Goal: Complete application form

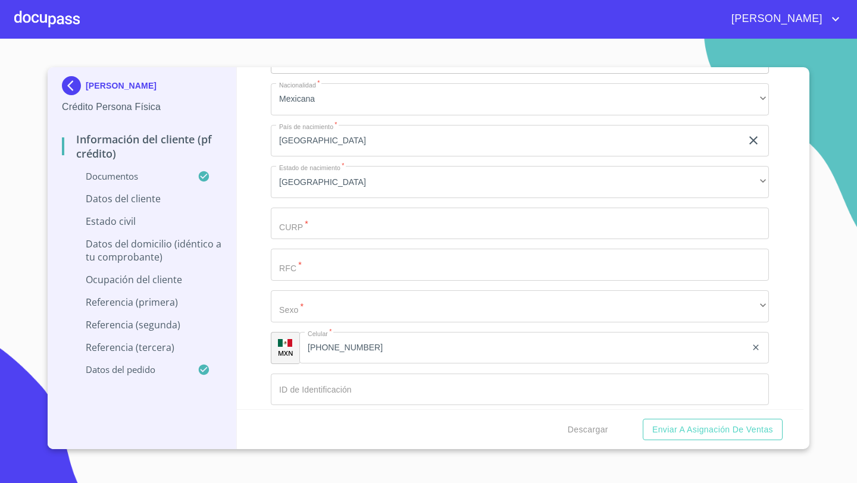
scroll to position [3682, 0]
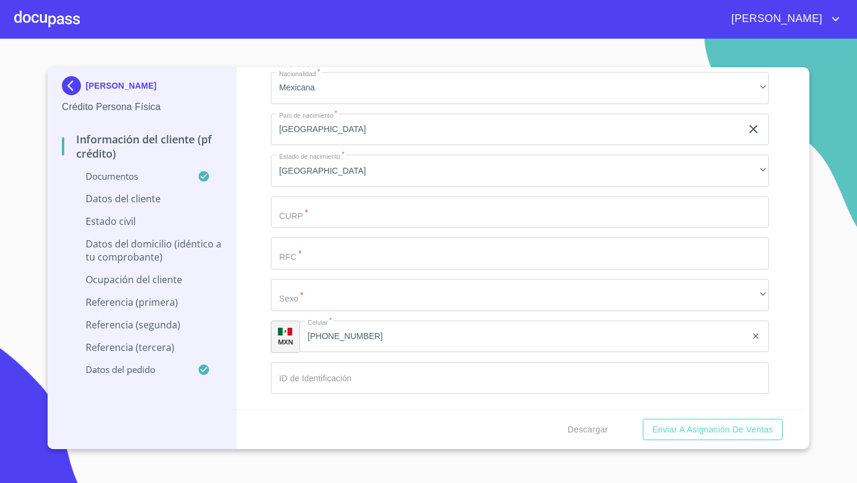
click at [313, 218] on input "Documento de identificación   *" at bounding box center [520, 212] width 498 height 32
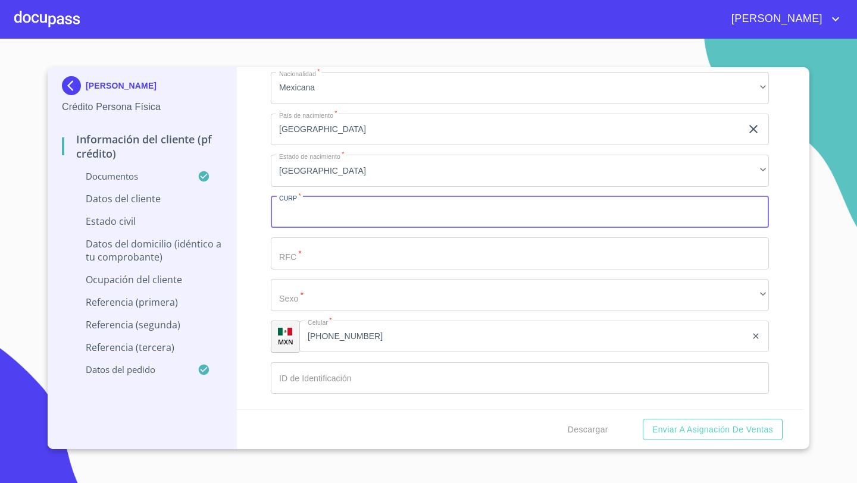
paste input "NAPF750825HJCVMR06"
type input "NAPF750825HJCVMR06"
click at [291, 244] on input "Documento de identificación   *" at bounding box center [520, 253] width 498 height 32
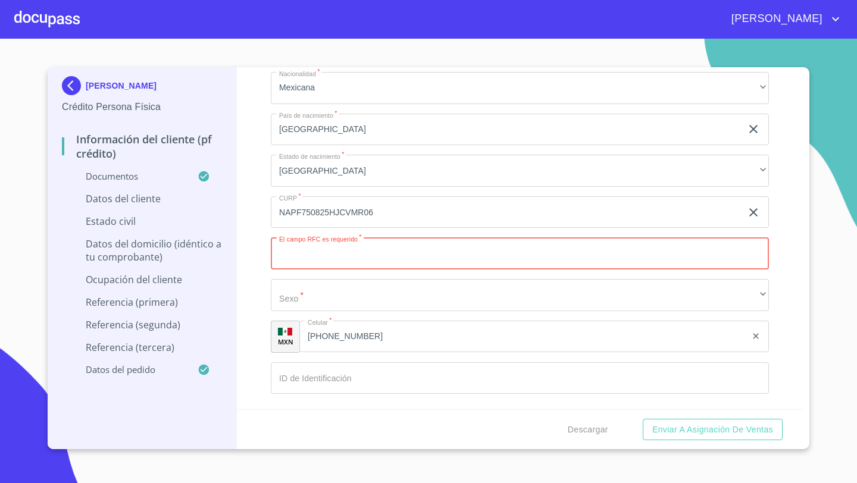
paste input "NAPF750825"
type input "NAPF750825SA1"
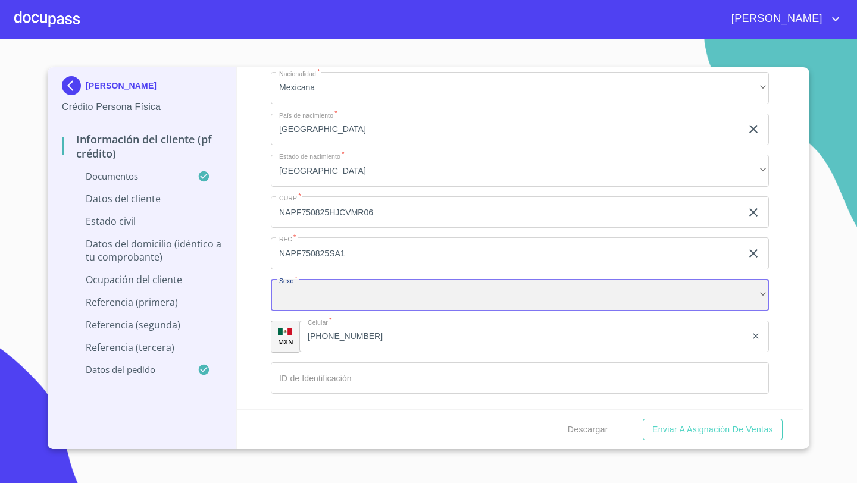
click at [329, 293] on div "​" at bounding box center [520, 295] width 498 height 32
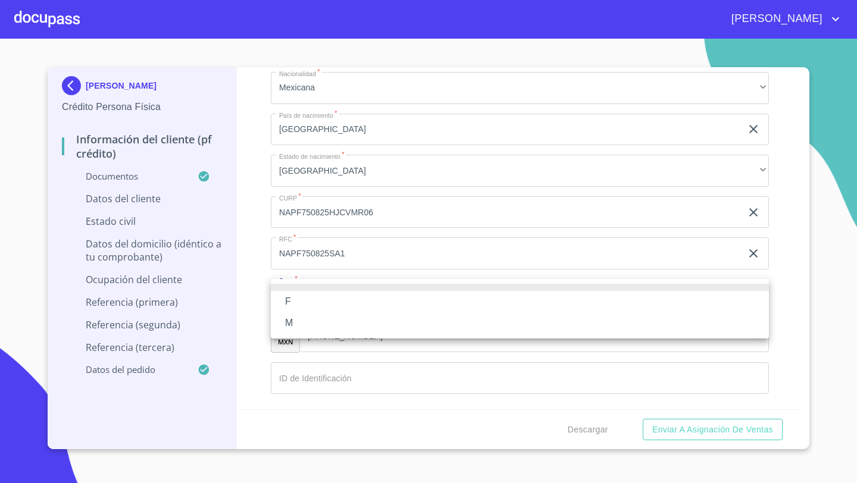
click at [292, 321] on li "M" at bounding box center [520, 322] width 498 height 21
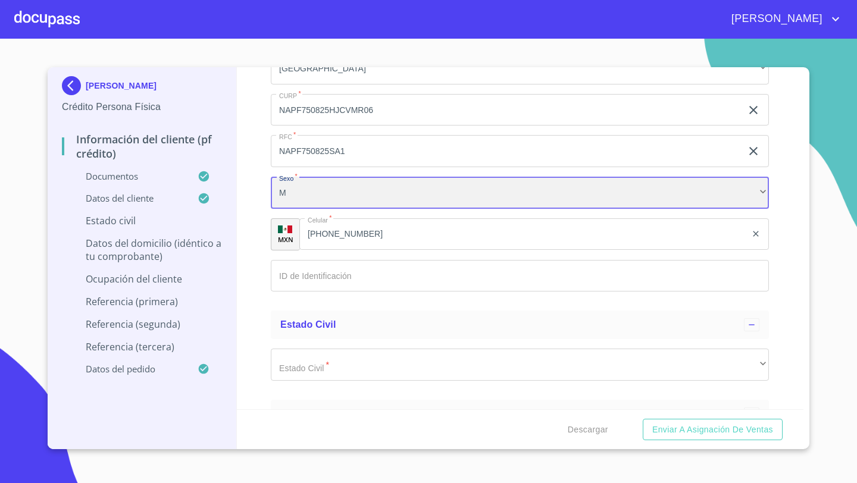
scroll to position [3844, 0]
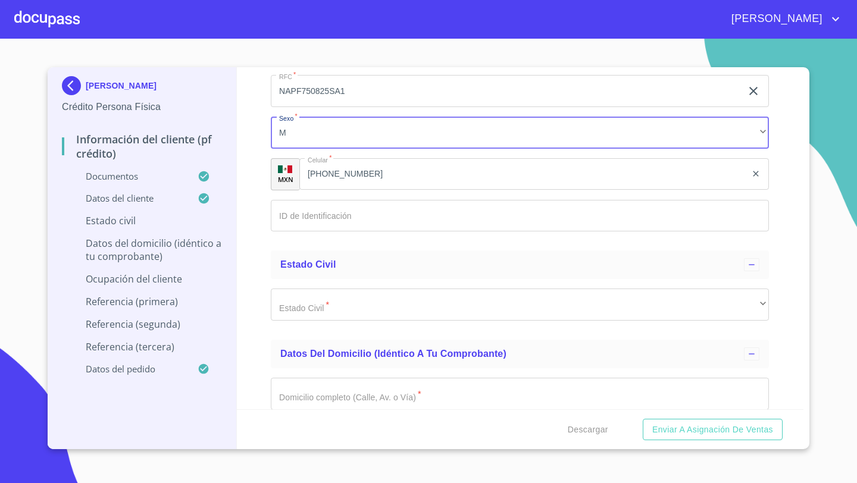
click at [287, 203] on input "Documento de identificación   *" at bounding box center [520, 216] width 498 height 32
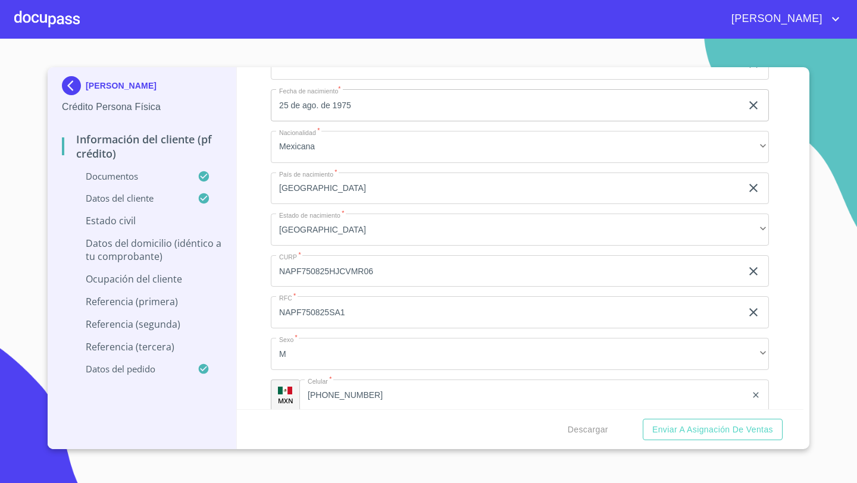
scroll to position [3724, 0]
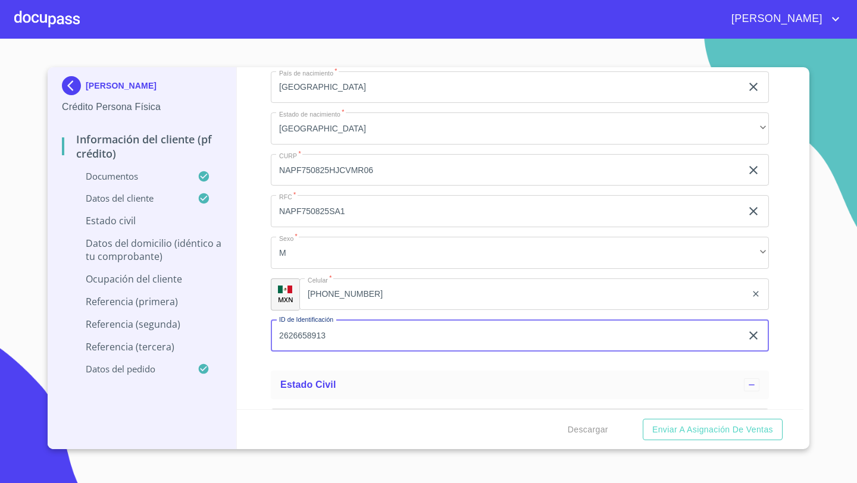
type input "2626658913"
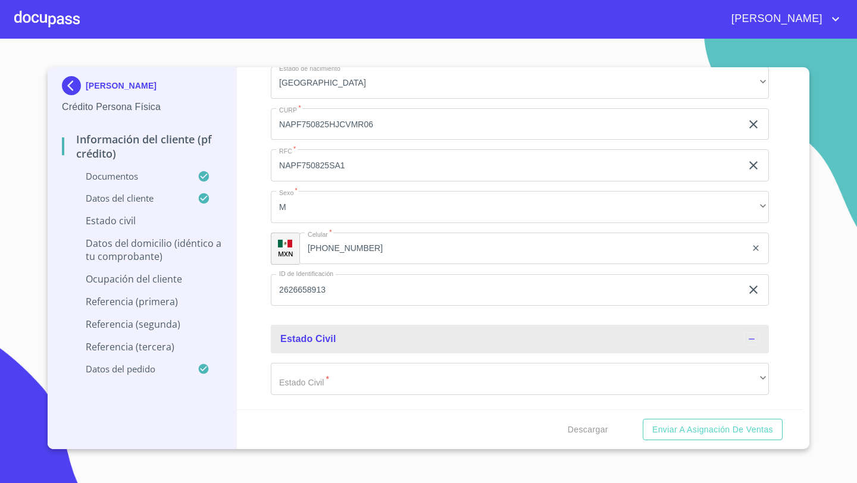
scroll to position [3797, 0]
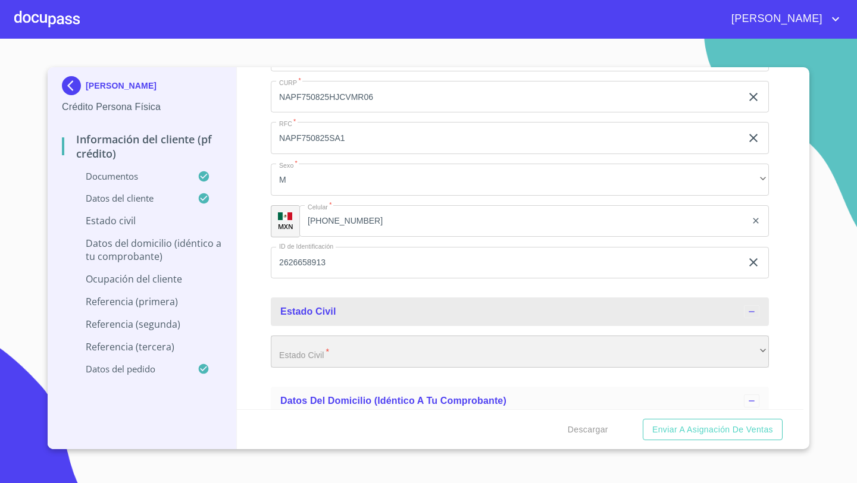
click at [282, 344] on div "​" at bounding box center [520, 352] width 498 height 32
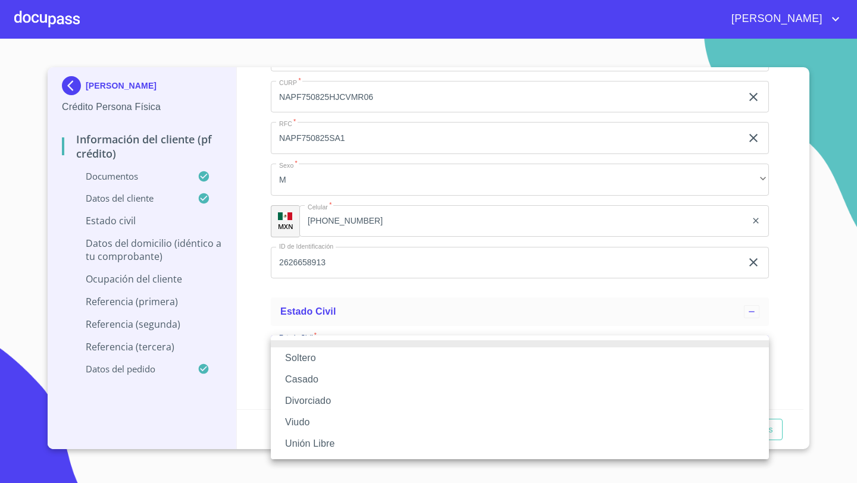
click at [300, 385] on li "Casado" at bounding box center [520, 379] width 498 height 21
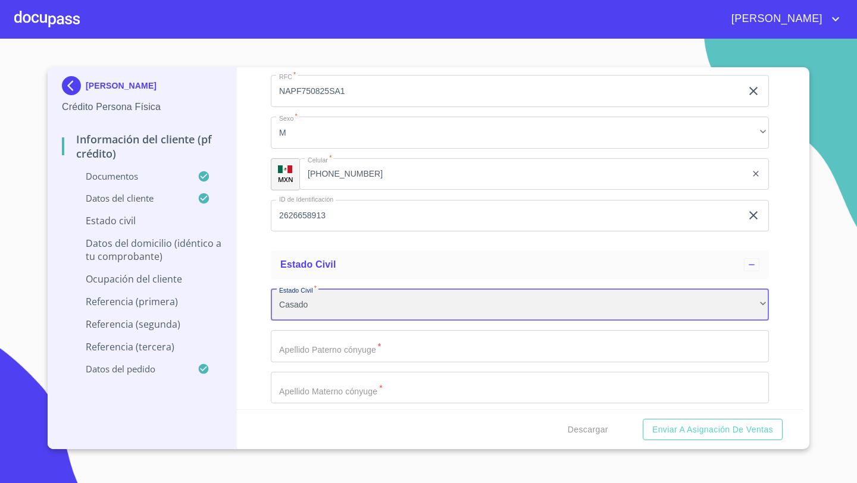
scroll to position [3852, 0]
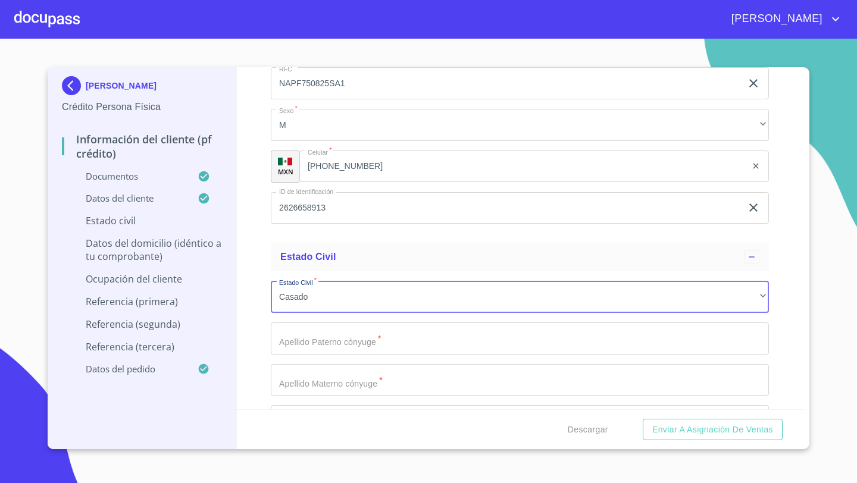
click at [284, 332] on input "Documento de identificación   *" at bounding box center [520, 338] width 498 height 32
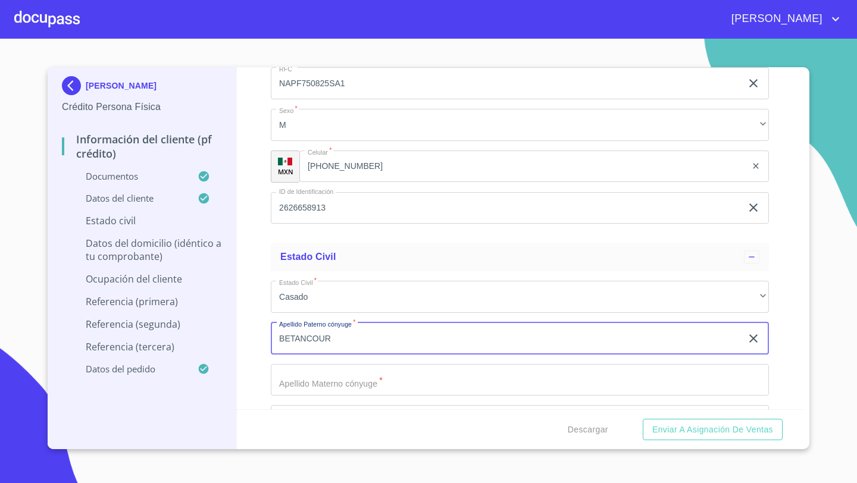
type input "BETANCOUR"
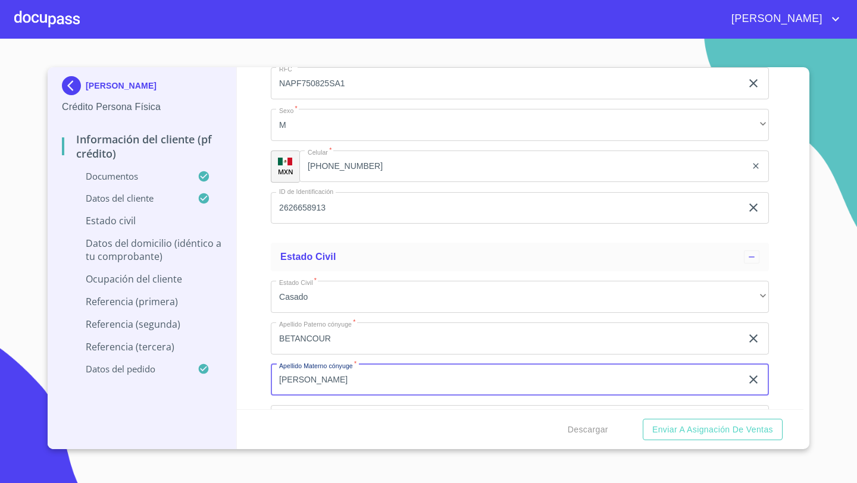
type input "[PERSON_NAME]"
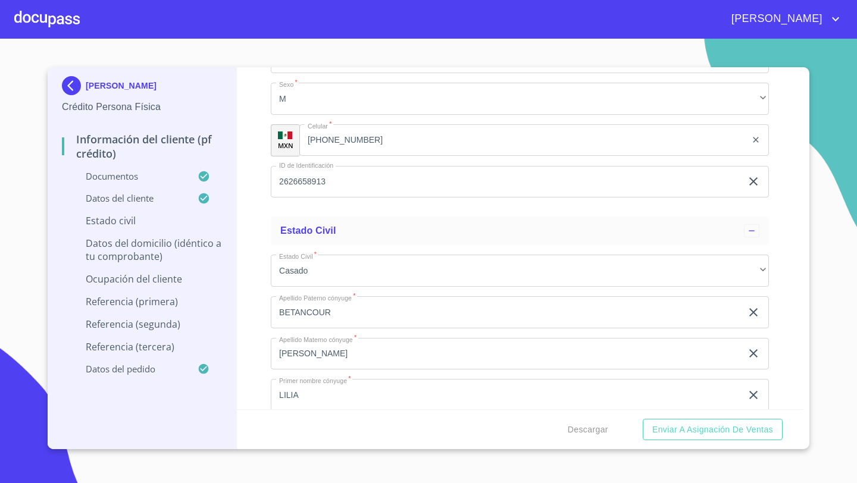
scroll to position [4074, 0]
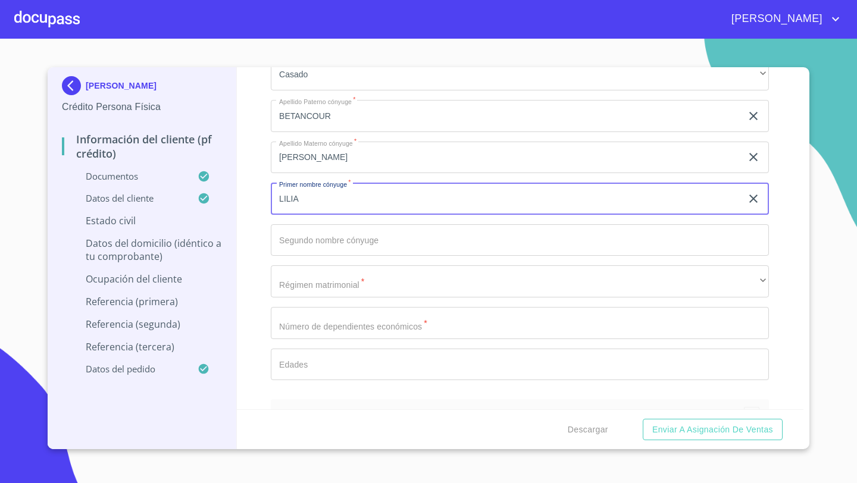
click at [303, 198] on input "LILIA" at bounding box center [506, 199] width 471 height 32
type input "LILIANA"
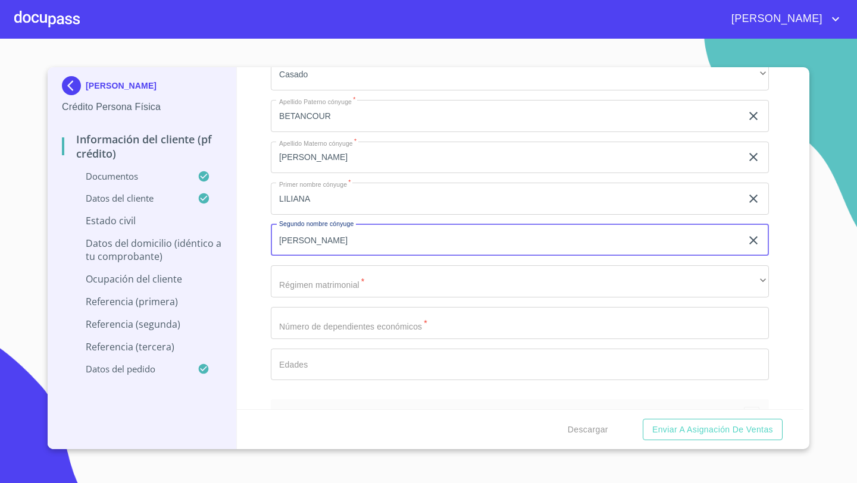
type input "[PERSON_NAME]"
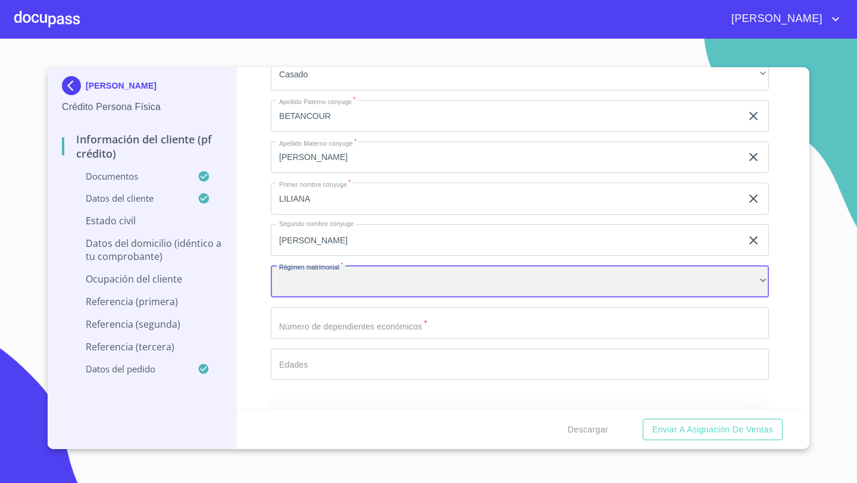
click at [292, 286] on div "​" at bounding box center [520, 281] width 498 height 32
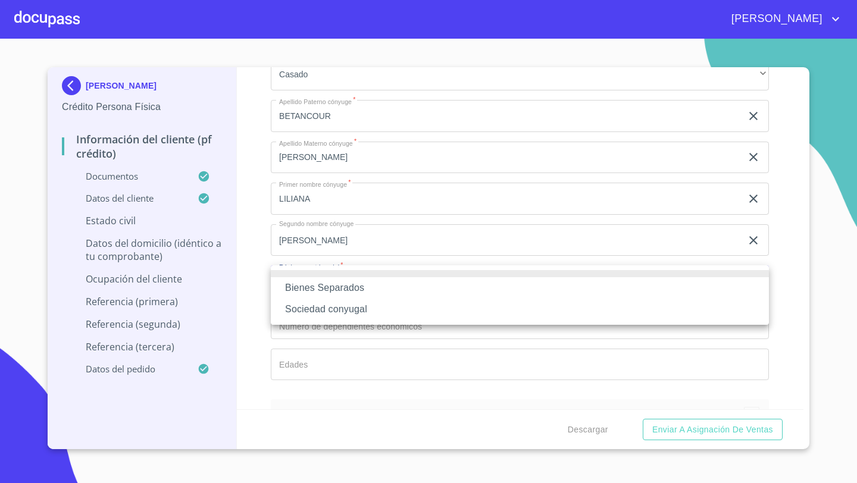
click at [305, 309] on li "Sociedad conyugal" at bounding box center [520, 309] width 498 height 21
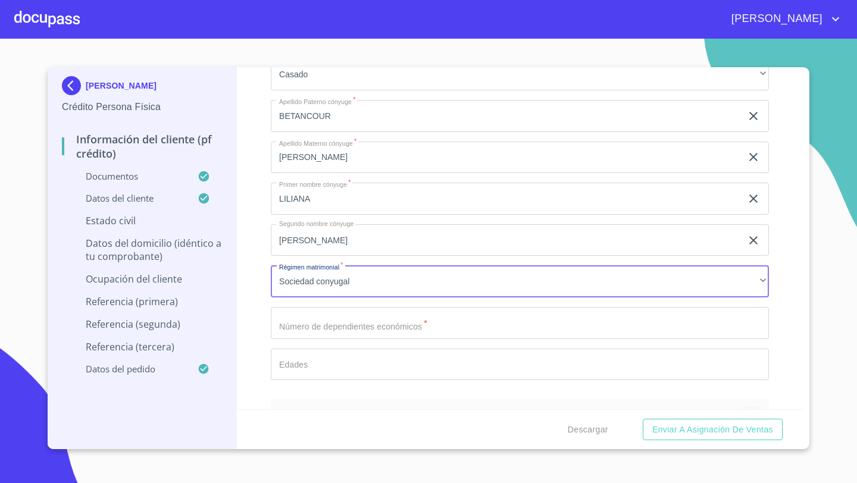
click at [285, 324] on input "Documento de identificación   *" at bounding box center [520, 323] width 498 height 32
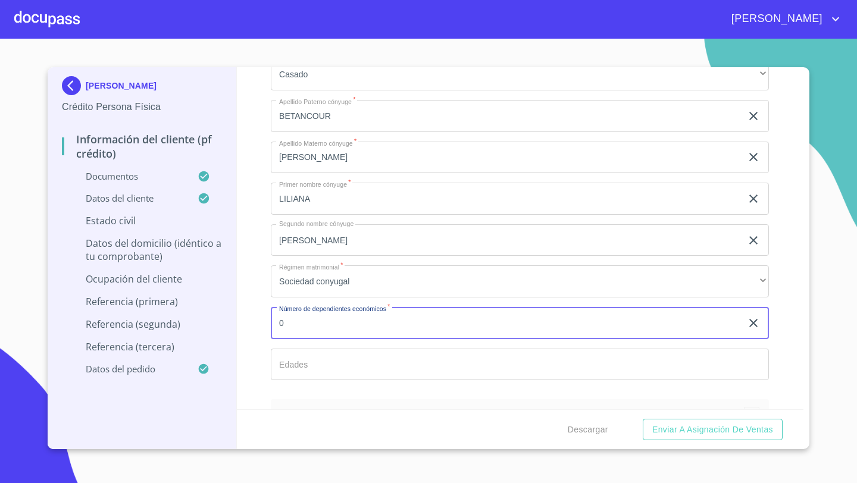
type input "0"
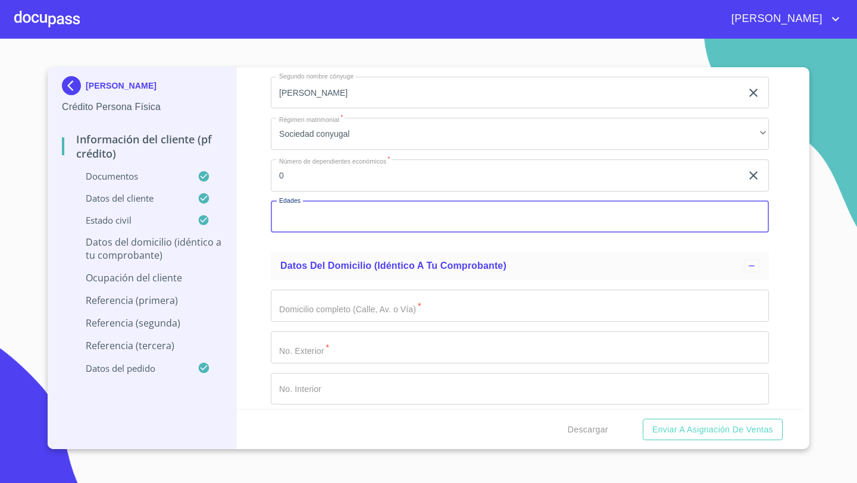
scroll to position [4282, 0]
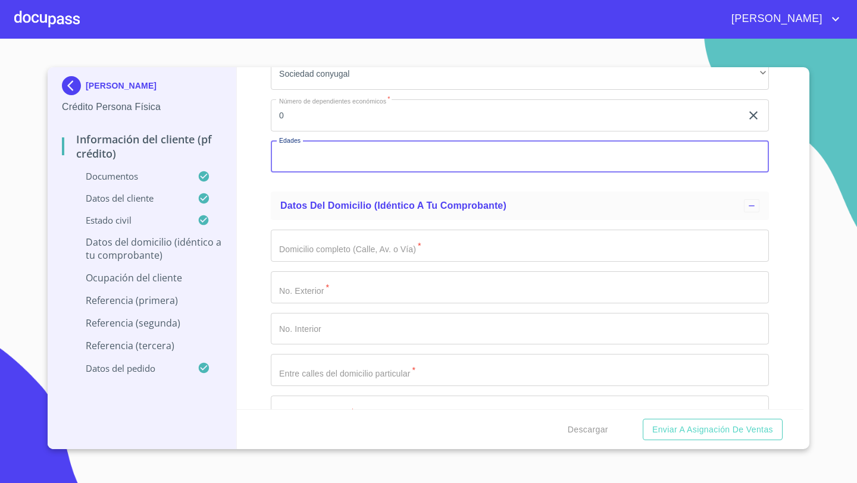
click at [292, 247] on input "Documento de identificación   *" at bounding box center [520, 246] width 498 height 32
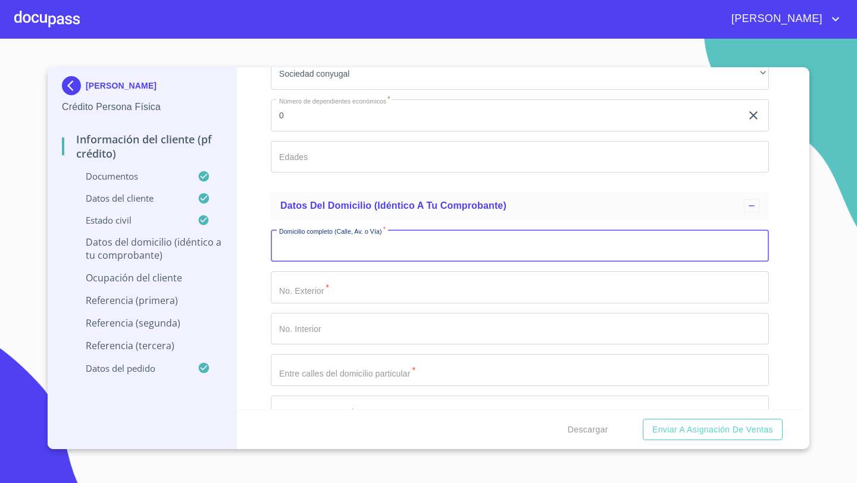
click at [290, 243] on input "Documento de identificación   *" at bounding box center [520, 246] width 498 height 32
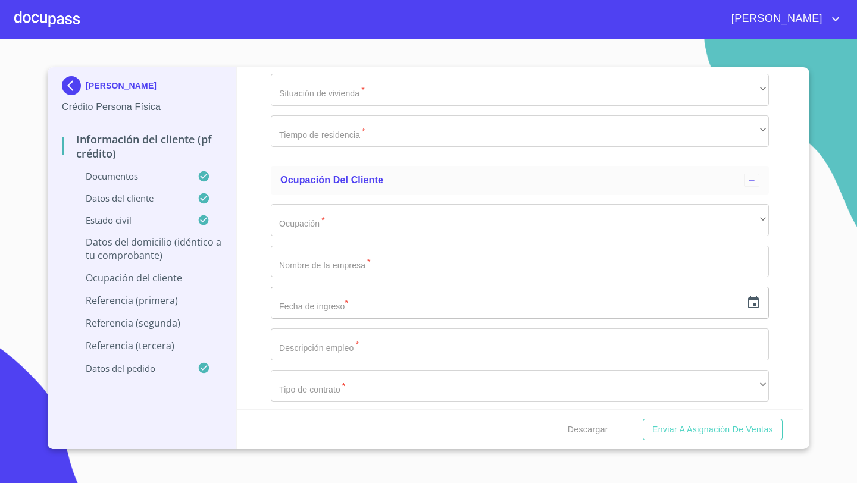
scroll to position [4819, 0]
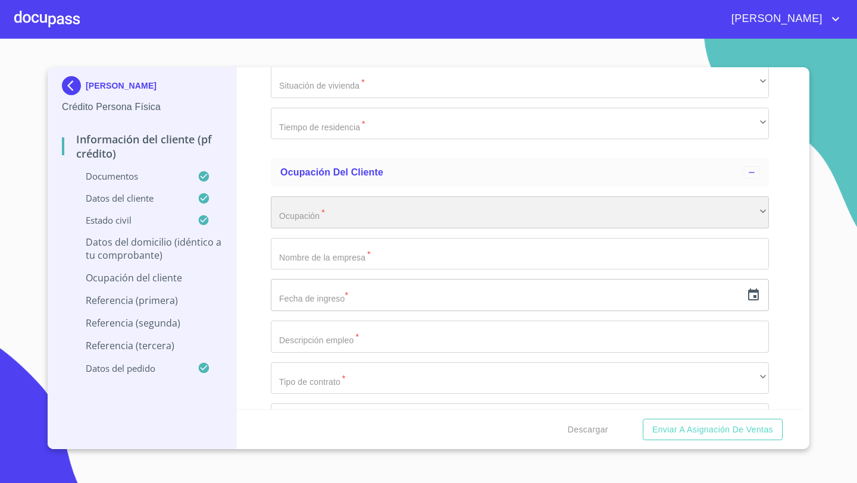
click at [287, 212] on div "​" at bounding box center [520, 212] width 498 height 32
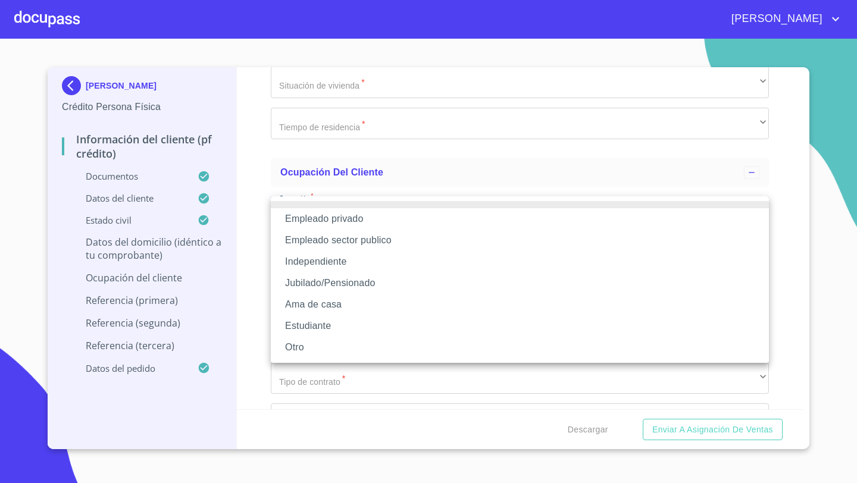
click at [303, 222] on li "Empleado privado" at bounding box center [520, 218] width 498 height 21
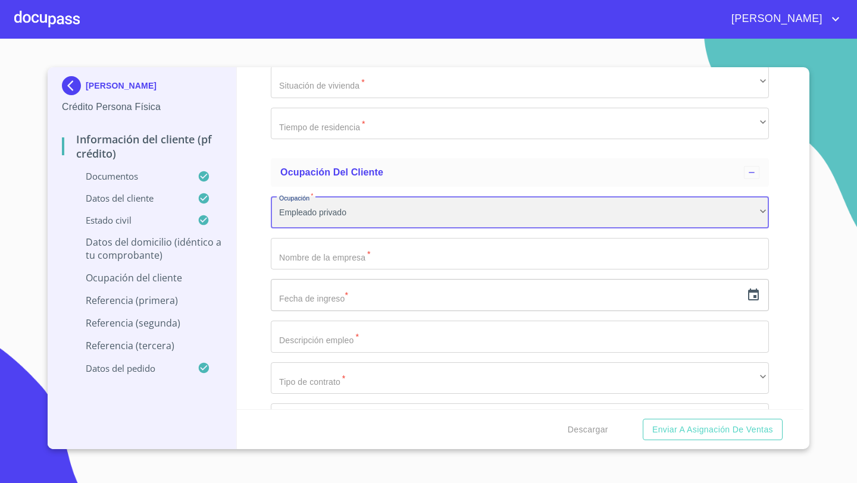
click at [296, 209] on div "Empleado privado" at bounding box center [520, 212] width 498 height 32
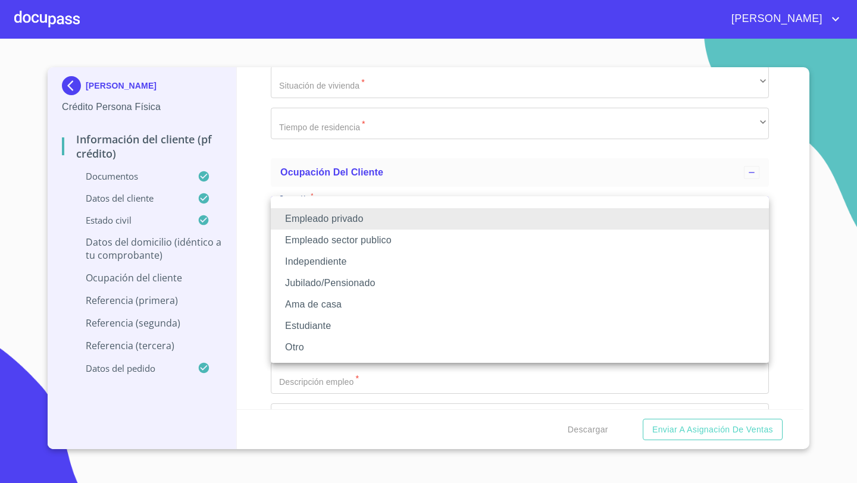
click at [305, 258] on li "Independiente" at bounding box center [520, 261] width 498 height 21
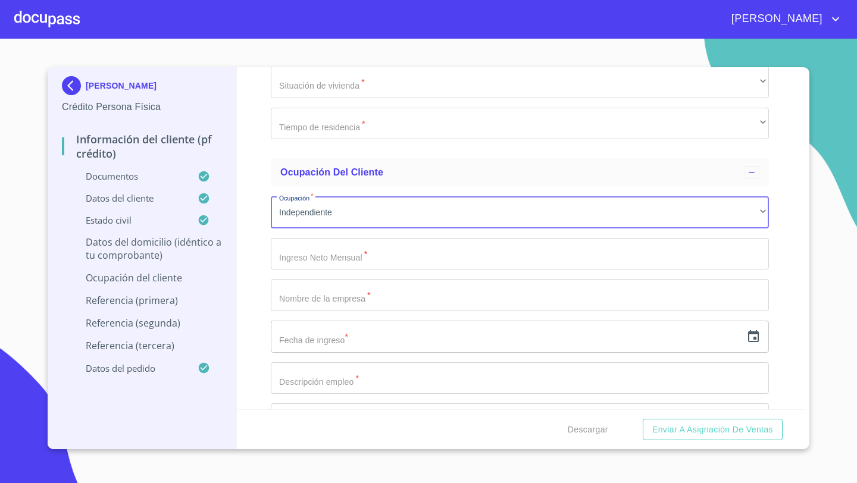
click at [296, 252] on input "Documento de identificación   *" at bounding box center [520, 254] width 498 height 32
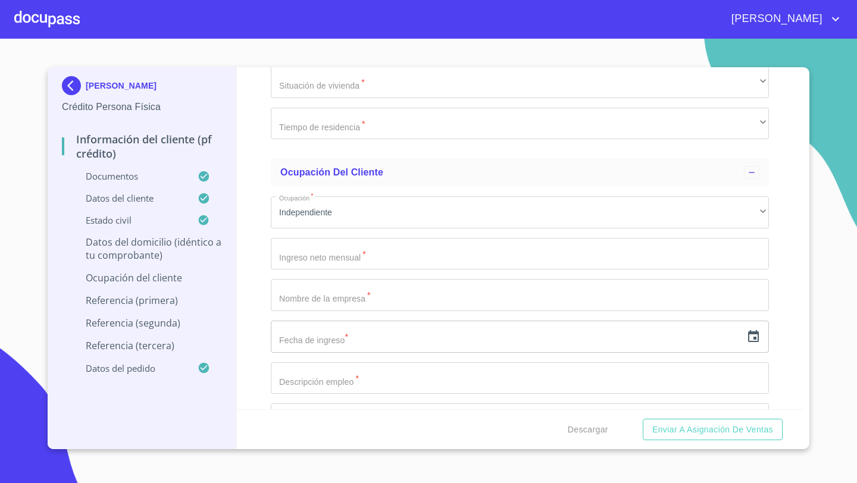
click at [296, 252] on input "Documento de identificación   *" at bounding box center [520, 254] width 498 height 32
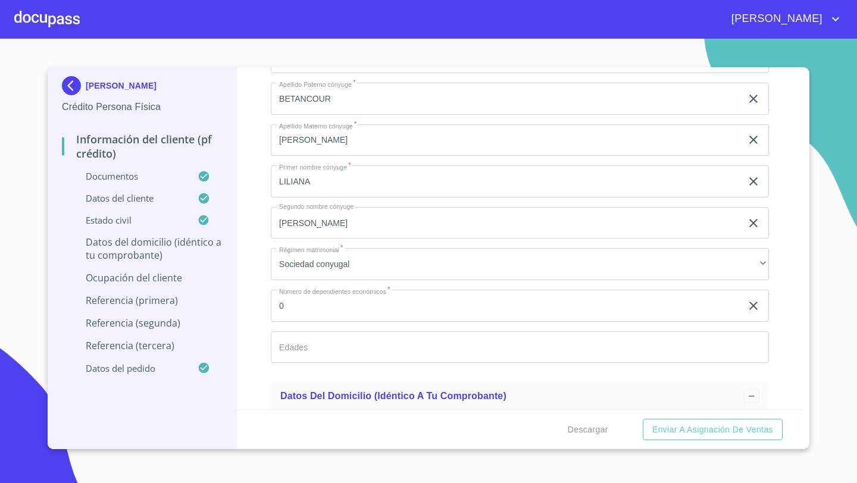
scroll to position [4070, 0]
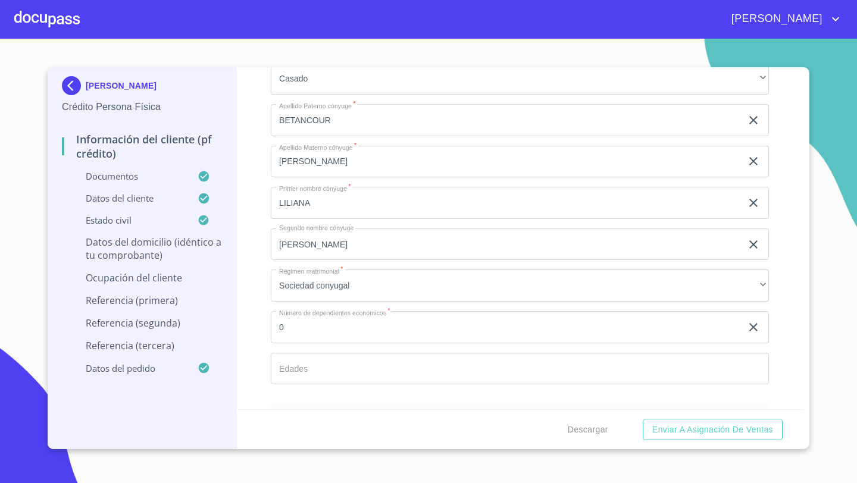
click at [334, 118] on input "BETANCOUR" at bounding box center [506, 120] width 471 height 32
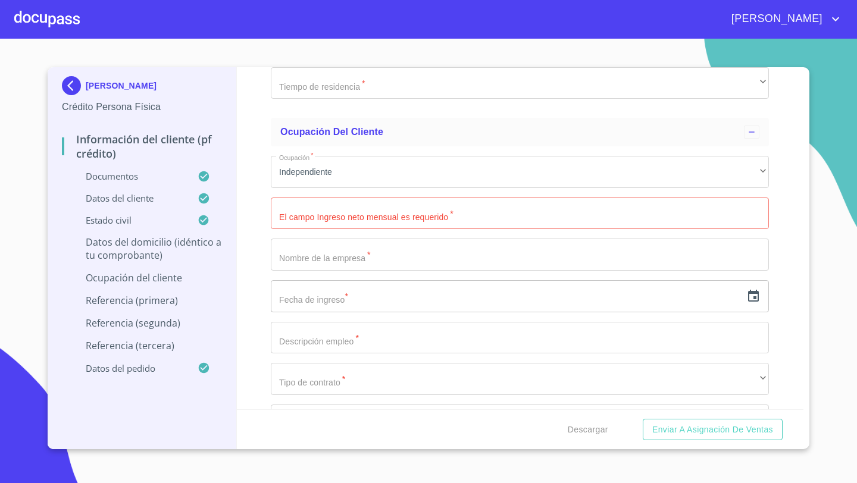
scroll to position [4867, 0]
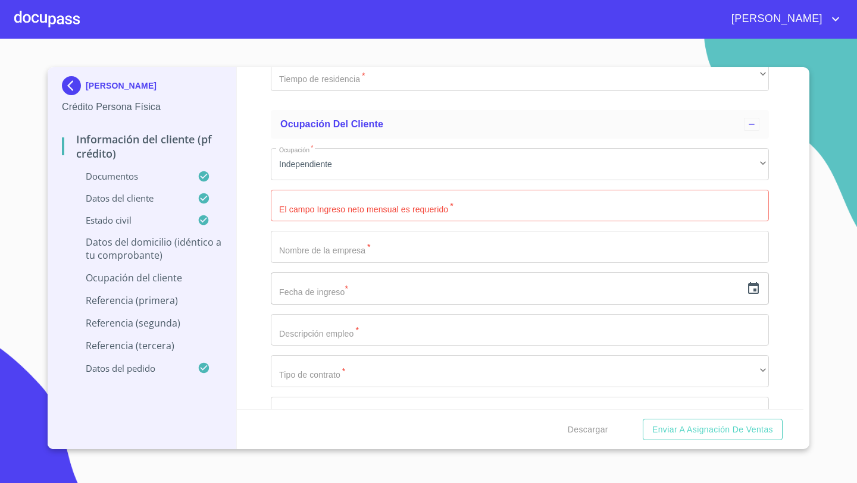
type input "BETANCOURT"
click at [295, 210] on input "Documento de identificación   *" at bounding box center [520, 206] width 498 height 32
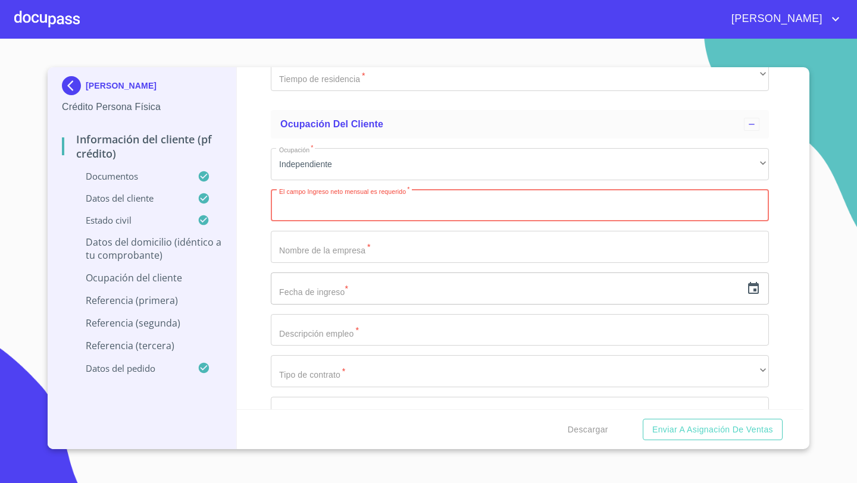
scroll to position [4883, 0]
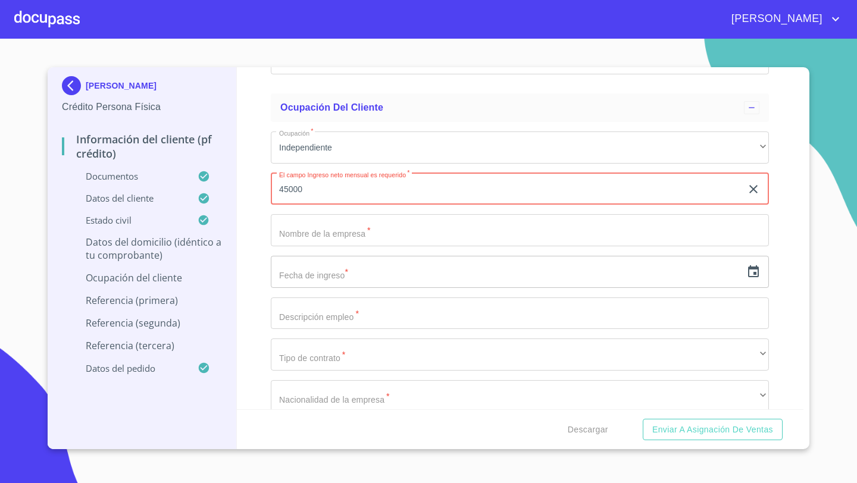
type input "45000"
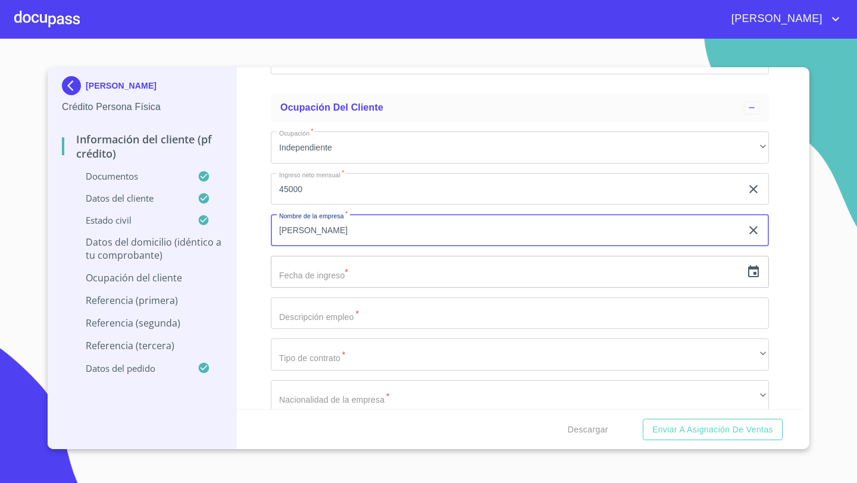
type input "[PERSON_NAME]"
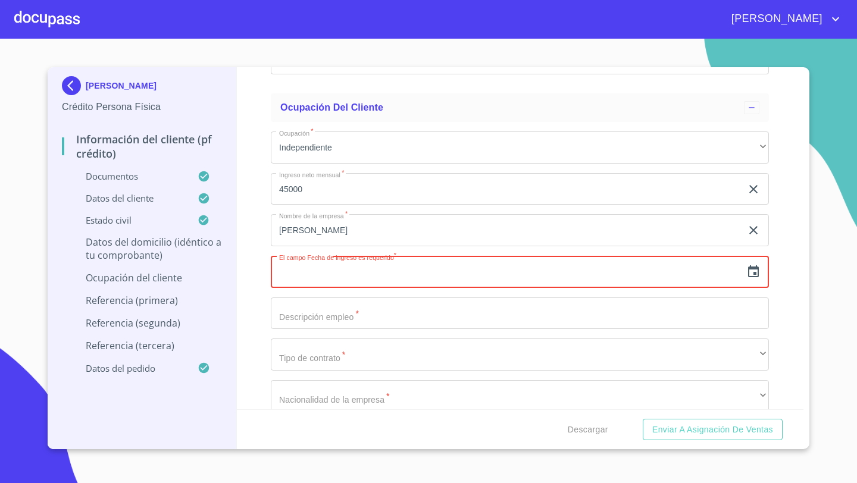
click at [751, 276] on icon "button" at bounding box center [753, 272] width 14 height 14
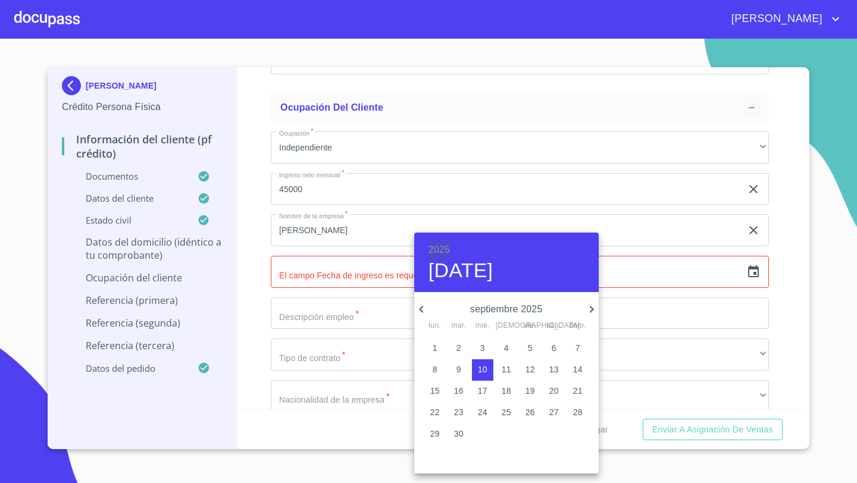
click at [434, 248] on h6 "2025" at bounding box center [438, 250] width 21 height 17
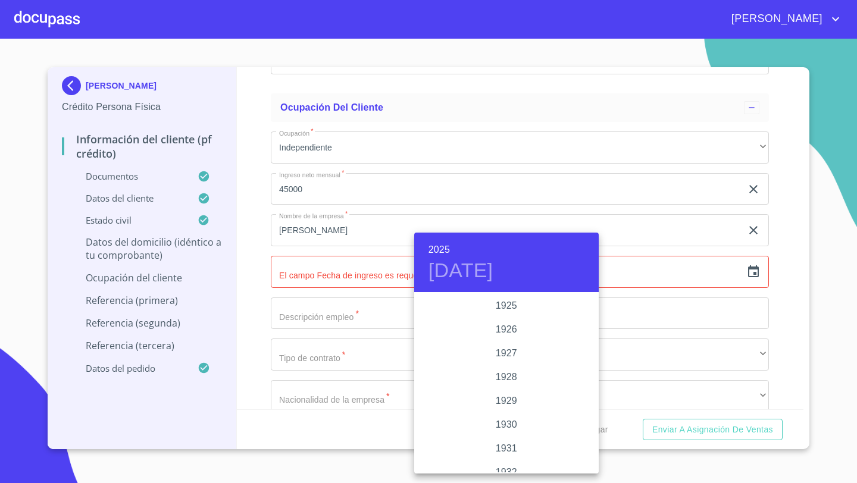
scroll to position [2308, 0]
click at [505, 352] on div "2024" at bounding box center [506, 354] width 184 height 24
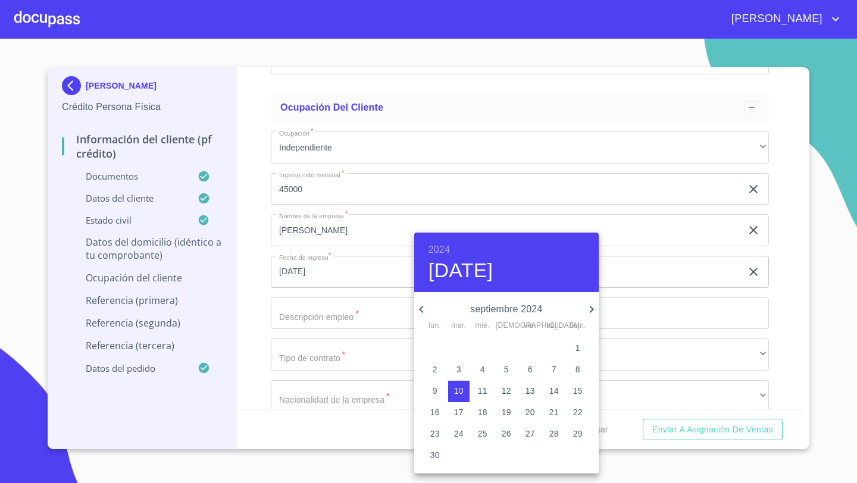
click at [419, 306] on icon "button" at bounding box center [421, 309] width 14 height 14
click at [577, 414] on p "25" at bounding box center [578, 412] width 10 height 12
type input "[DATE]"
click at [252, 283] on div at bounding box center [428, 241] width 857 height 483
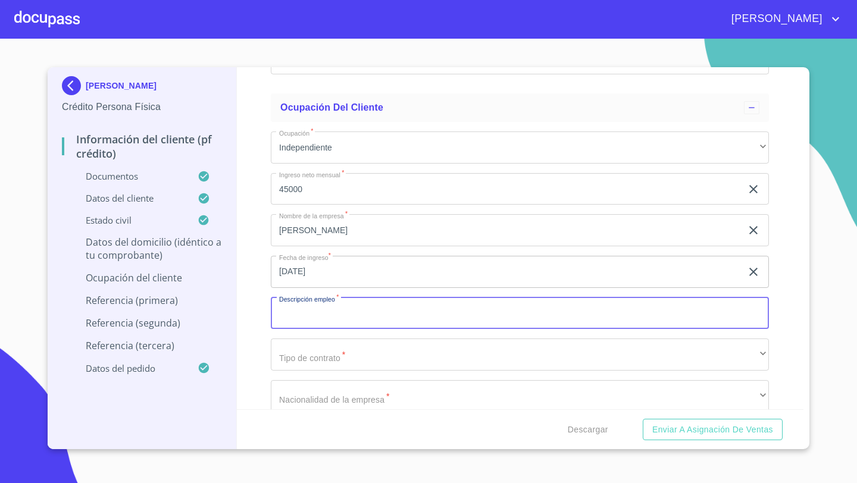
click at [297, 306] on input "Documento de identificación   *" at bounding box center [520, 313] width 498 height 32
click at [296, 319] on input "Documento de identificación   *" at bounding box center [520, 313] width 498 height 32
type input "TRANSPORTE TERRESTRE"
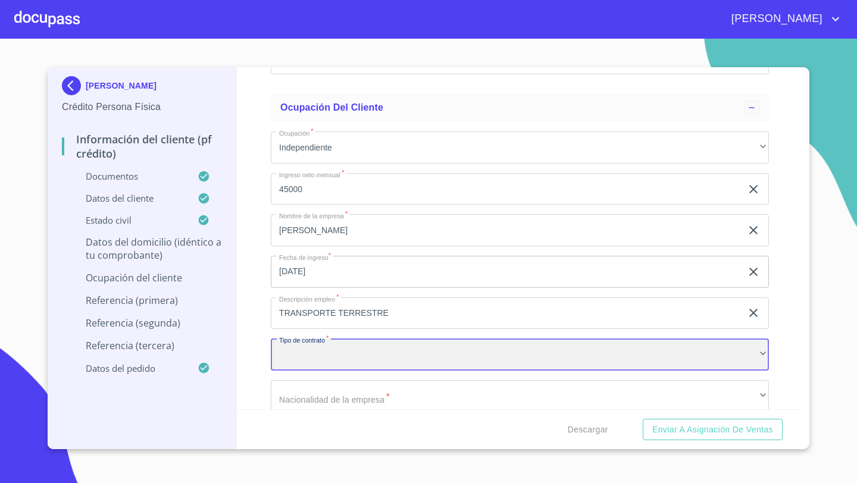
click at [283, 353] on div "​" at bounding box center [520, 355] width 498 height 32
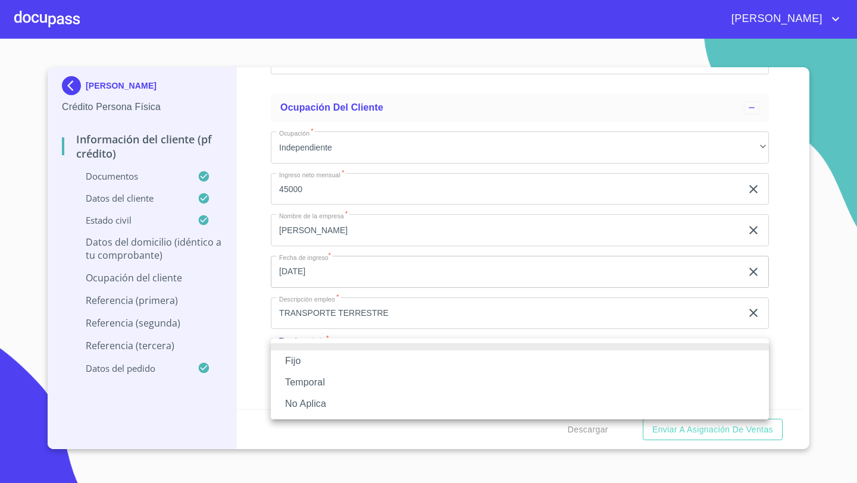
click at [303, 356] on li "Fijo" at bounding box center [520, 360] width 498 height 21
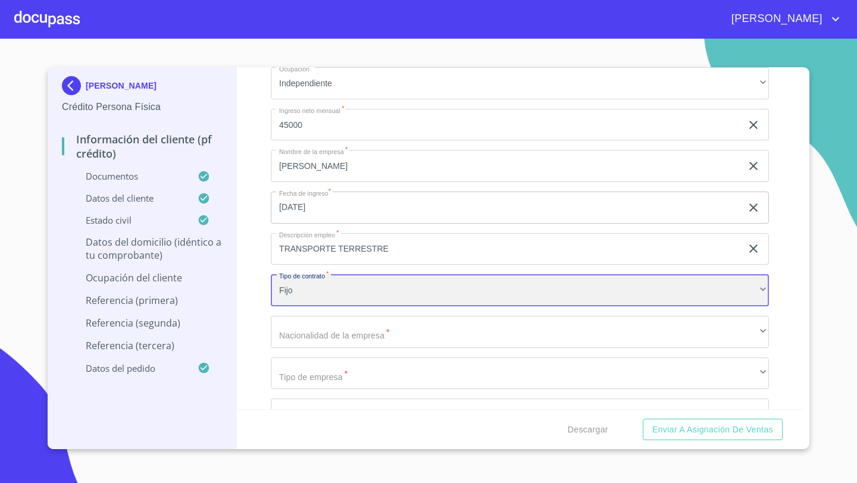
scroll to position [4970, 0]
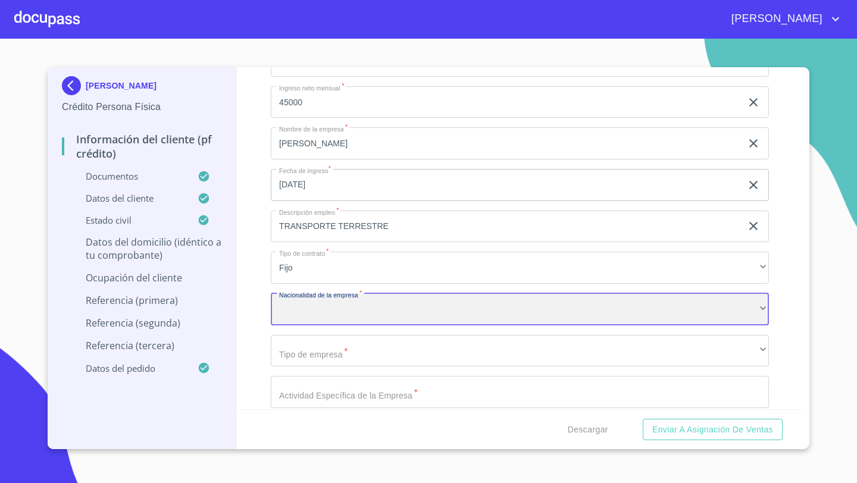
click at [295, 320] on div "​" at bounding box center [520, 309] width 498 height 32
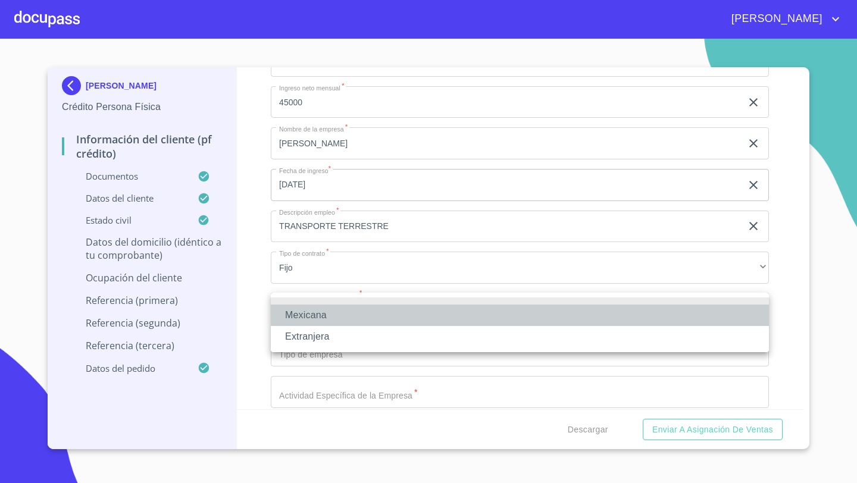
click at [307, 322] on li "Mexicana" at bounding box center [520, 315] width 498 height 21
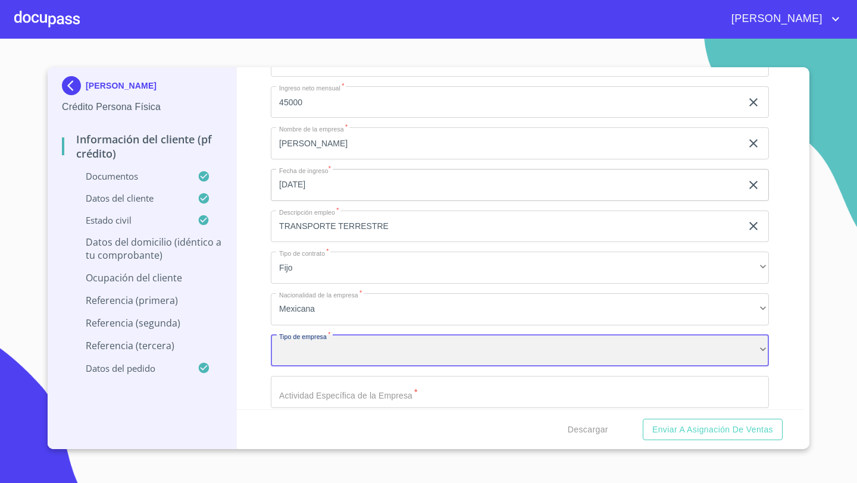
click at [296, 350] on div "​" at bounding box center [520, 351] width 498 height 32
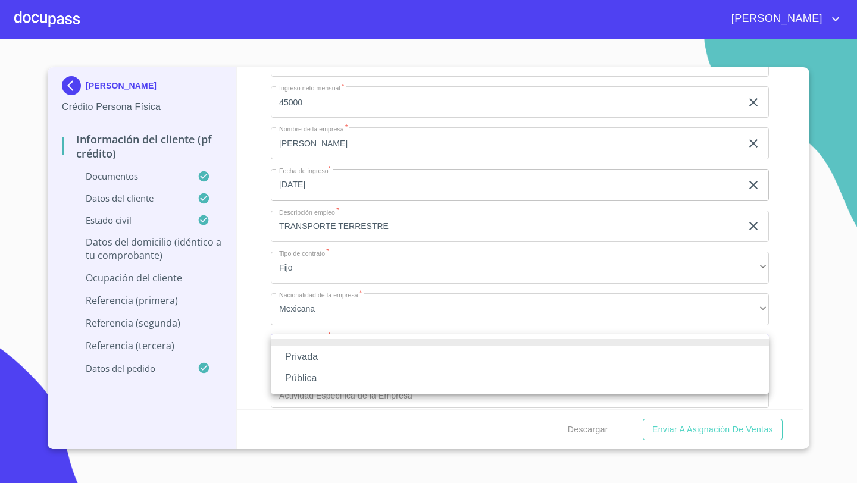
click at [299, 356] on li "Privada" at bounding box center [520, 356] width 498 height 21
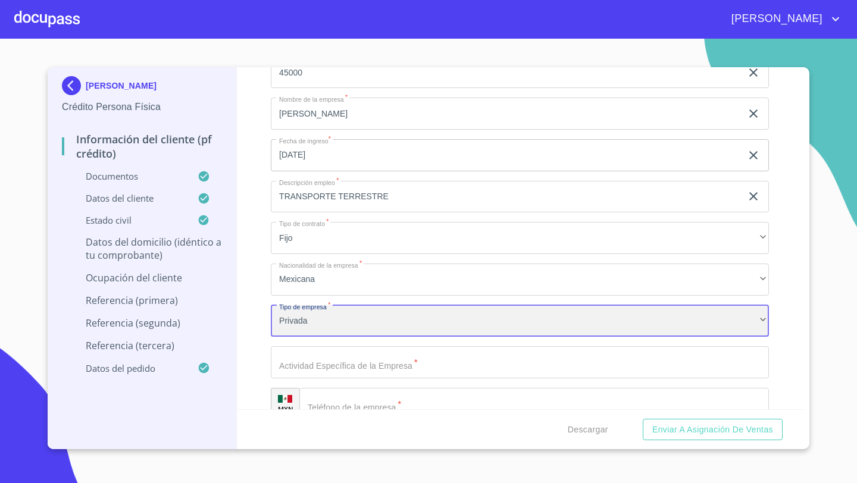
scroll to position [5004, 0]
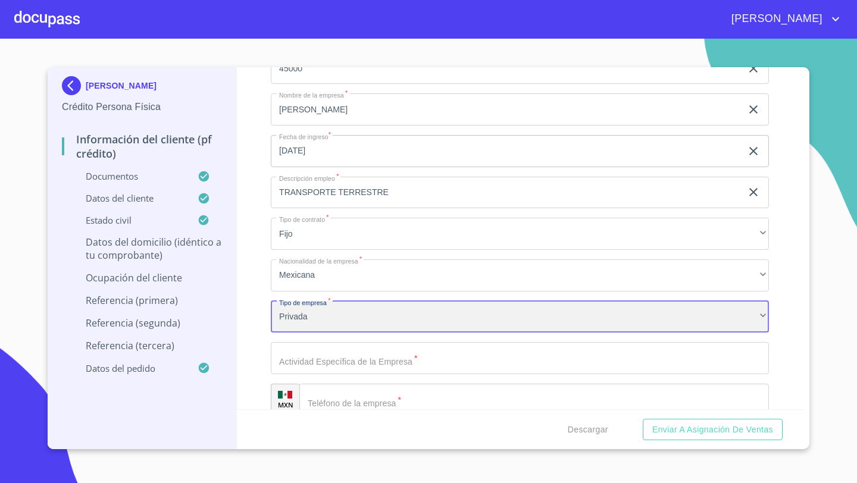
click at [292, 320] on div "Privada" at bounding box center [520, 317] width 498 height 32
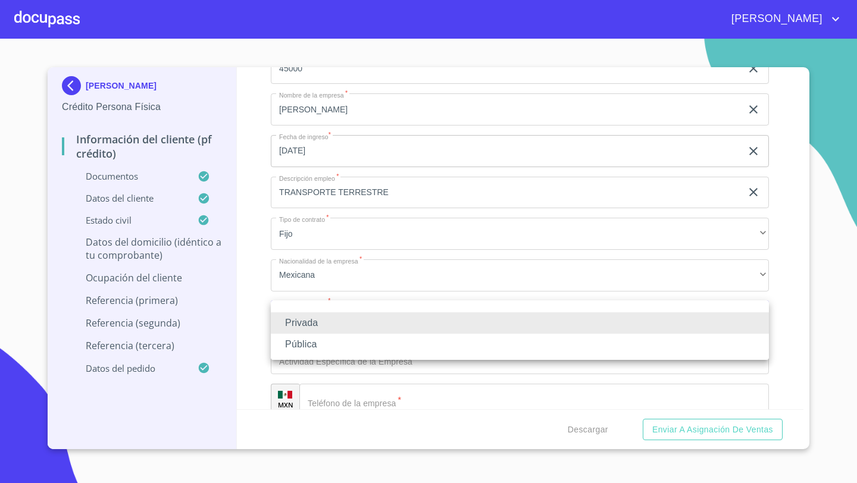
click at [258, 317] on div at bounding box center [428, 241] width 857 height 483
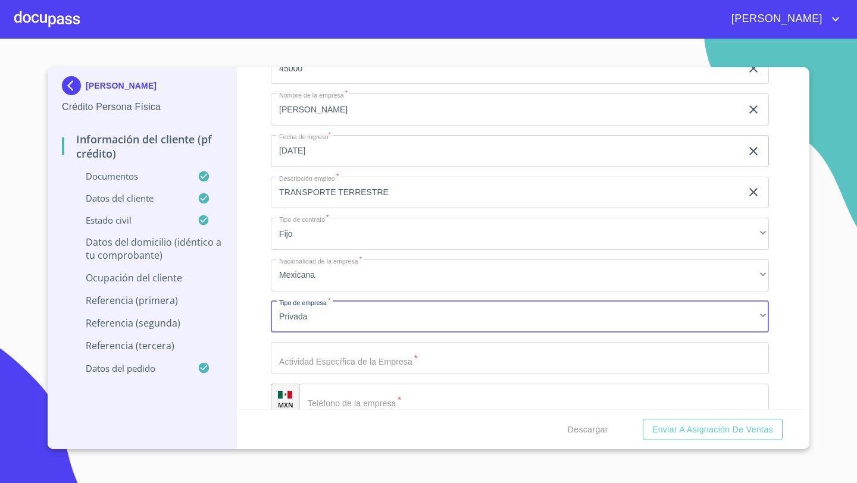
click at [286, 350] on input "Documento de identificación   *" at bounding box center [520, 358] width 498 height 32
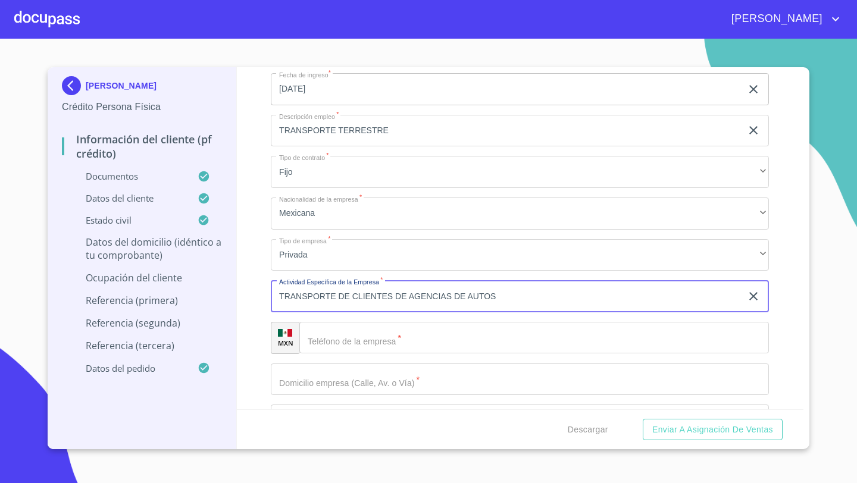
scroll to position [5083, 0]
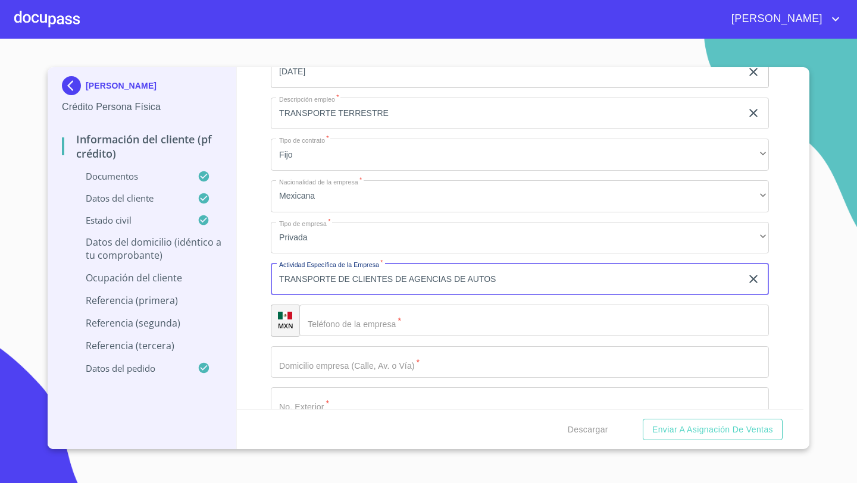
type input "TRANSPORTE DE CLIENTES DE AGENCIAS DE AUTOS"
click at [336, 331] on input "Documento de identificación   *" at bounding box center [533, 321] width 469 height 32
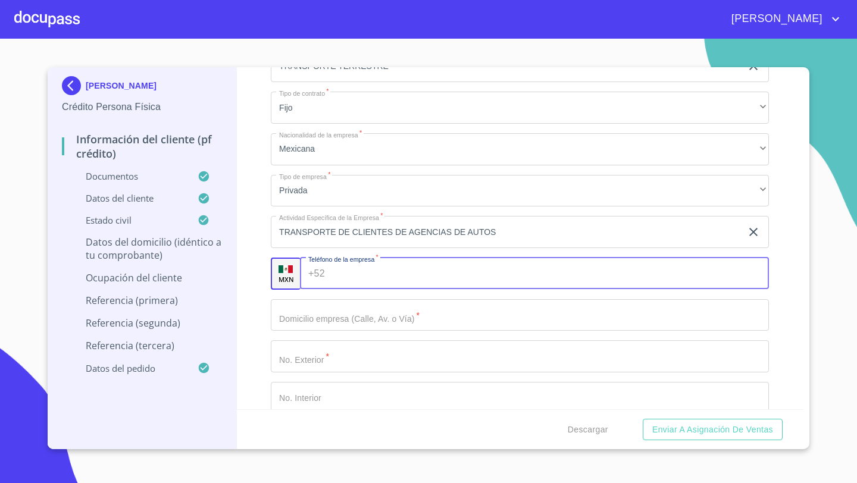
scroll to position [5146, 0]
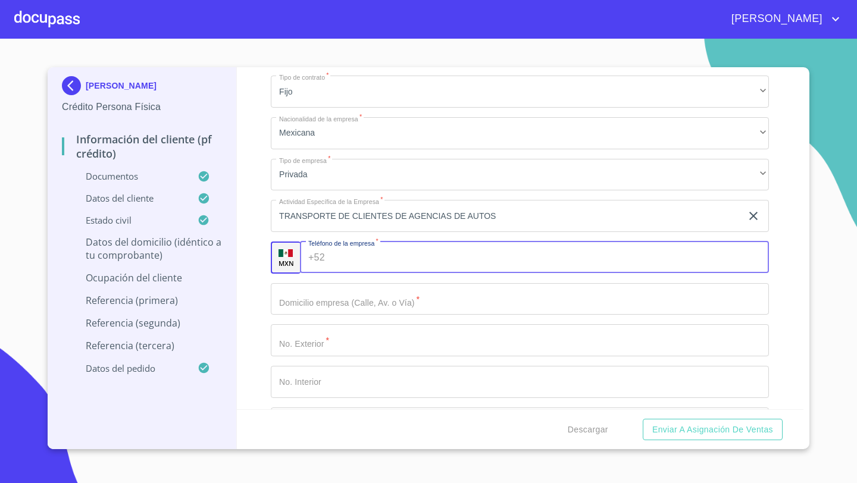
click at [292, 300] on input "Documento de identificación   *" at bounding box center [520, 299] width 498 height 32
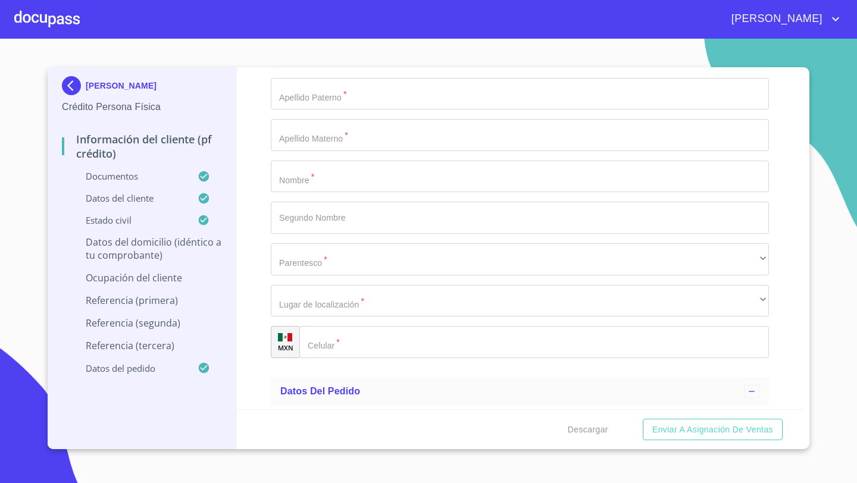
scroll to position [6536, 0]
click at [322, 337] on div "​" at bounding box center [533, 337] width 469 height 32
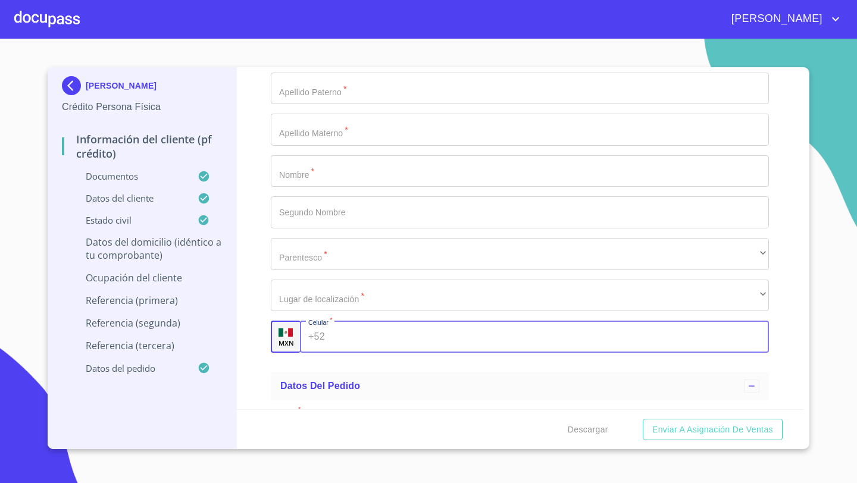
paste input "[PHONE_NUMBER]"
type input "[PHONE_NUMBER]"
click at [297, 82] on input "Documento de identificación   *" at bounding box center [520, 89] width 498 height 32
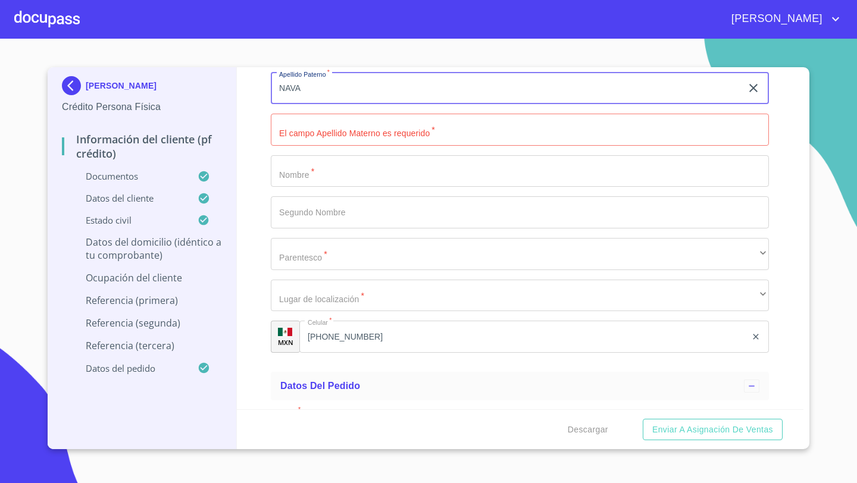
type input "NAVA"
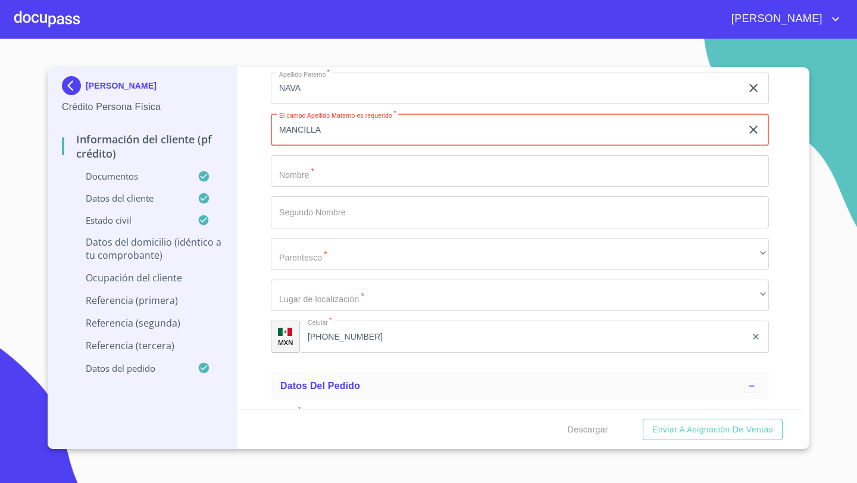
type input "MANCILLA"
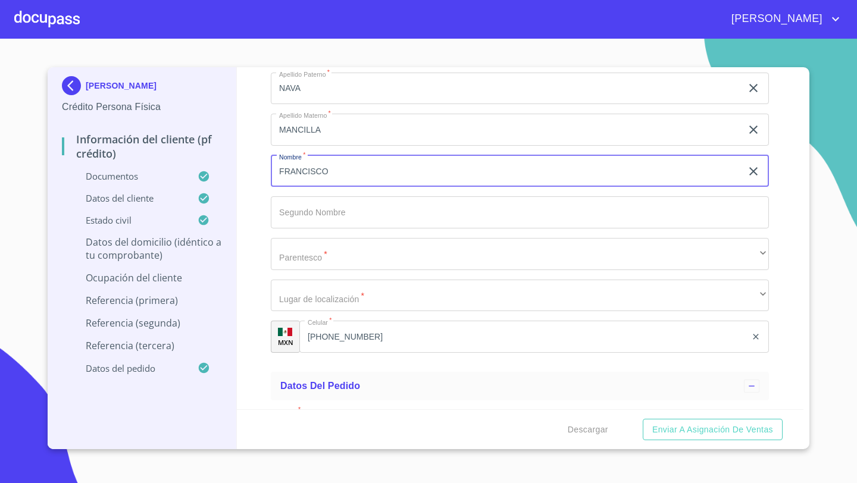
type input "FRANCISCO"
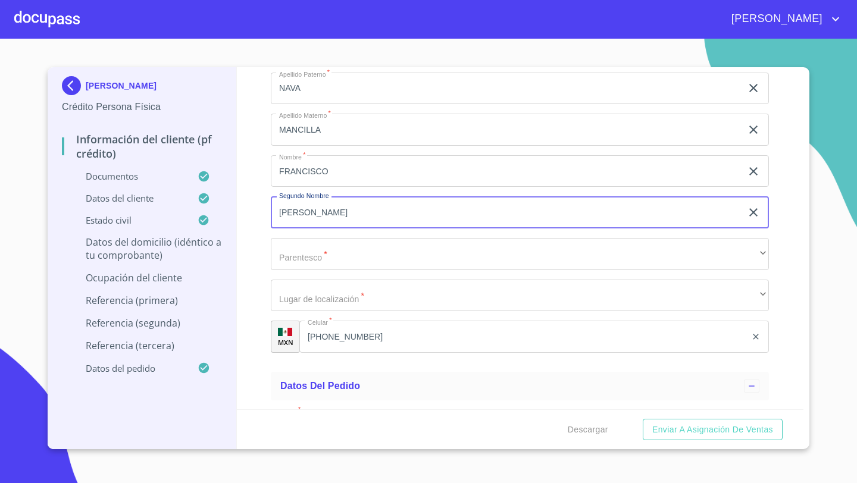
type input "[PERSON_NAME]"
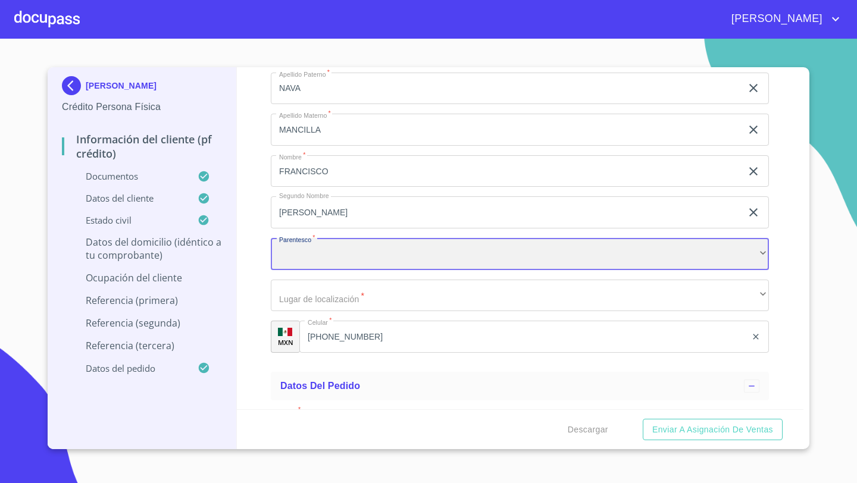
click at [296, 248] on div "​" at bounding box center [520, 254] width 498 height 32
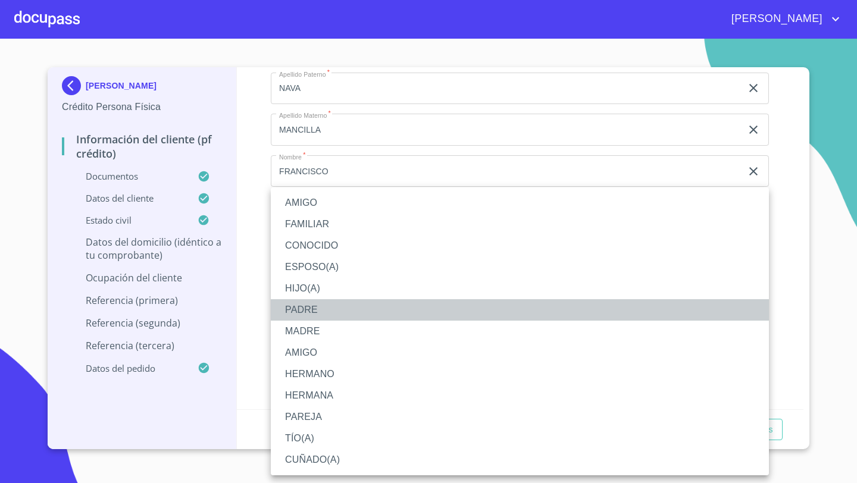
click at [300, 310] on li "PADRE" at bounding box center [520, 309] width 498 height 21
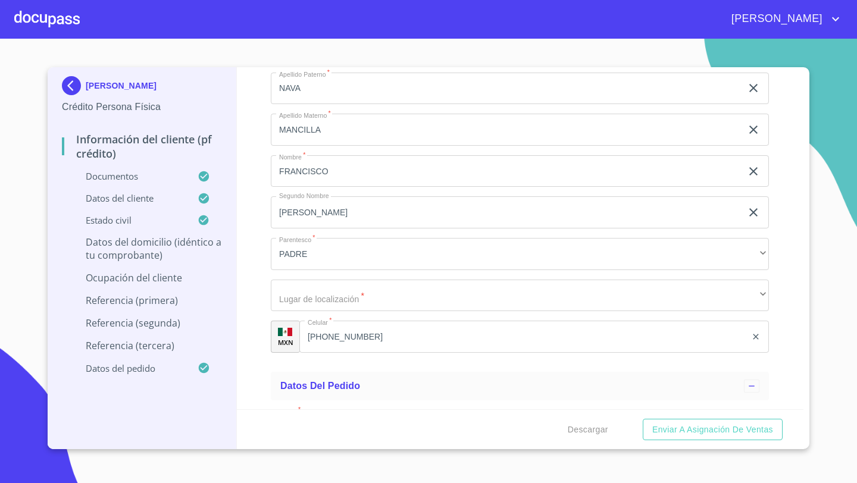
click at [284, 313] on div "Apellido Paterno   * NAVA ​ Apellido Materno   * MANCILLA ​ Nombre   * FRANCISC…" at bounding box center [520, 213] width 498 height 300
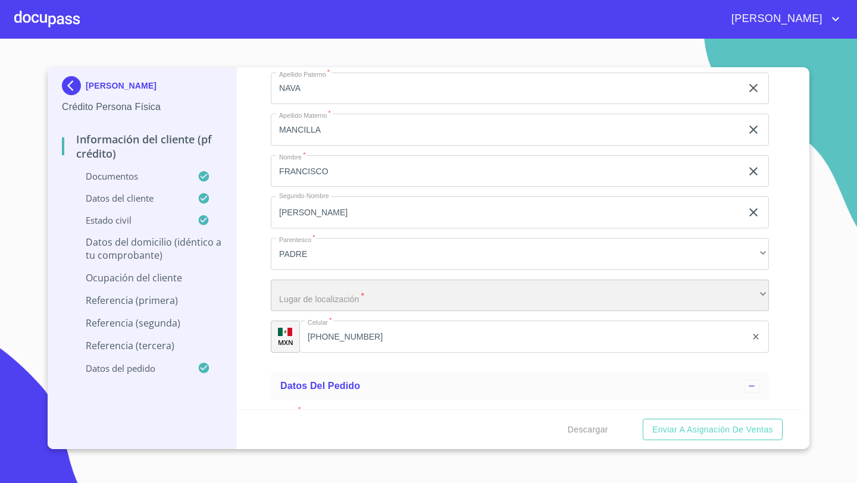
click at [286, 299] on div "​" at bounding box center [520, 296] width 498 height 32
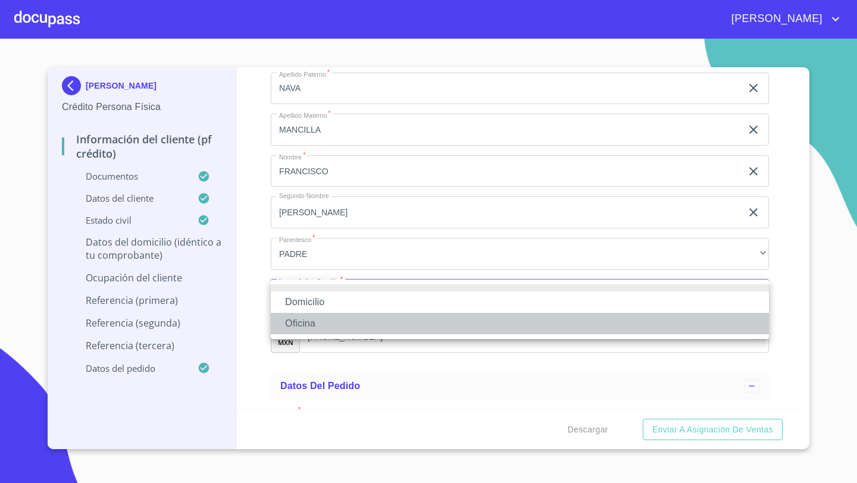
click at [295, 321] on li "Oficina" at bounding box center [520, 323] width 498 height 21
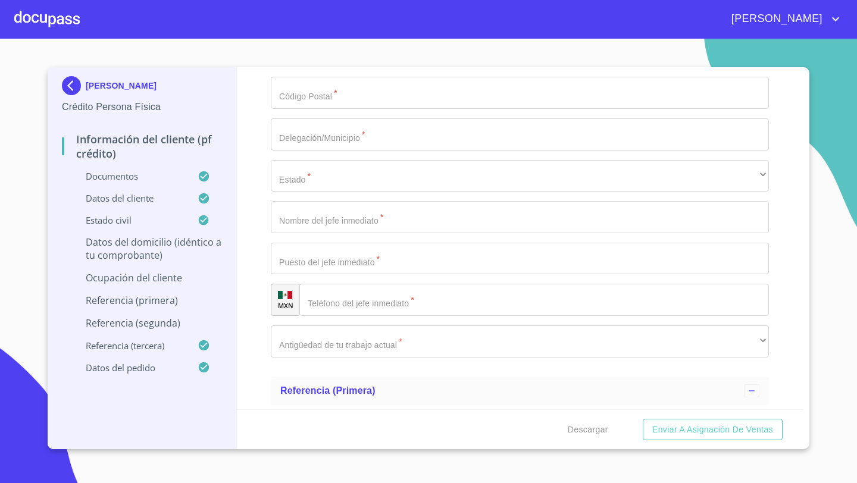
scroll to position [5610, 0]
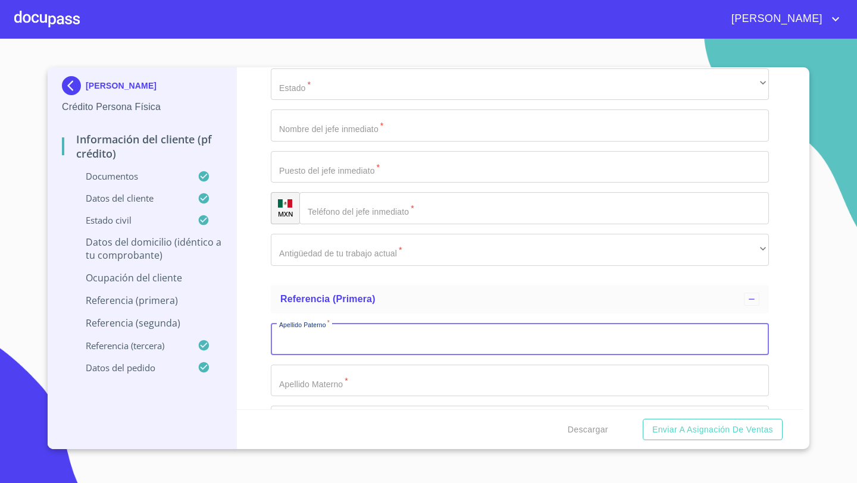
click at [278, 340] on input "Documento de identificación   *" at bounding box center [520, 339] width 498 height 32
type input "NAVA"
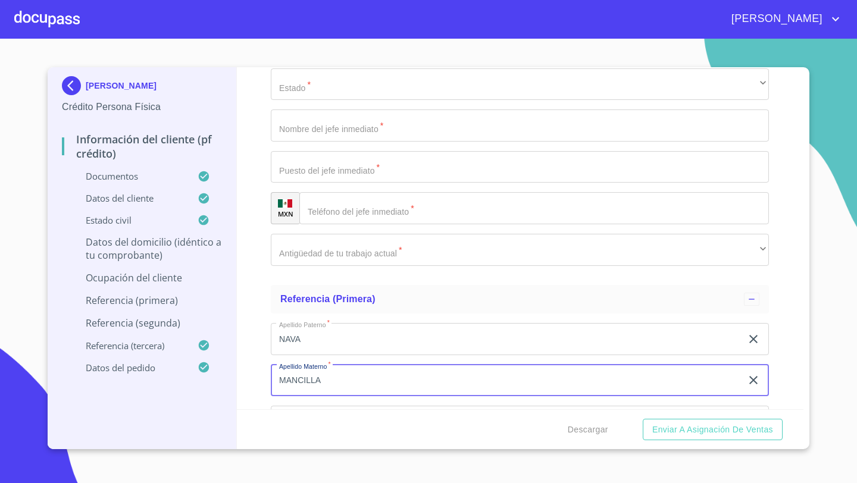
type input "MANCILLA"
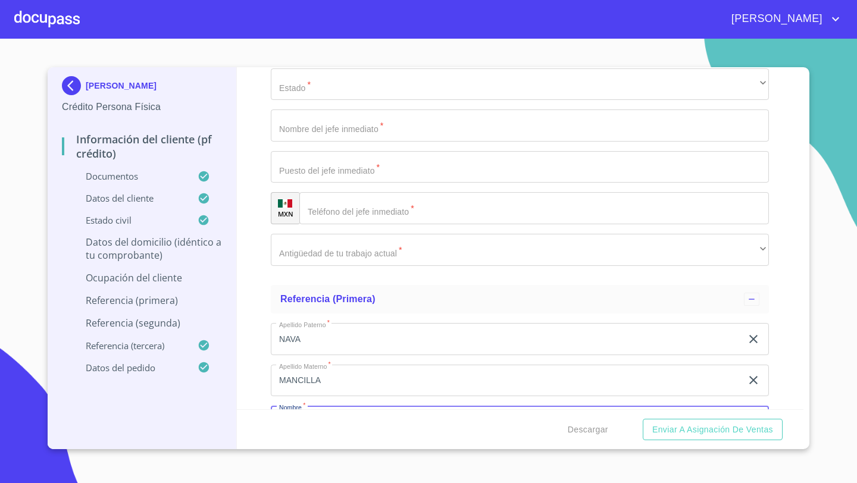
scroll to position [5637, 0]
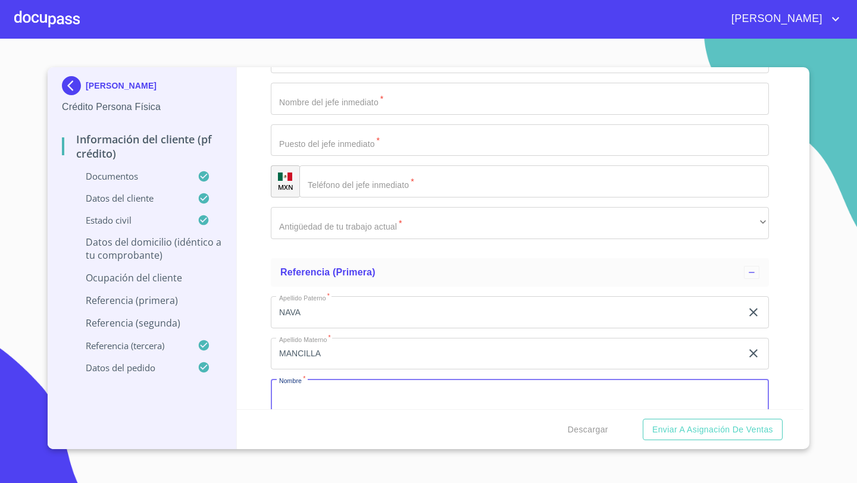
type input "G"
type input "FRANCISCO"
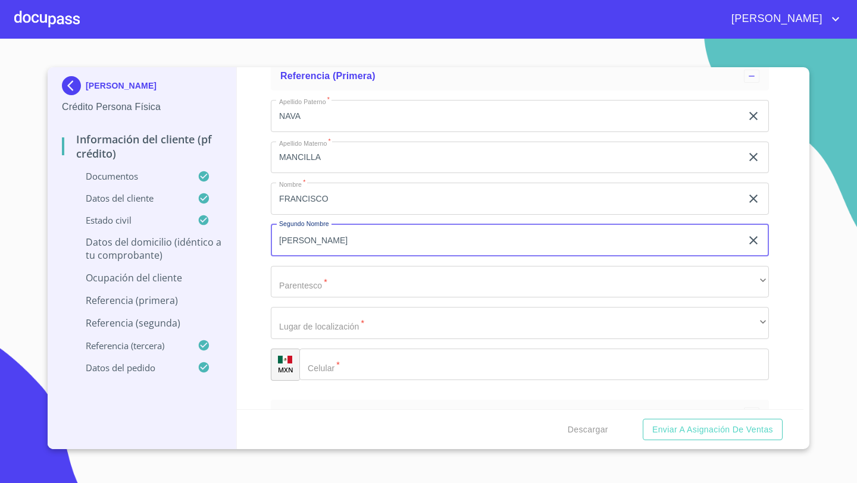
type input "[PERSON_NAME]"
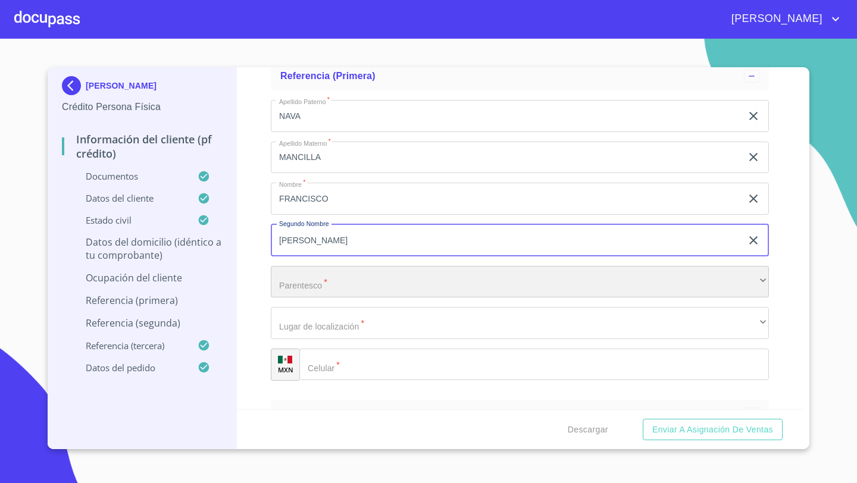
click at [295, 274] on div "​" at bounding box center [520, 282] width 498 height 32
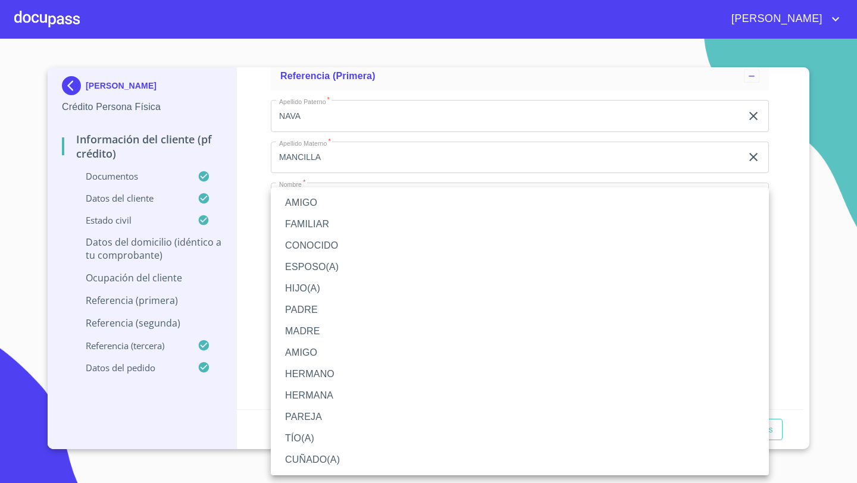
click at [302, 310] on li "PADRE" at bounding box center [520, 309] width 498 height 21
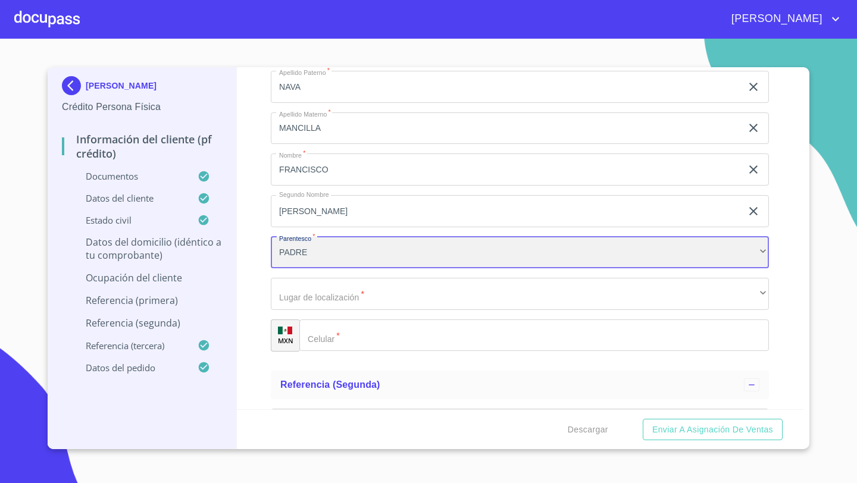
scroll to position [5873, 0]
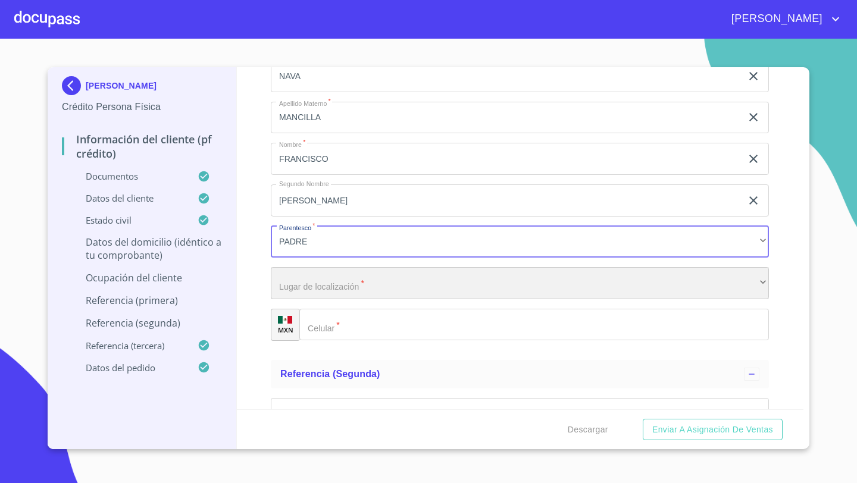
click at [289, 297] on div "​" at bounding box center [520, 283] width 498 height 32
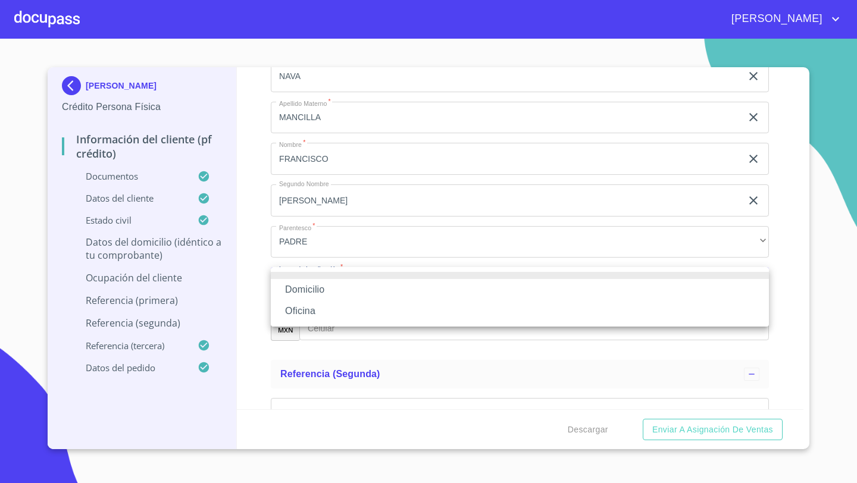
click at [291, 306] on li "Oficina" at bounding box center [520, 310] width 498 height 21
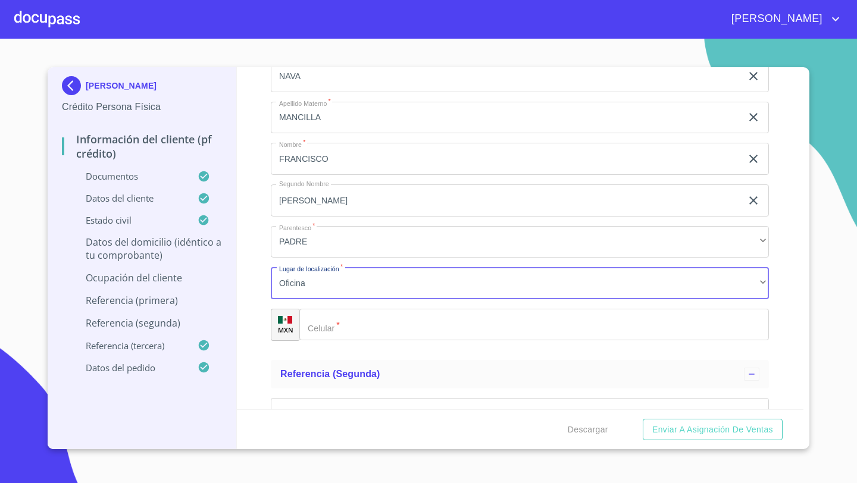
click at [317, 321] on div "​" at bounding box center [533, 325] width 469 height 32
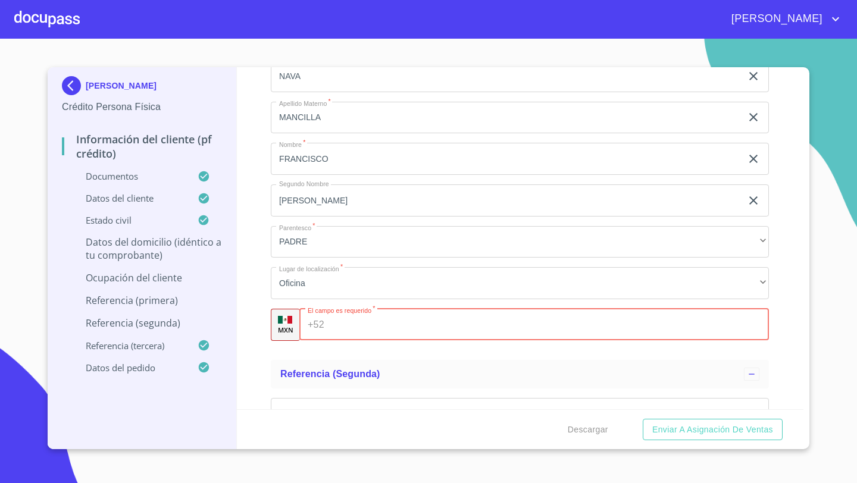
click at [317, 321] on div "+52 ​" at bounding box center [533, 325] width 469 height 32
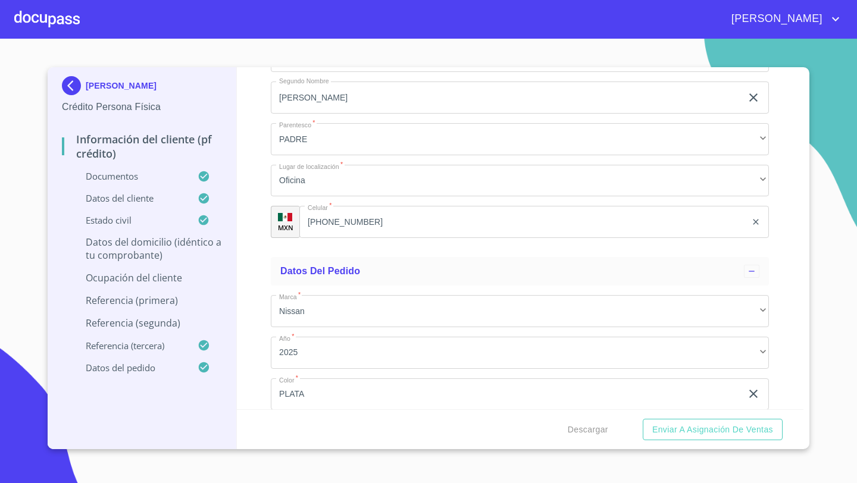
scroll to position [6646, 0]
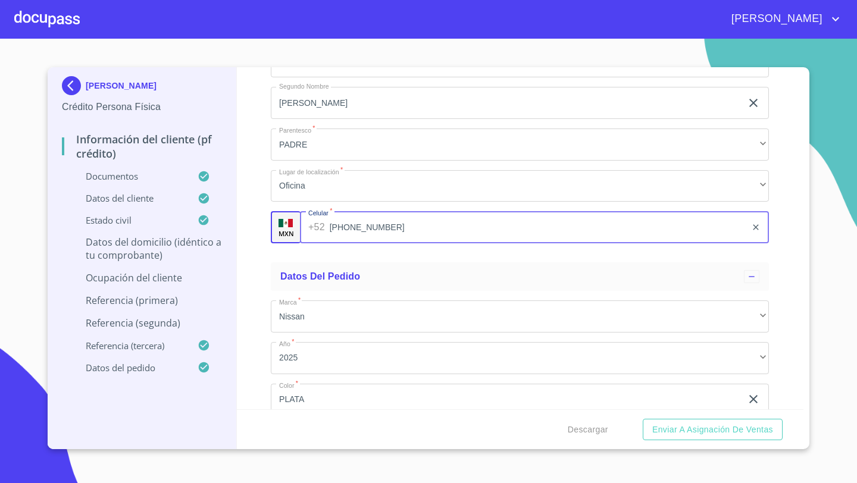
click at [361, 231] on input "[PHONE_NUMBER]" at bounding box center [538, 227] width 417 height 32
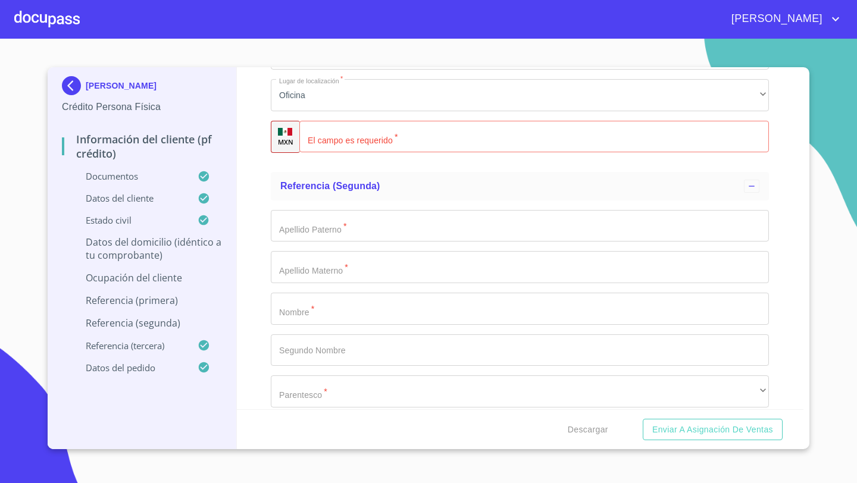
scroll to position [6043, 0]
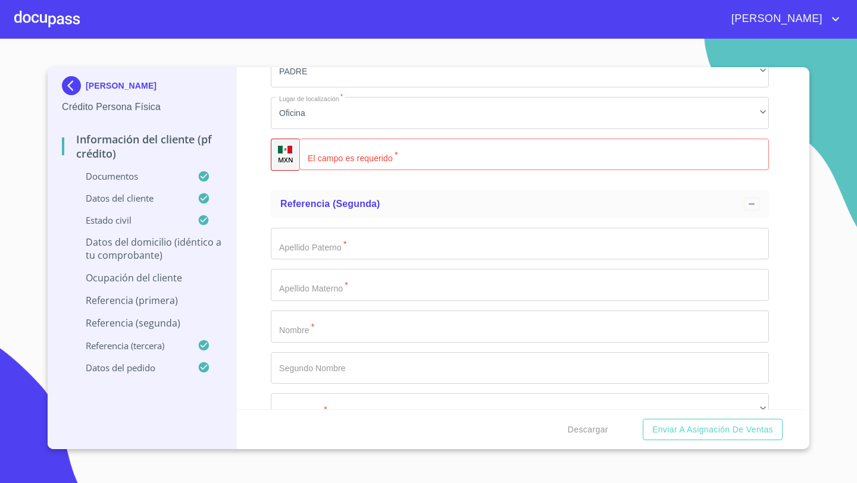
click at [307, 161] on div "​" at bounding box center [533, 155] width 469 height 32
paste input "[PHONE_NUMBER]"
type input "[PHONE_NUMBER]"
drag, startPoint x: 250, startPoint y: 227, endPoint x: 270, endPoint y: 249, distance: 29.1
click at [250, 227] on div "Información del cliente (PF crédito) Documentos Documento de identificación   *…" at bounding box center [520, 238] width 567 height 342
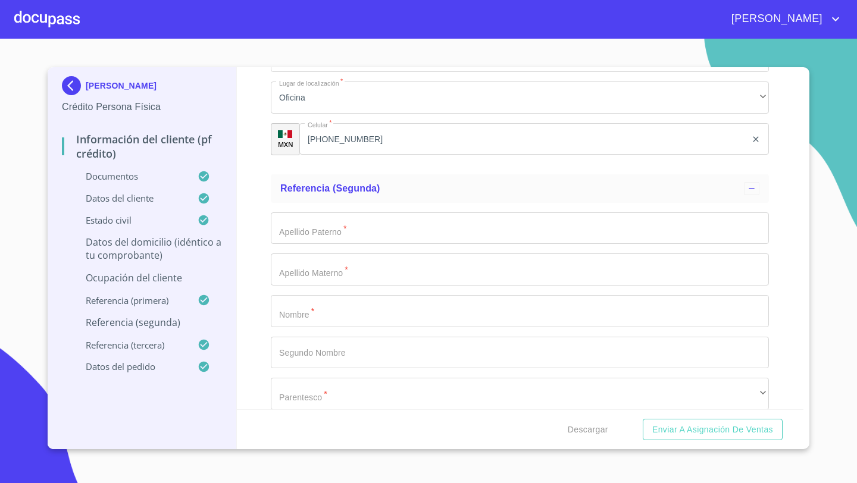
scroll to position [6054, 0]
click at [296, 239] on input "Documento de identificación   *" at bounding box center [520, 233] width 498 height 32
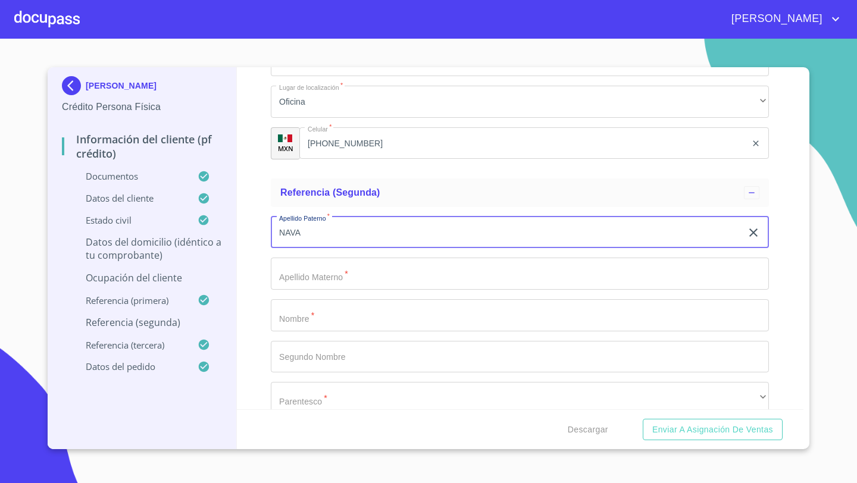
type input "NAVA"
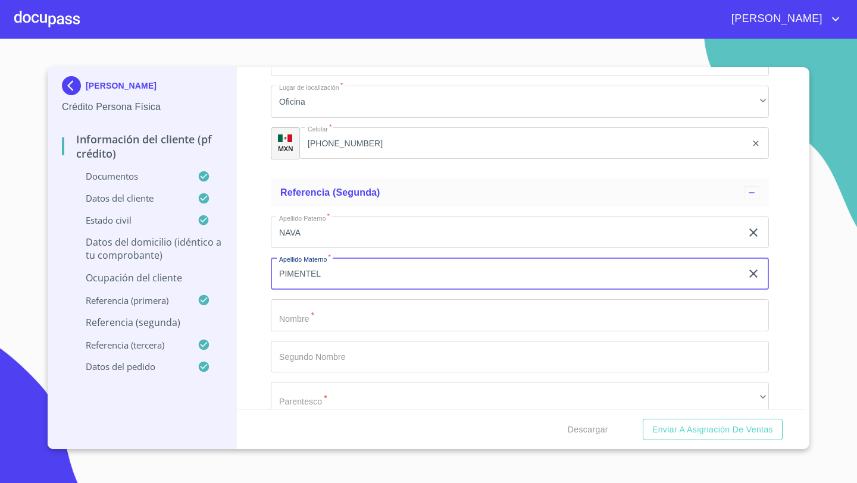
type input "PIMENTEL"
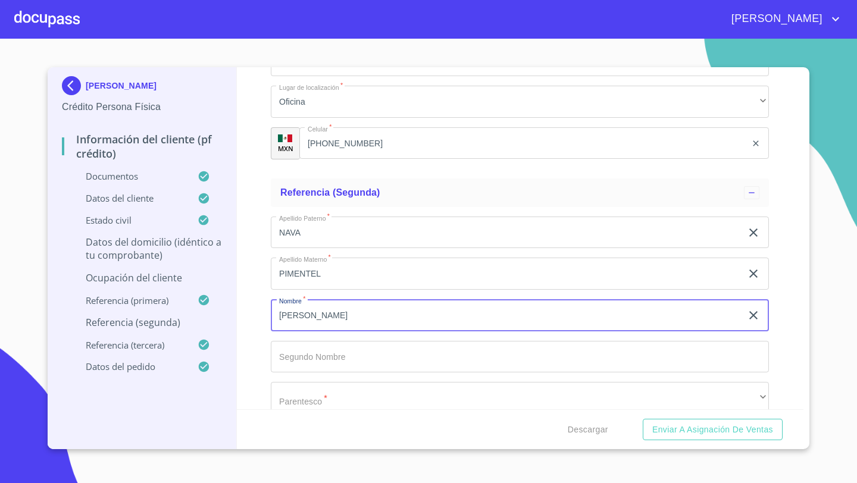
type input "[PERSON_NAME]"
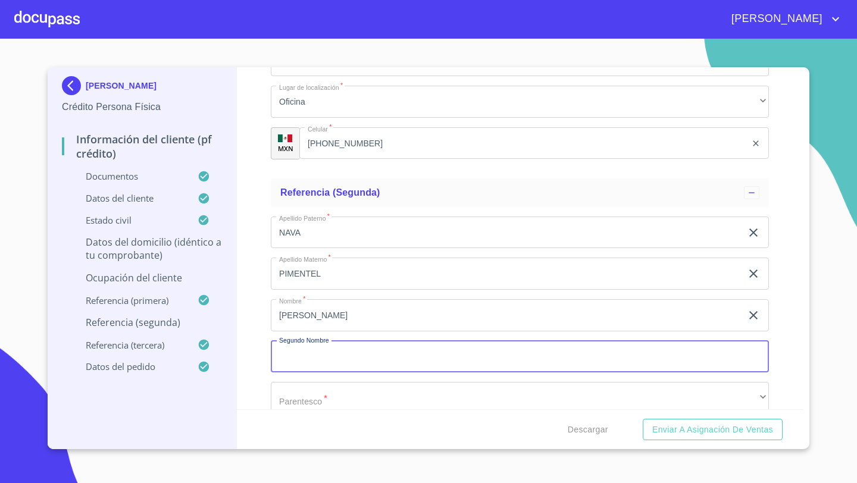
scroll to position [6226, 0]
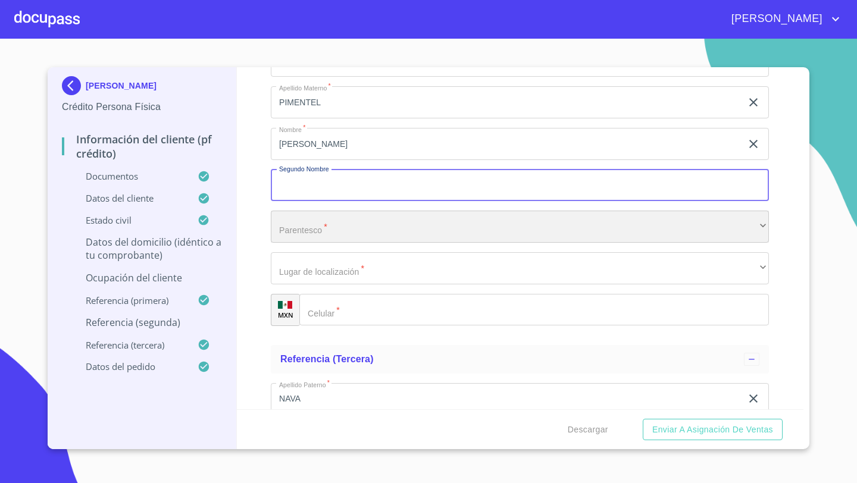
click at [297, 227] on div "​" at bounding box center [520, 227] width 498 height 32
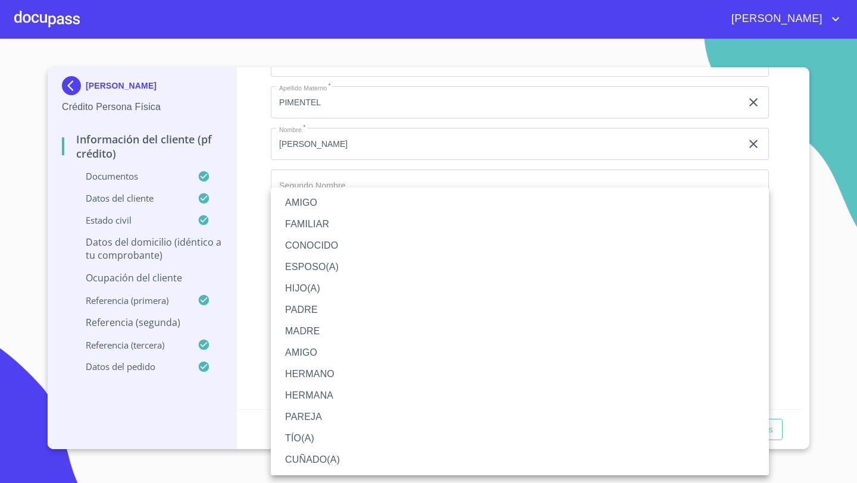
click at [300, 377] on li "HERMANO" at bounding box center [520, 374] width 498 height 21
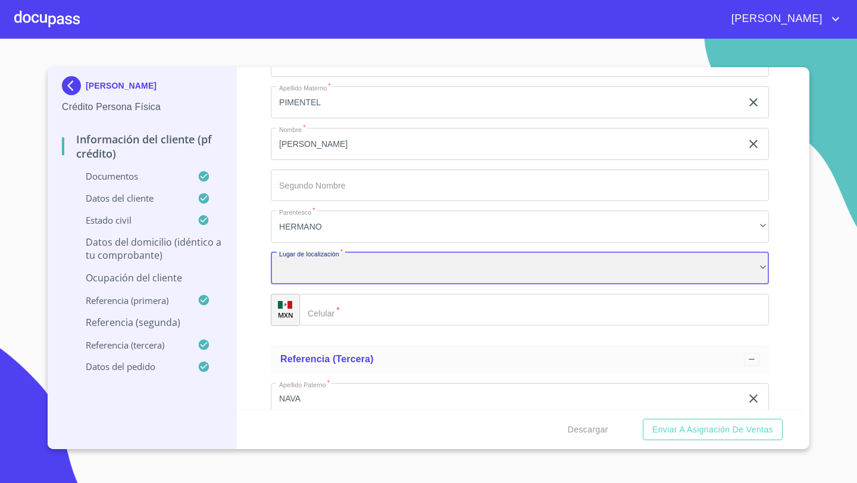
click at [298, 278] on div "​" at bounding box center [520, 268] width 498 height 32
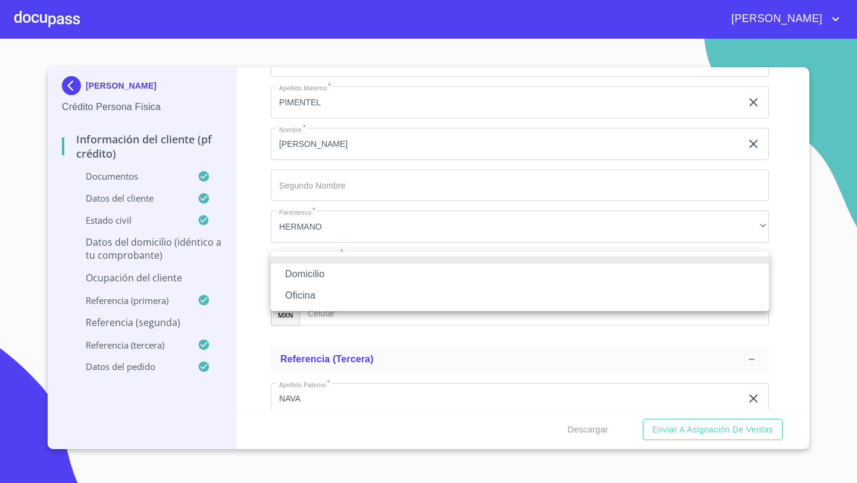
click at [298, 296] on li "Oficina" at bounding box center [520, 295] width 498 height 21
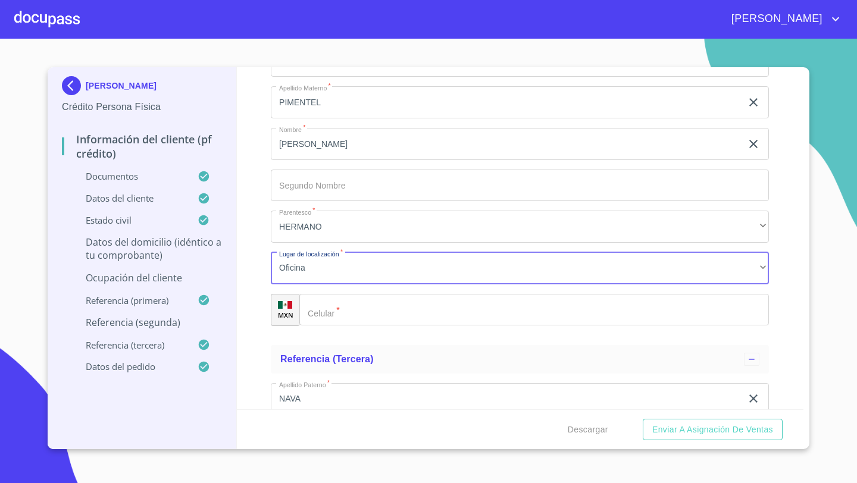
click at [321, 305] on div "​" at bounding box center [533, 310] width 469 height 32
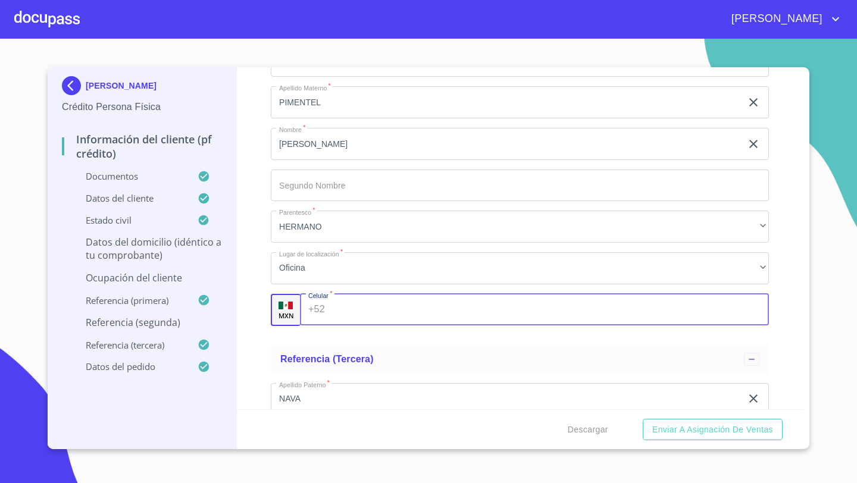
paste input "(10)772935"
type input "(10)772935"
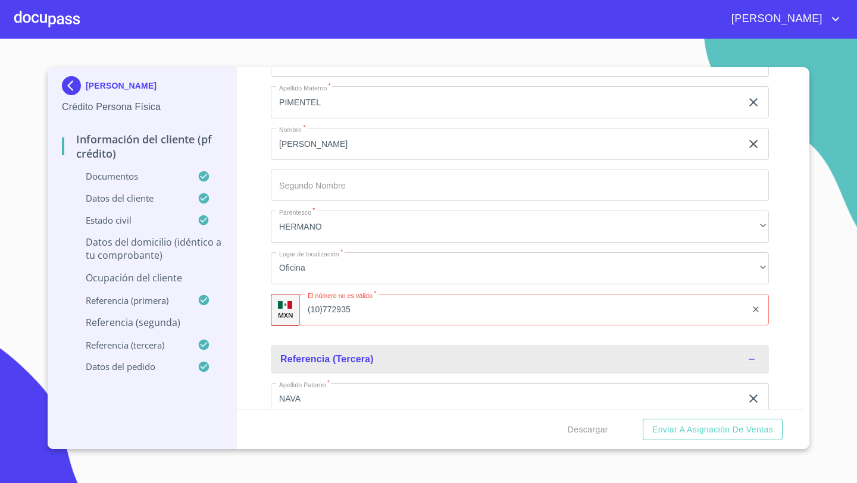
click at [271, 306] on div "MXN" at bounding box center [285, 310] width 29 height 32
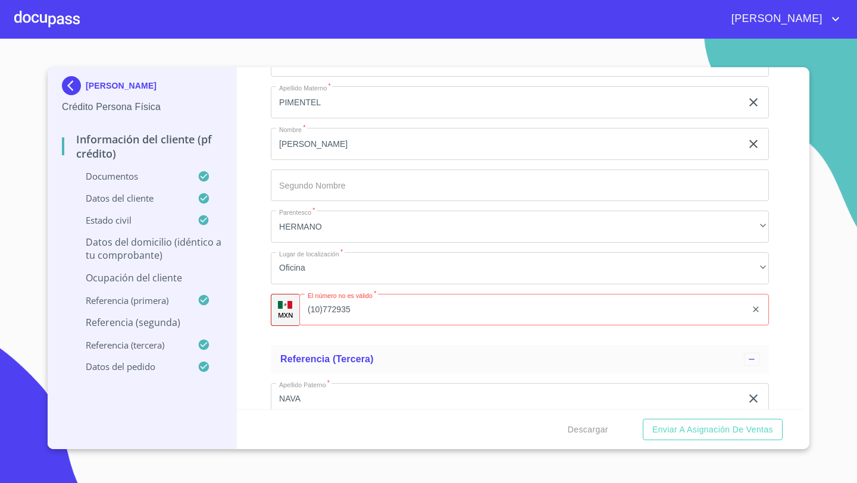
click at [369, 306] on input "(10)772935" at bounding box center [522, 310] width 447 height 32
click at [369, 306] on input "(10)772935" at bounding box center [538, 310] width 418 height 32
type input "2"
paste input "[PHONE_NUMBER]"
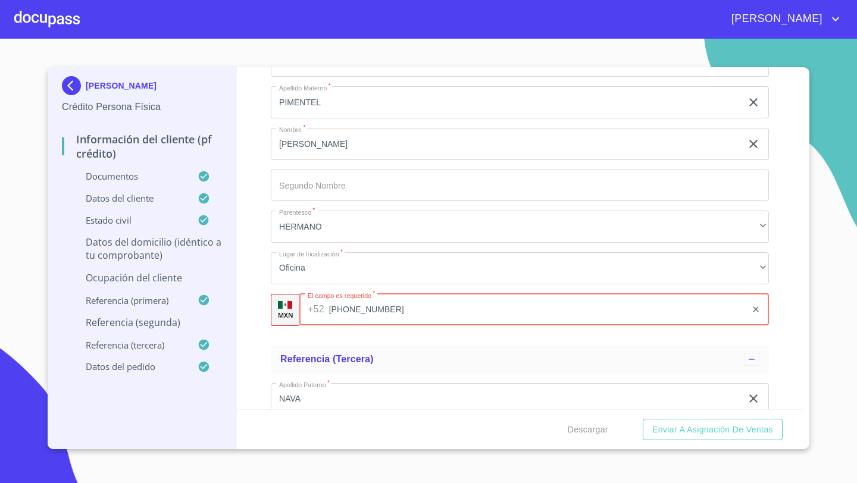
type input "[PHONE_NUMBER]"
click at [240, 304] on div "Información del cliente (PF crédito) Documentos Documento de identificación   *…" at bounding box center [520, 238] width 567 height 342
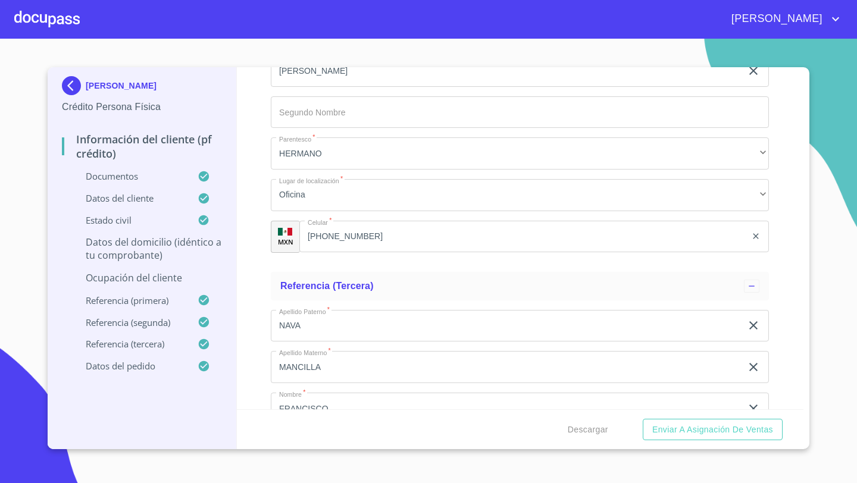
scroll to position [6355, 0]
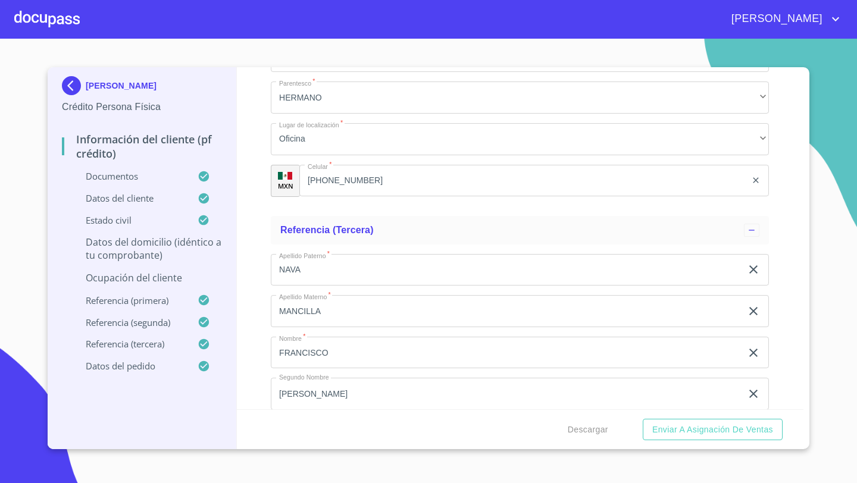
click at [310, 279] on input "NAVA" at bounding box center [506, 270] width 471 height 32
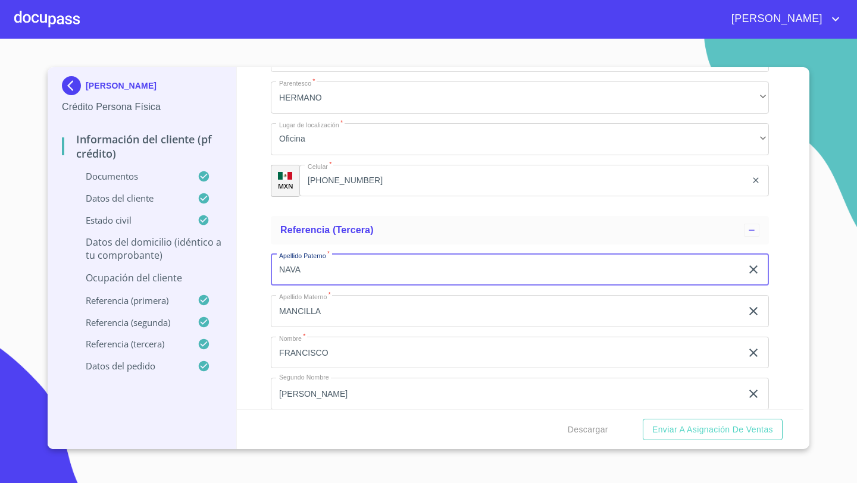
click at [310, 279] on input "NAVA" at bounding box center [506, 270] width 471 height 32
type input "NAVA"
click at [337, 315] on input "MANCILLA" at bounding box center [506, 311] width 471 height 32
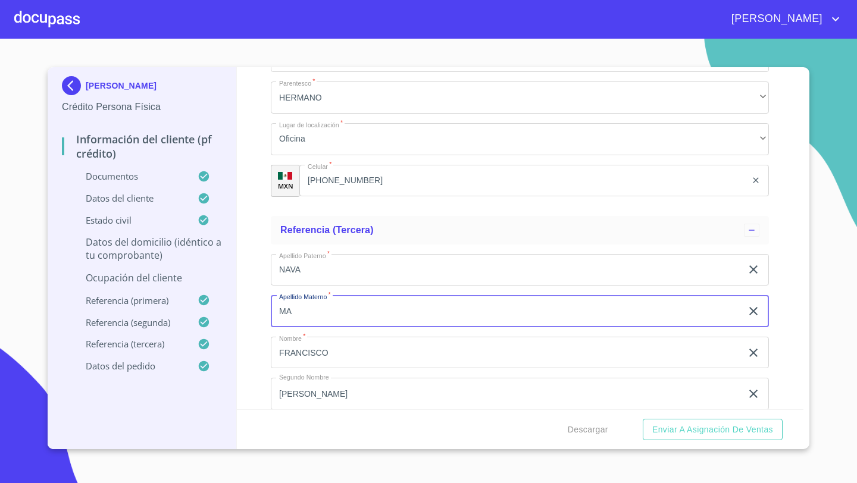
type input "M"
type input "NAVA"
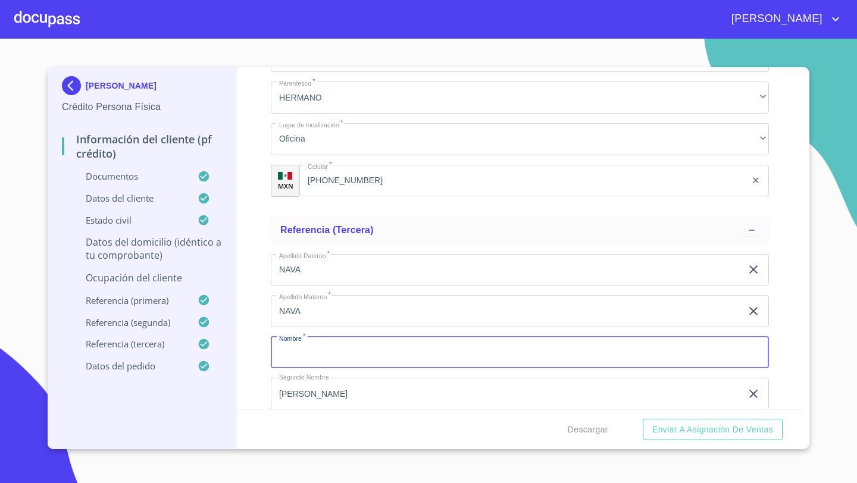
click at [323, 306] on input "NAVA" at bounding box center [506, 311] width 471 height 32
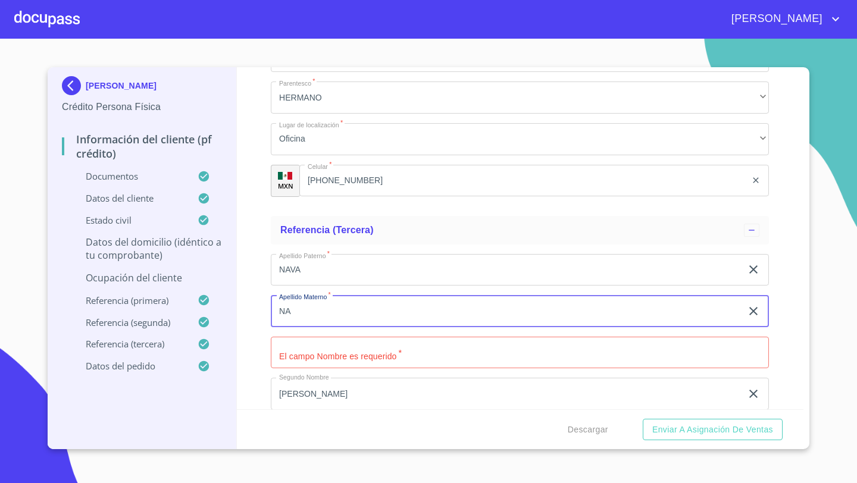
type input "N"
type input "PIMENTEL"
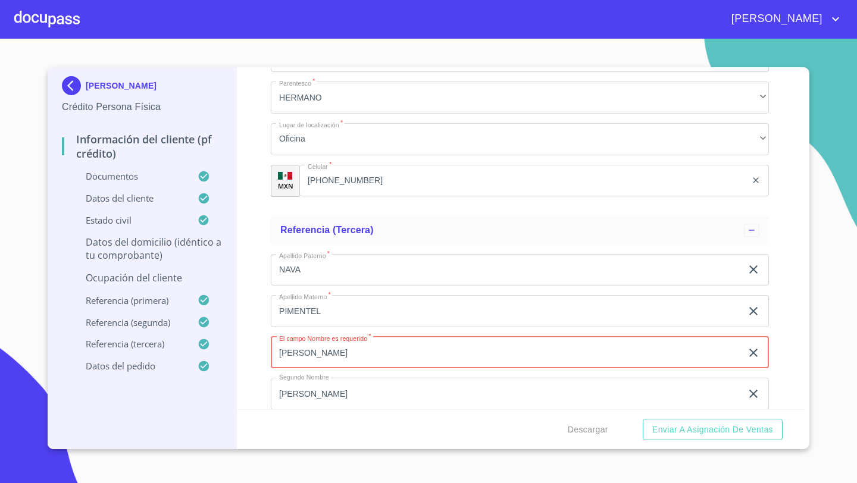
type input "[PERSON_NAME]"
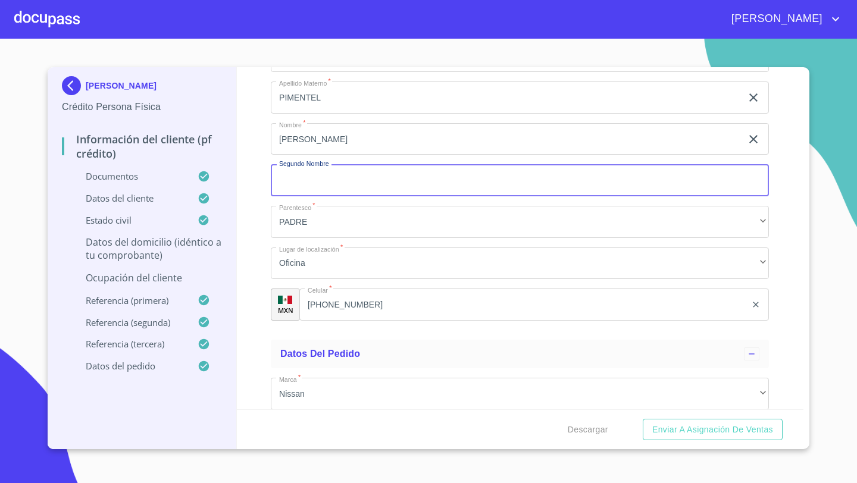
scroll to position [6572, 0]
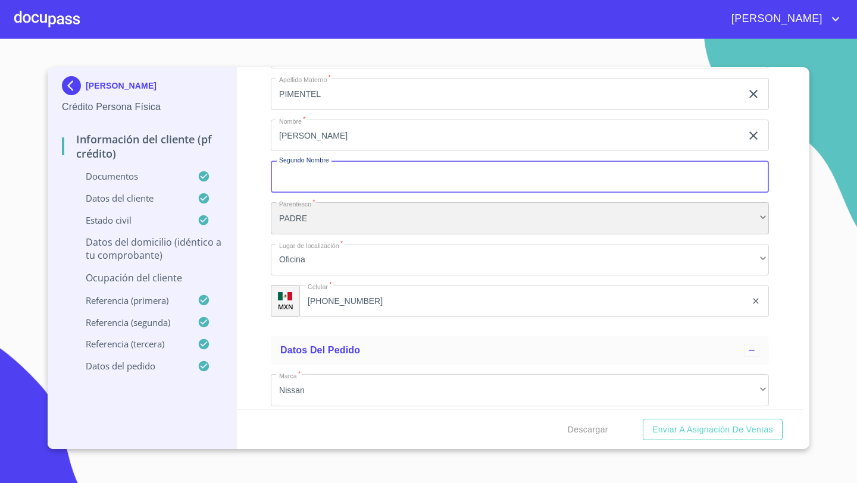
click at [306, 218] on div "PADRE" at bounding box center [520, 218] width 498 height 32
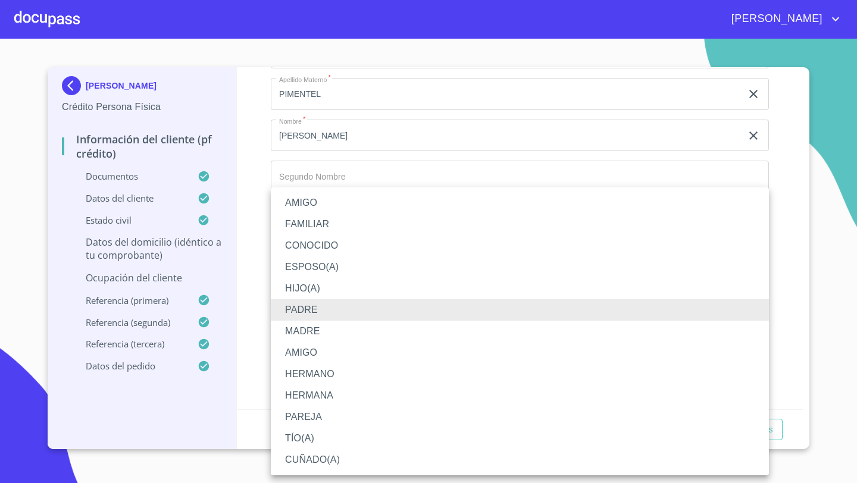
click at [309, 392] on li "HERMANA" at bounding box center [520, 395] width 498 height 21
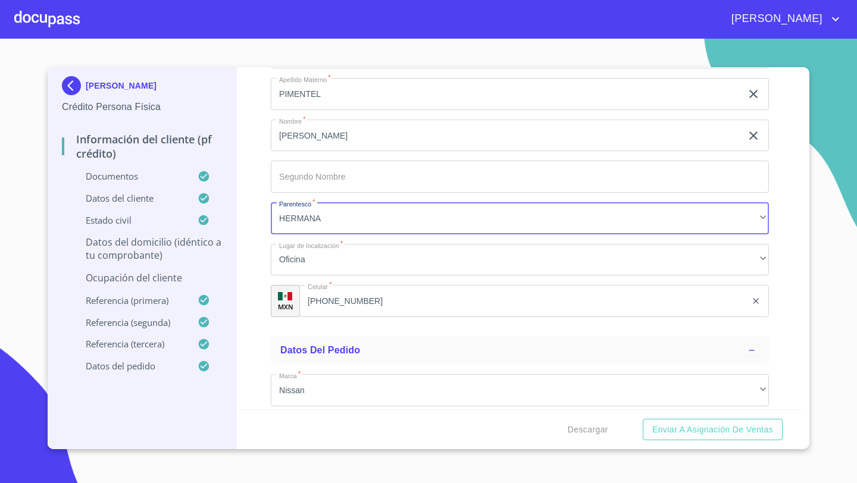
click at [330, 306] on input "[PHONE_NUMBER]" at bounding box center [522, 301] width 447 height 32
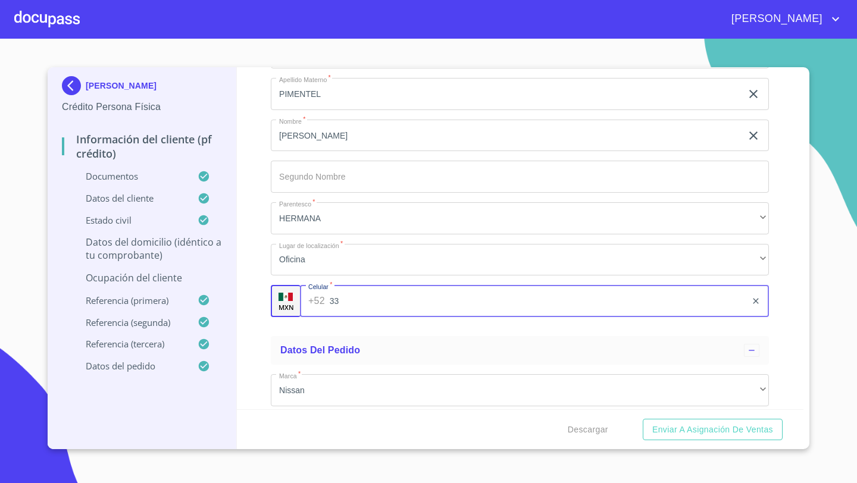
type input "3"
paste input "[PHONE_NUMBER]"
type input "[PHONE_NUMBER]"
click at [247, 303] on div "Información del cliente (PF crédito) Documentos Documento de identificación   *…" at bounding box center [520, 238] width 567 height 342
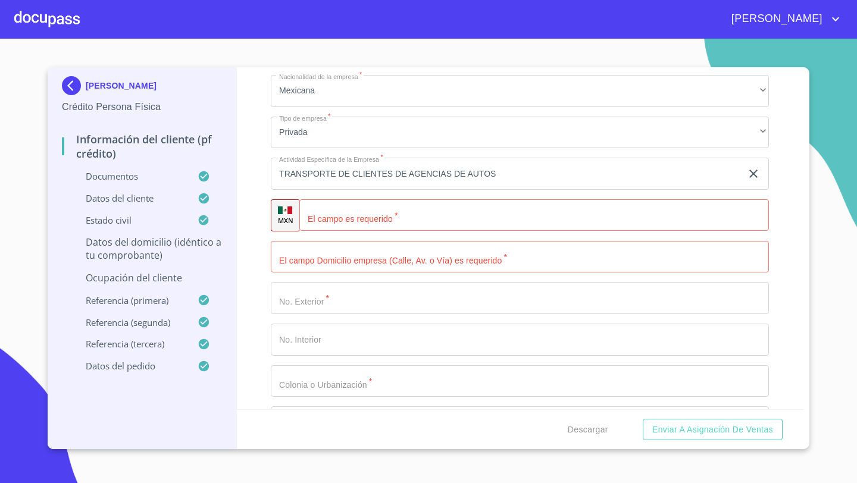
scroll to position [5186, 0]
click at [323, 213] on div "​" at bounding box center [533, 218] width 469 height 32
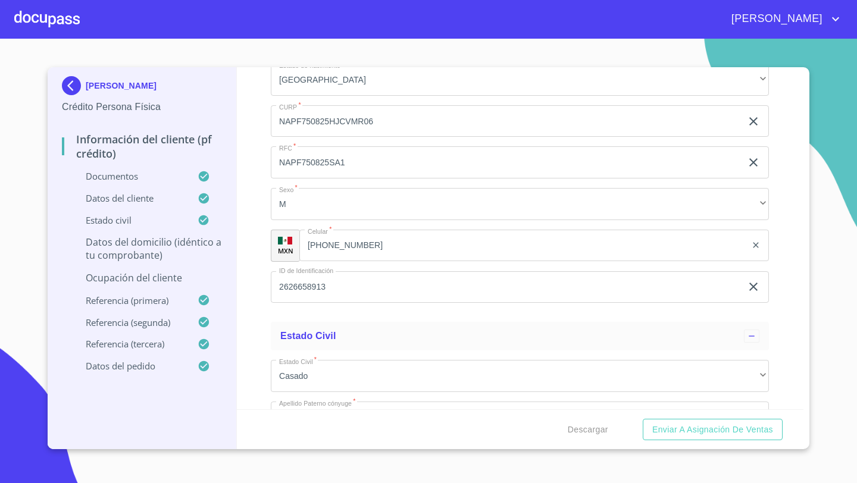
scroll to position [3777, 0]
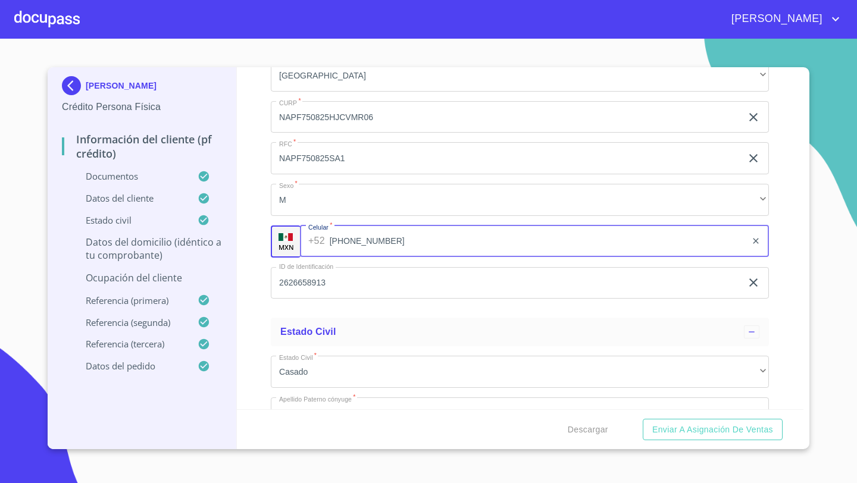
click at [360, 243] on input "[PHONE_NUMBER]" at bounding box center [538, 241] width 417 height 32
drag, startPoint x: 385, startPoint y: 239, endPoint x: 333, endPoint y: 235, distance: 51.9
click at [333, 235] on input "[PHONE_NUMBER]" at bounding box center [538, 241] width 417 height 32
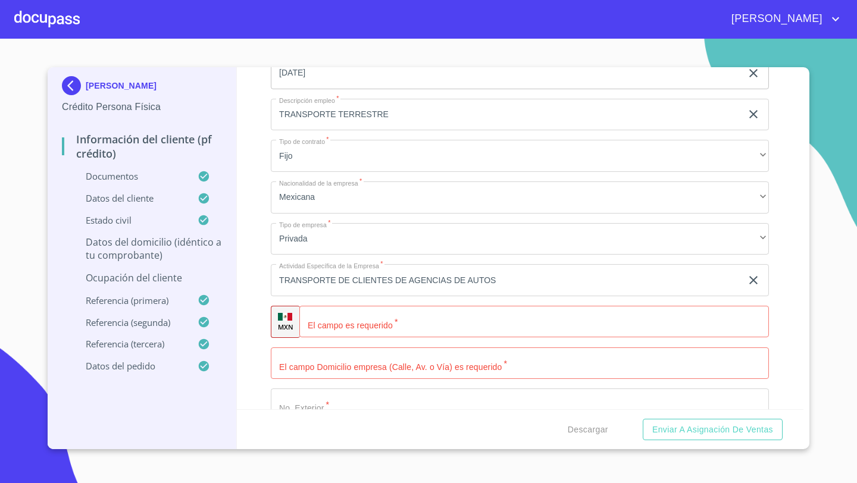
scroll to position [5111, 0]
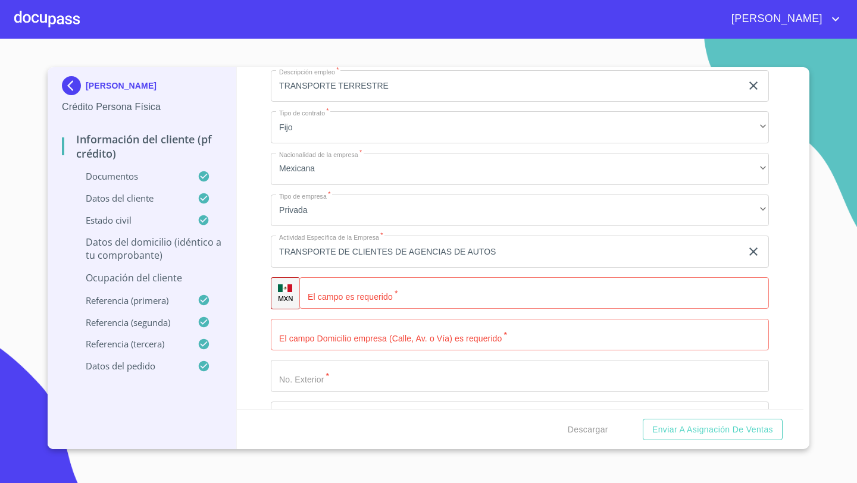
click at [333, 295] on input "Documento de identificación   *" at bounding box center [533, 293] width 469 height 32
paste input "[PHONE_NUMBER]"
type input "[PHONE_NUMBER]"
click at [293, 331] on input "Documento de identificación   *" at bounding box center [520, 335] width 498 height 32
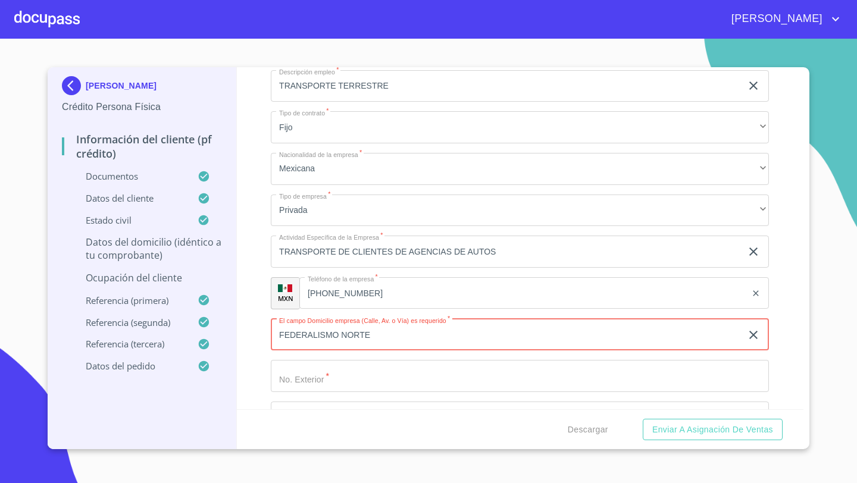
type input "FEDERALISMO NORTE"
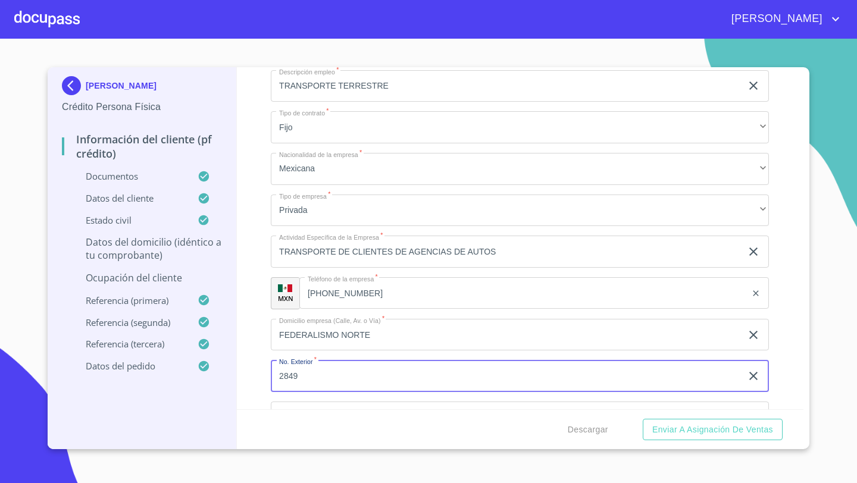
type input "2849"
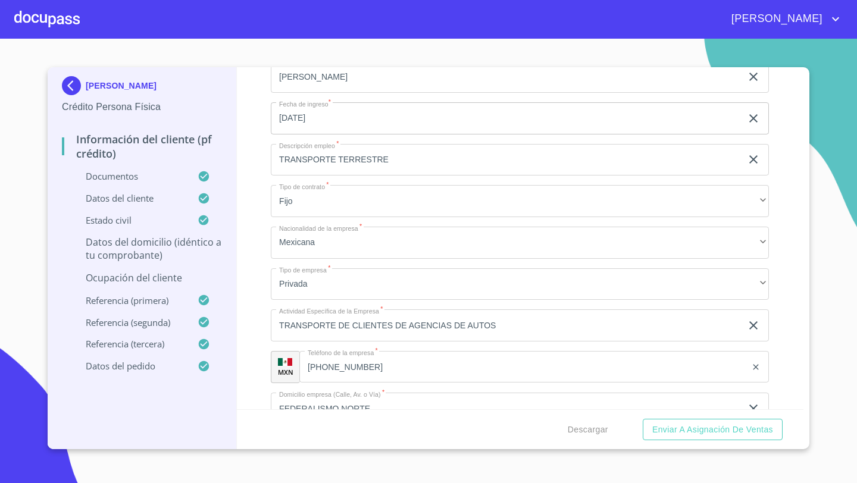
scroll to position [5000, 0]
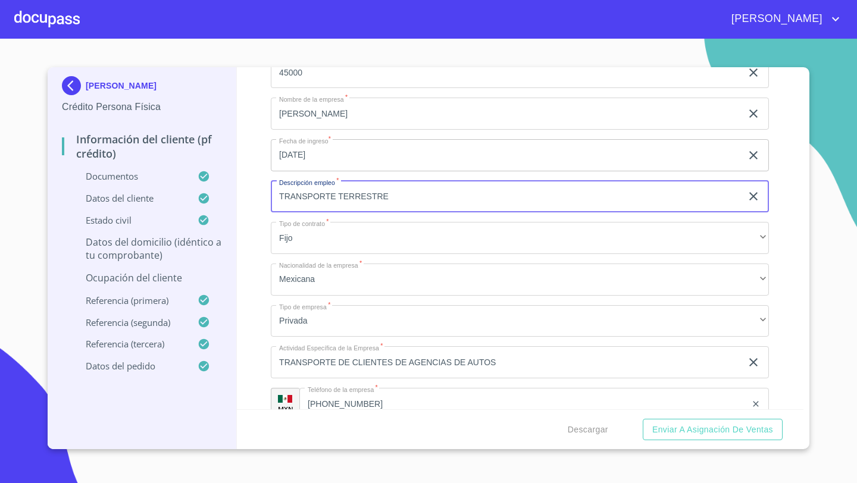
click at [394, 194] on input "TRANSPORTE TERRESTRE" at bounding box center [506, 197] width 471 height 32
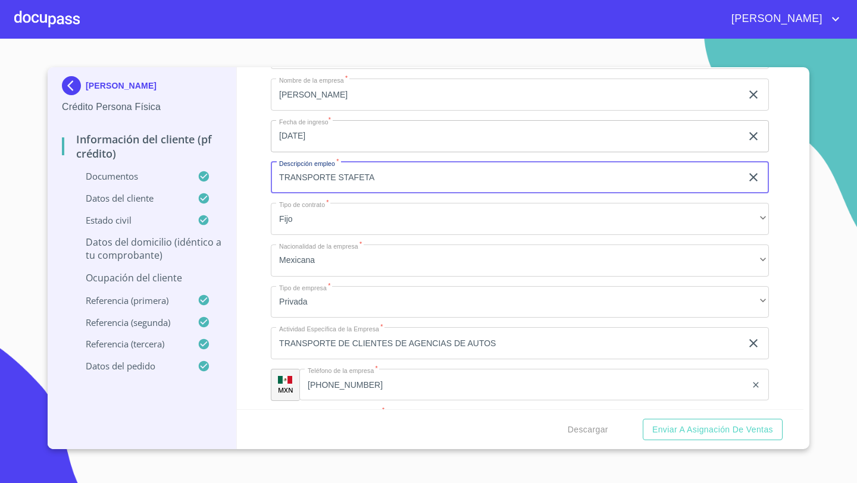
type input "TRANSPORTE STAFETA"
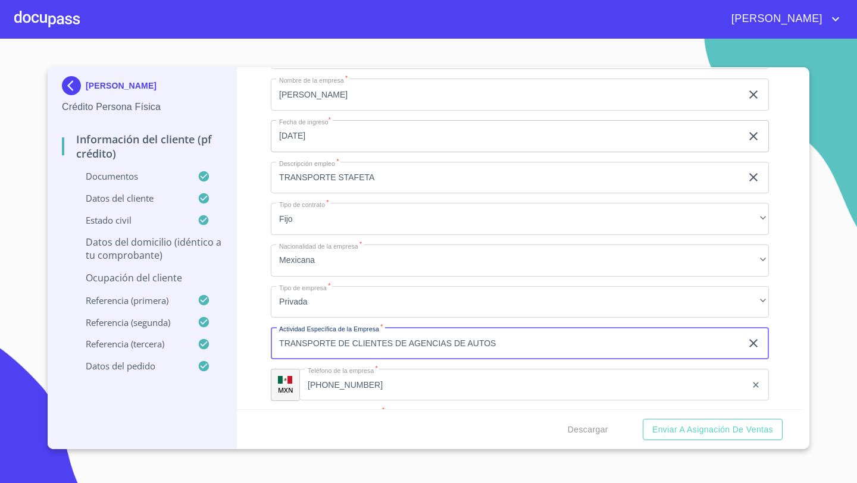
click at [494, 334] on input "TRANSPORTE DE CLIENTES DE AGENCIAS DE AUTOS" at bounding box center [506, 343] width 471 height 32
click at [499, 346] on input "TRANSPORTE DE CLIENTES DE AGENCIAS DE AUTOS" at bounding box center [506, 343] width 471 height 32
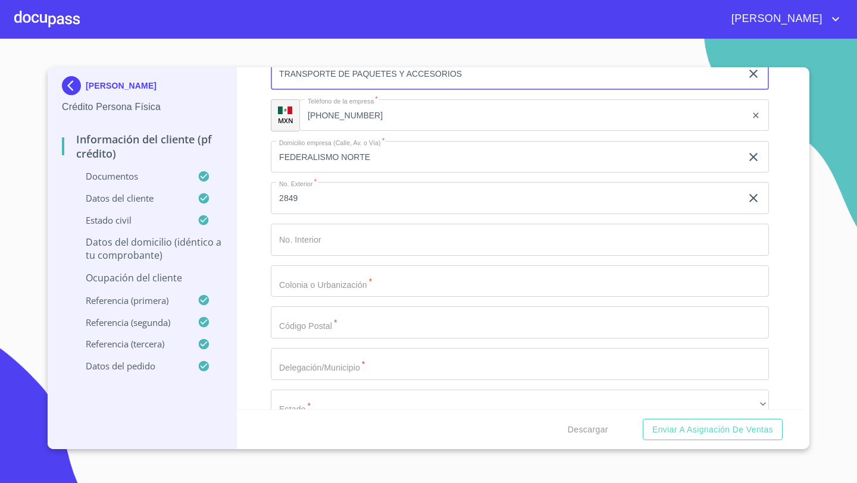
scroll to position [5289, 0]
type input "TRANSPORTE DE PAQUETES Y ACCESORIOS"
click at [290, 280] on input "Documento de identificación   *" at bounding box center [520, 281] width 498 height 32
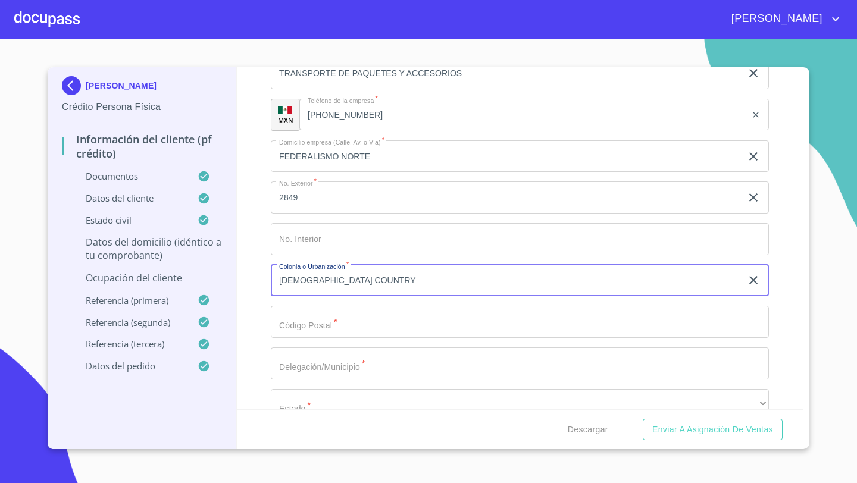
type input "[DEMOGRAPHIC_DATA] COUNTRY"
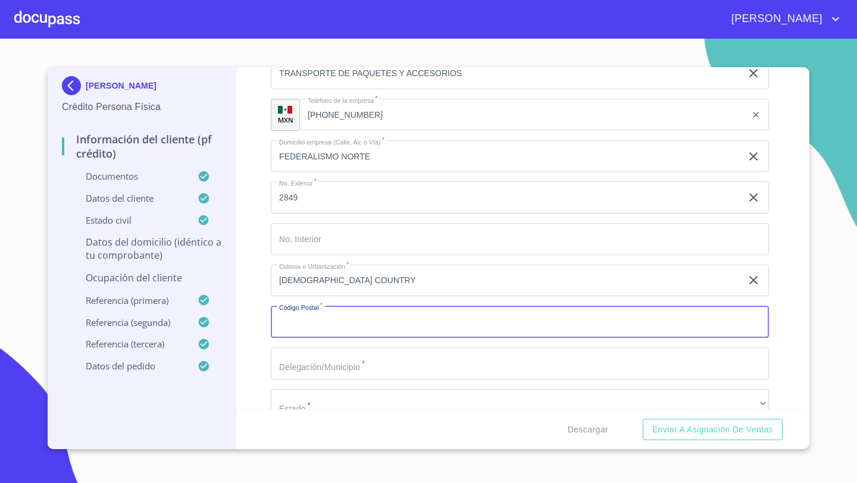
click at [293, 361] on input "Documento de identificación   *" at bounding box center [520, 363] width 498 height 32
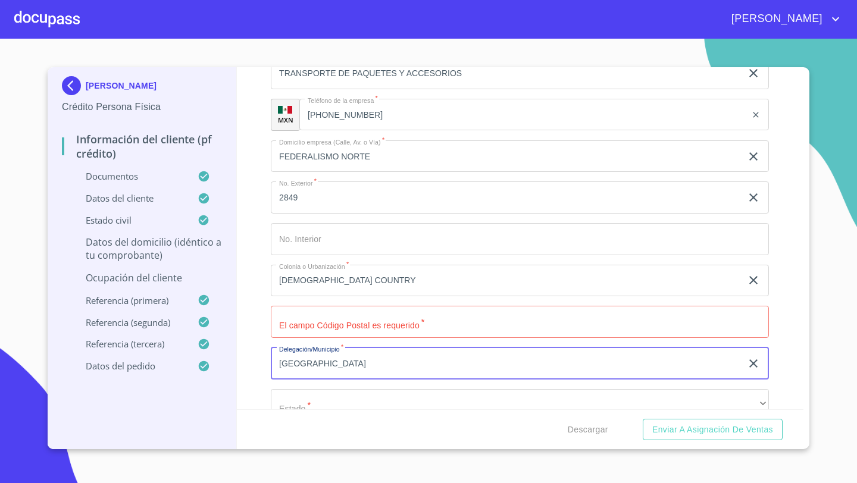
type input "[GEOGRAPHIC_DATA]"
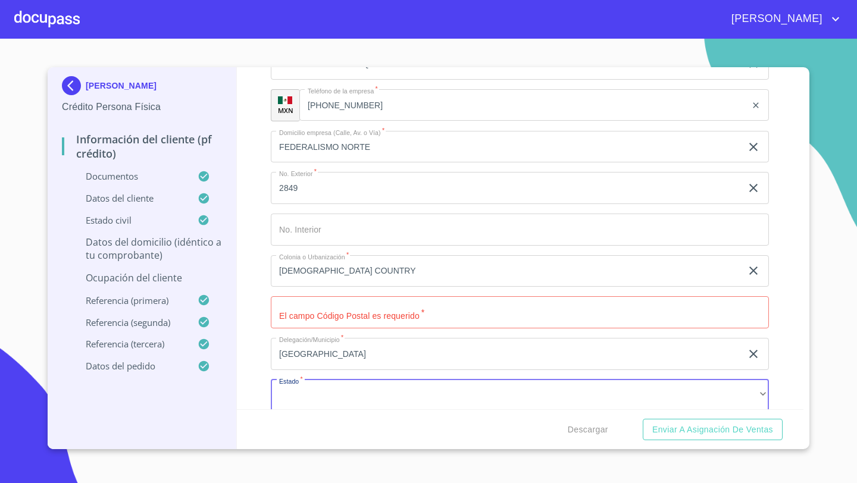
click at [280, 309] on input "Documento de identificación   *" at bounding box center [520, 312] width 498 height 32
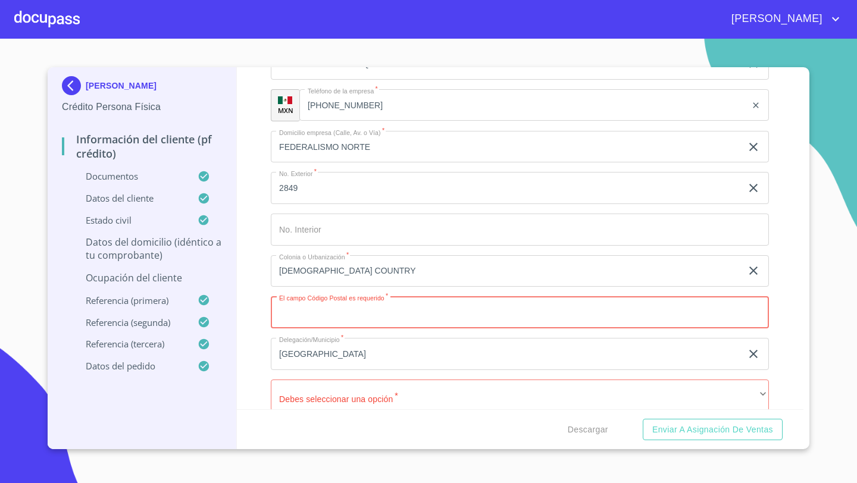
click at [299, 314] on input "Documento de identificación   *" at bounding box center [520, 312] width 498 height 32
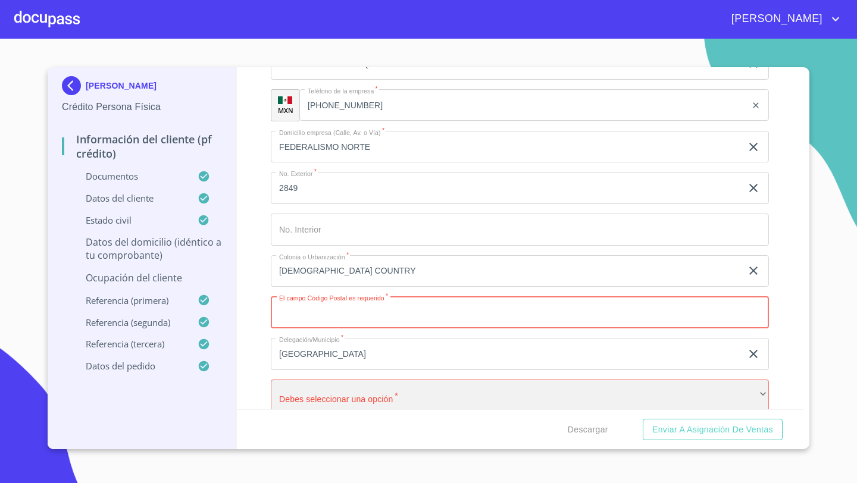
click at [294, 393] on div "​" at bounding box center [520, 396] width 498 height 32
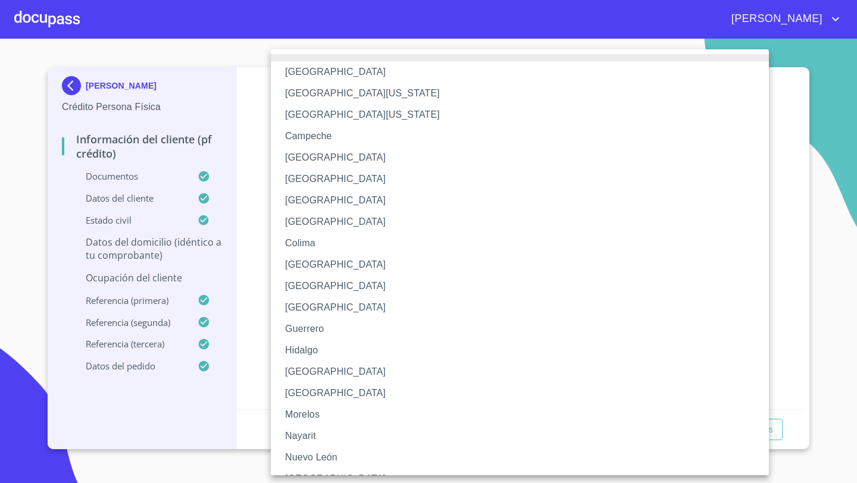
click at [299, 368] on li "[GEOGRAPHIC_DATA]" at bounding box center [520, 371] width 498 height 21
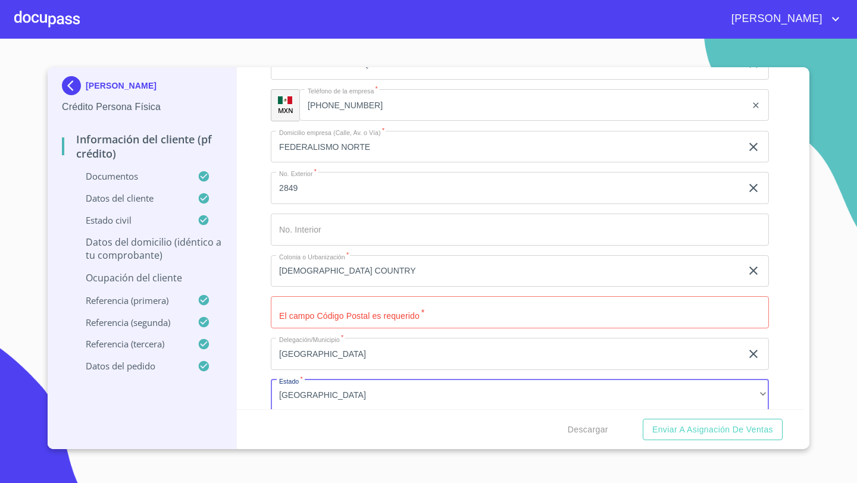
click at [295, 316] on input "Documento de identificación   *" at bounding box center [520, 312] width 498 height 32
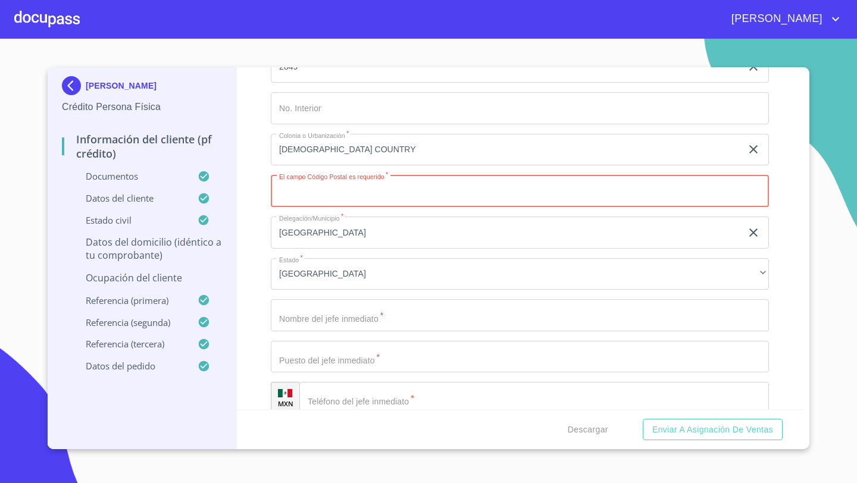
scroll to position [5427, 0]
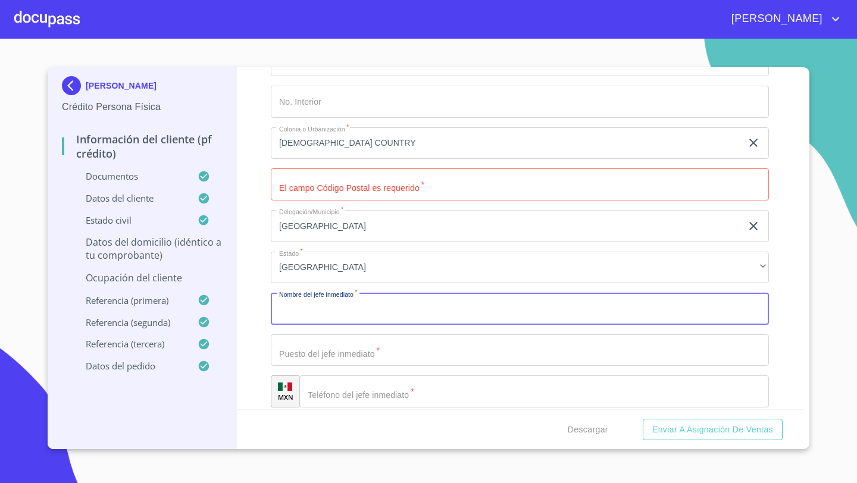
click at [288, 305] on input "Documento de identificación   *" at bounding box center [520, 309] width 498 height 32
type input "INDEPENDIENTE"
click at [303, 344] on input "Documento de identificación   *" at bounding box center [520, 350] width 498 height 32
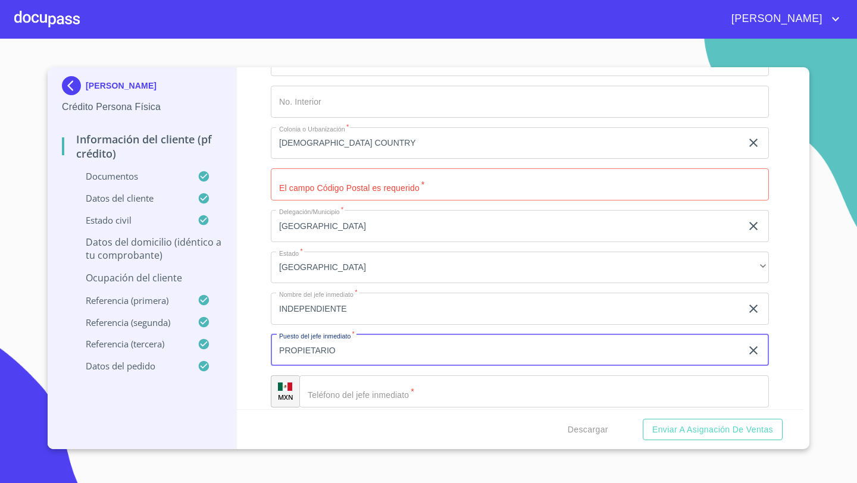
type input "PROPIETARIO"
click at [322, 395] on div "​" at bounding box center [533, 391] width 469 height 32
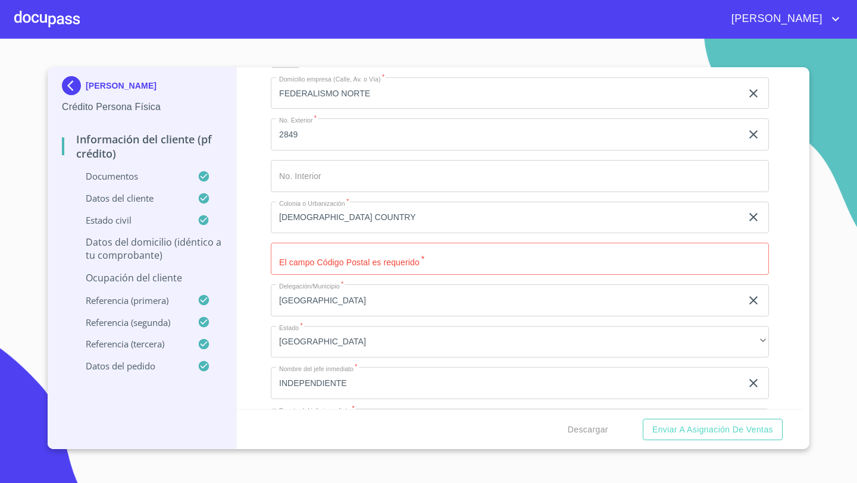
scroll to position [5353, 0]
click at [285, 246] on input "Documento de identificación   *" at bounding box center [520, 258] width 498 height 32
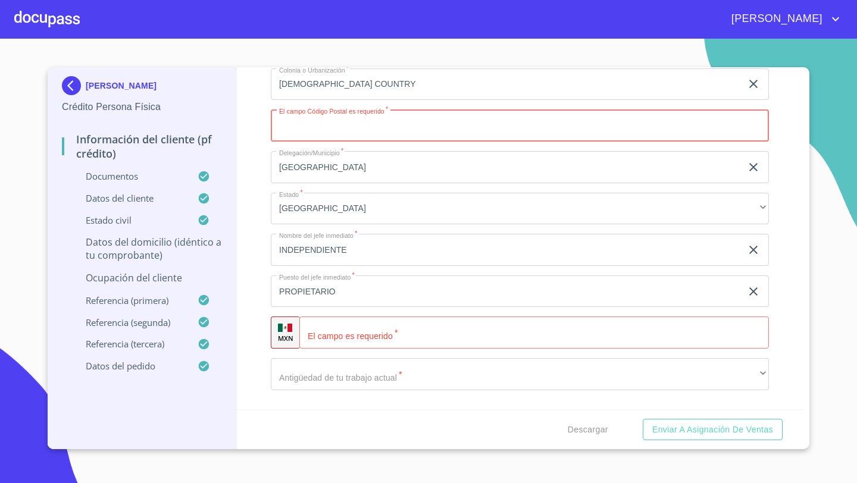
scroll to position [5509, 0]
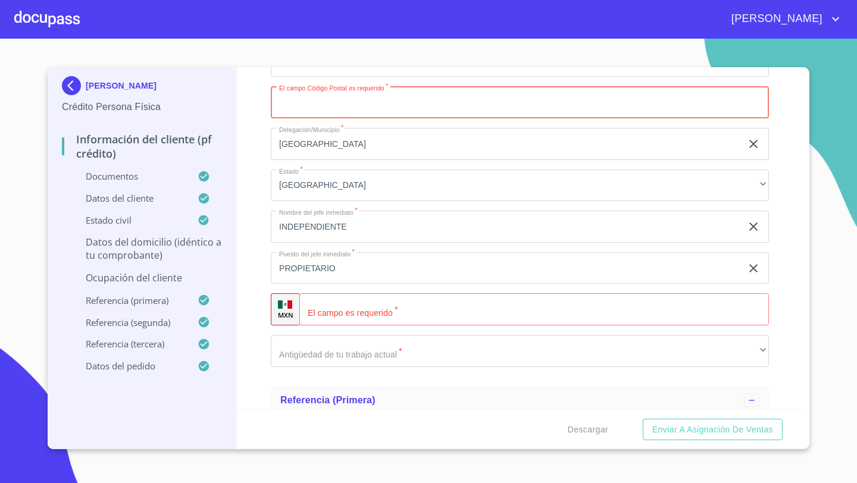
click at [325, 316] on div "​" at bounding box center [533, 309] width 469 height 32
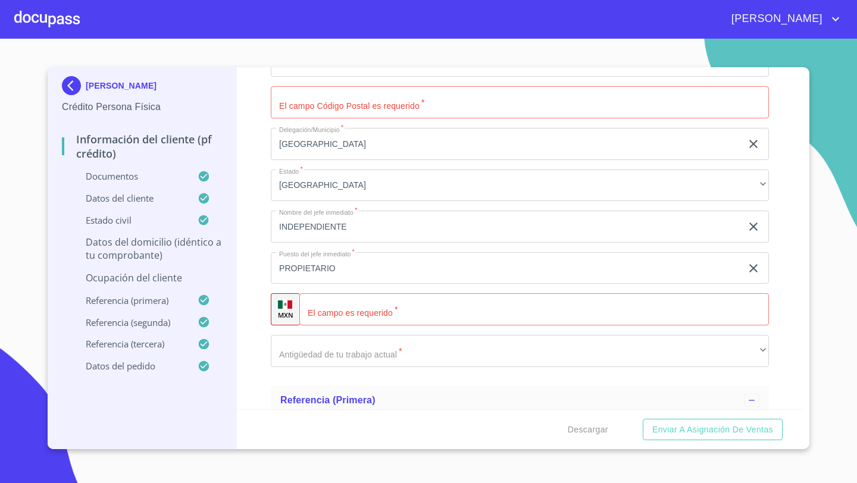
click at [253, 184] on div "Información del cliente (PF crédito) Documentos Documento de identificación   *…" at bounding box center [520, 238] width 567 height 342
click at [308, 95] on input "Documento de identificación   *" at bounding box center [520, 102] width 498 height 32
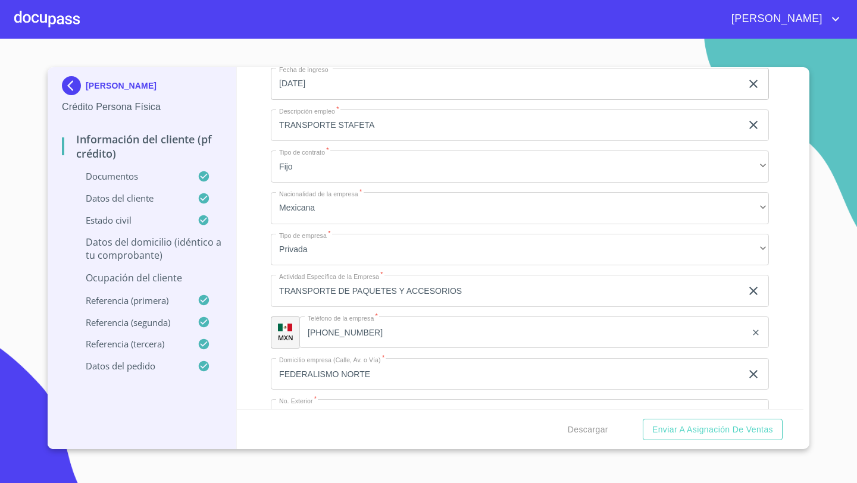
scroll to position [5058, 0]
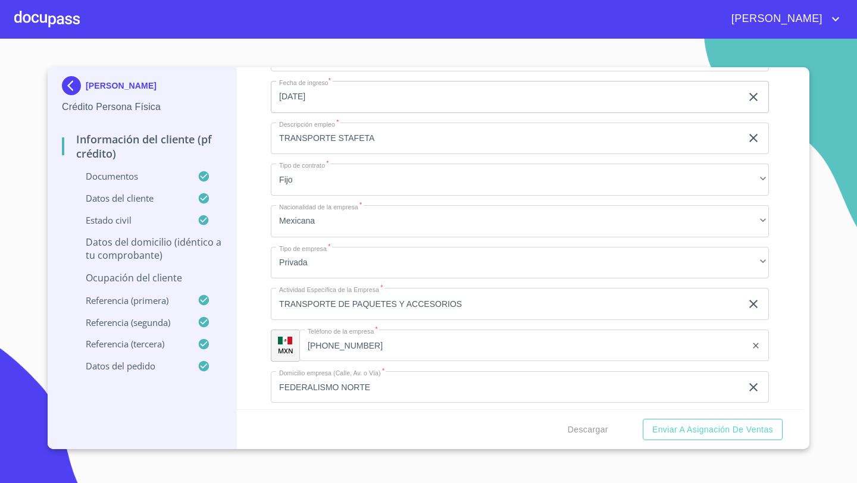
click at [344, 101] on input "[DATE]" at bounding box center [508, 97] width 475 height 32
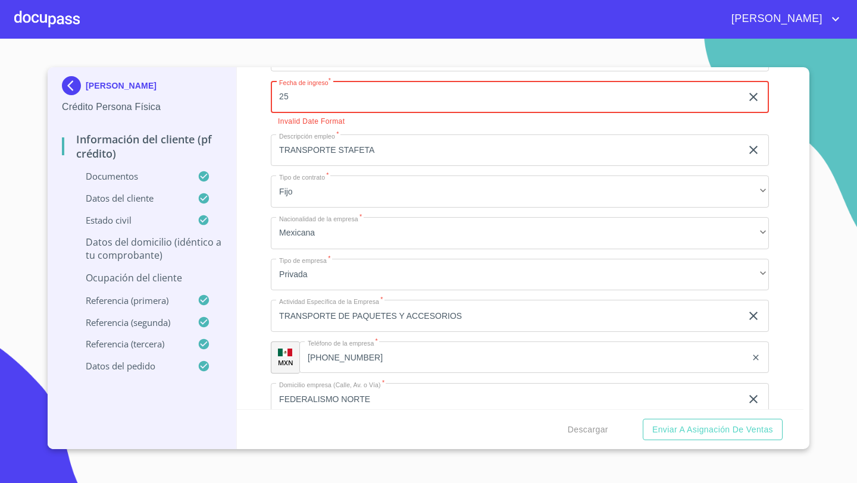
type input "2_"
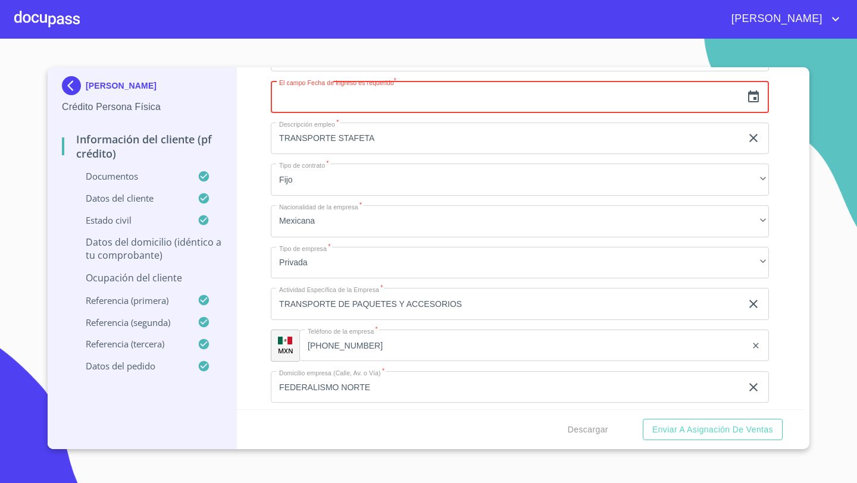
click at [753, 99] on icon "button" at bounding box center [753, 97] width 14 height 14
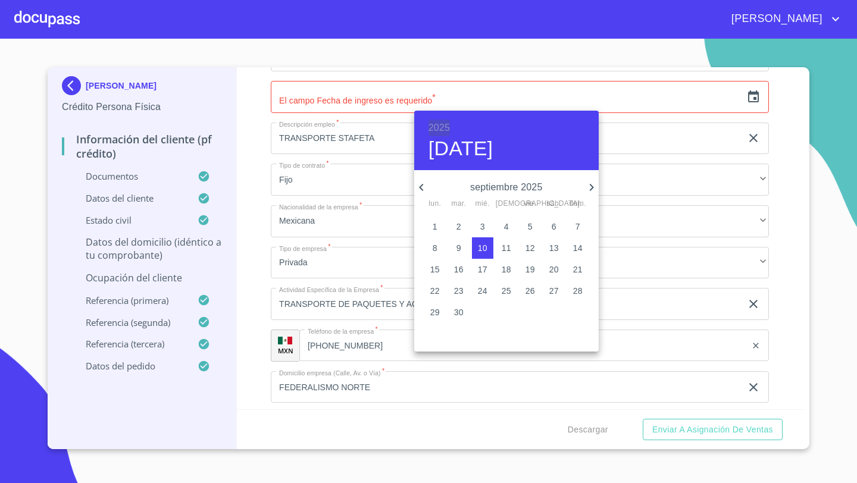
click at [433, 121] on h6 "2025" at bounding box center [438, 128] width 21 height 17
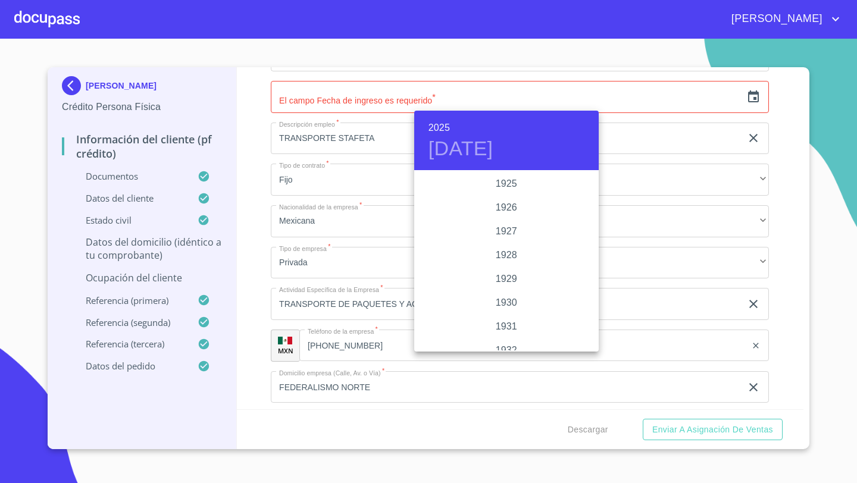
scroll to position [2308, 0]
click at [507, 261] on div "2025" at bounding box center [506, 261] width 184 height 24
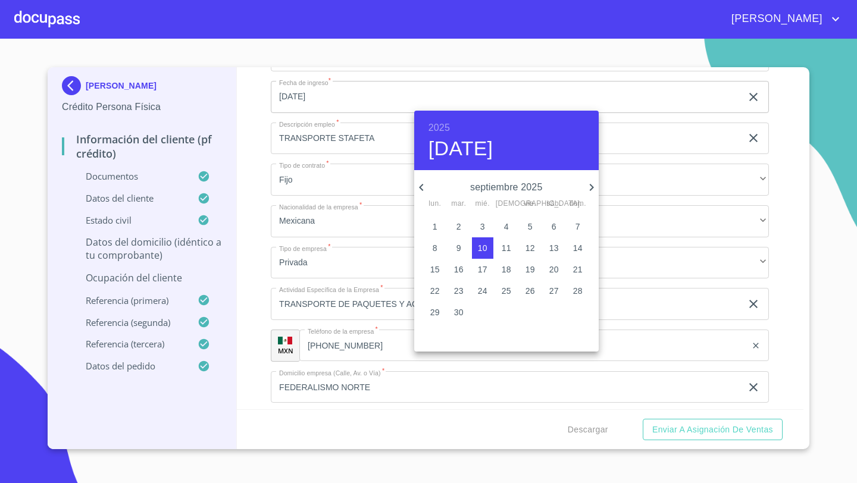
click at [440, 125] on h6 "2025" at bounding box center [438, 128] width 21 height 17
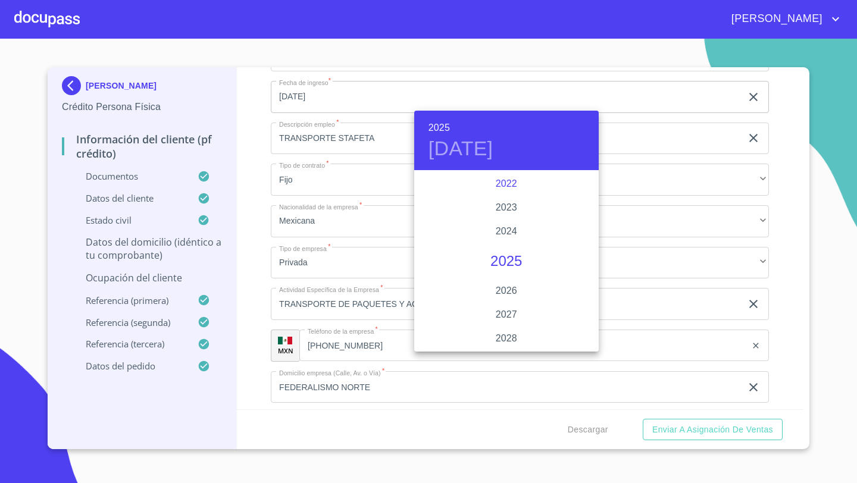
click at [514, 186] on div "2022" at bounding box center [506, 184] width 184 height 24
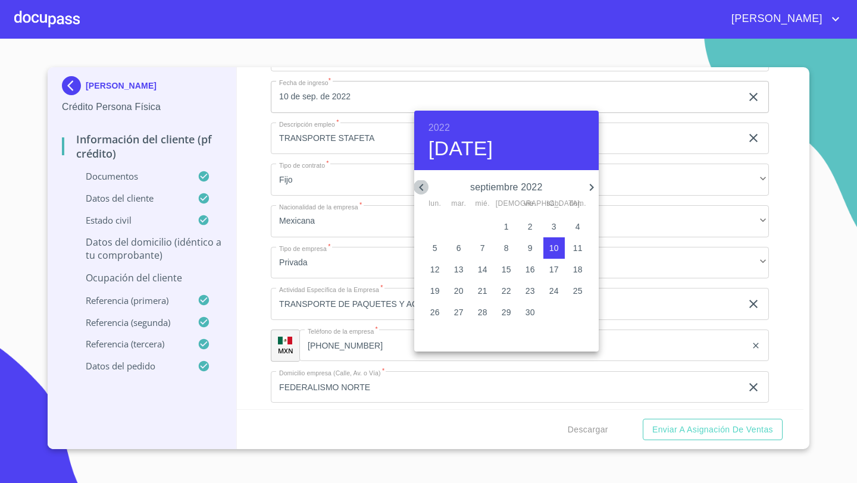
click at [421, 186] on icon "button" at bounding box center [421, 187] width 14 height 14
click at [509, 290] on p "25" at bounding box center [507, 291] width 10 height 12
type input "[DATE]"
click at [256, 171] on div at bounding box center [428, 241] width 857 height 483
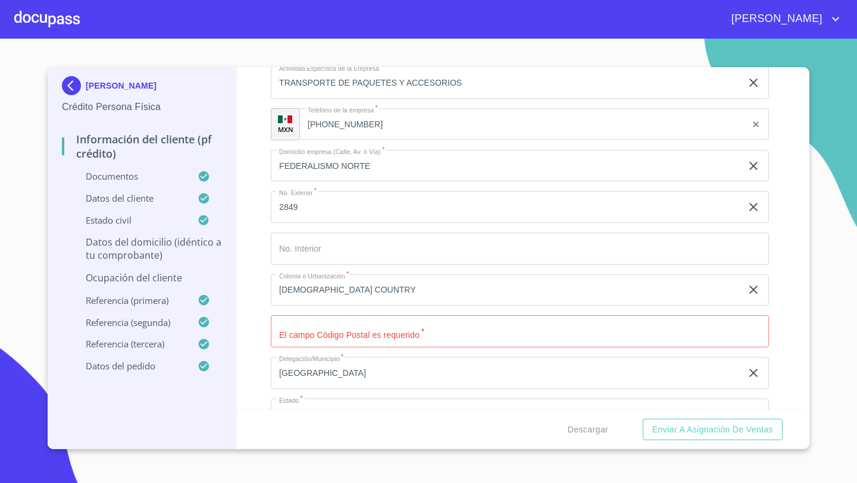
scroll to position [5286, 0]
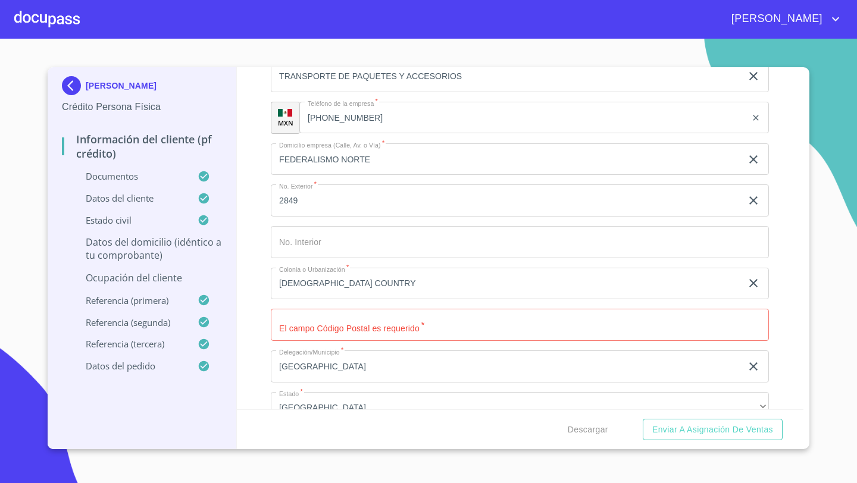
click at [286, 324] on input "Documento de identificación   *" at bounding box center [520, 325] width 498 height 32
type input "44260"
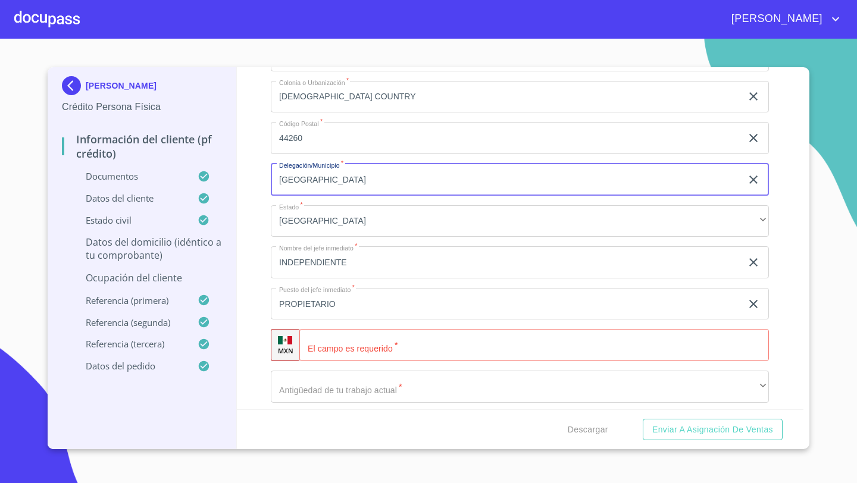
scroll to position [5494, 0]
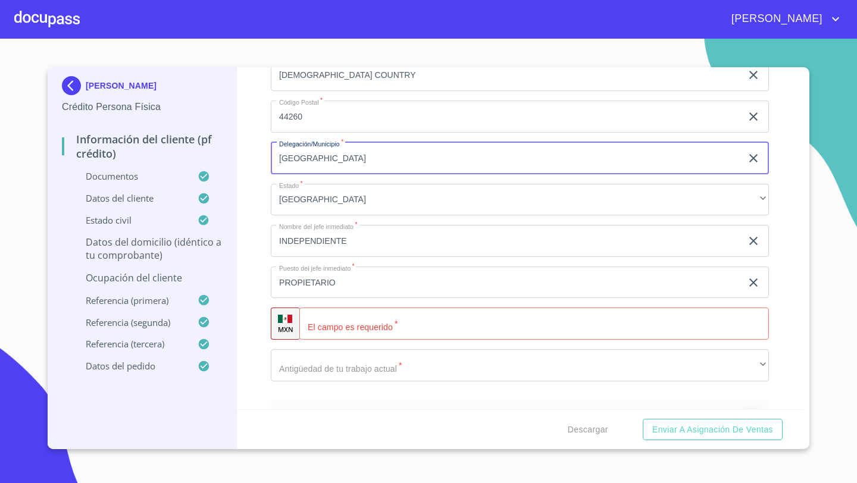
click at [319, 324] on div "​" at bounding box center [533, 324] width 469 height 32
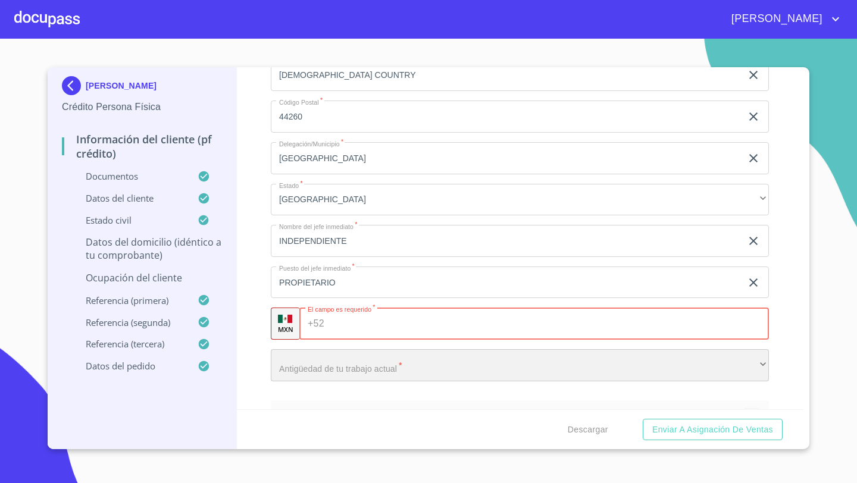
click at [314, 358] on div "​" at bounding box center [520, 365] width 498 height 32
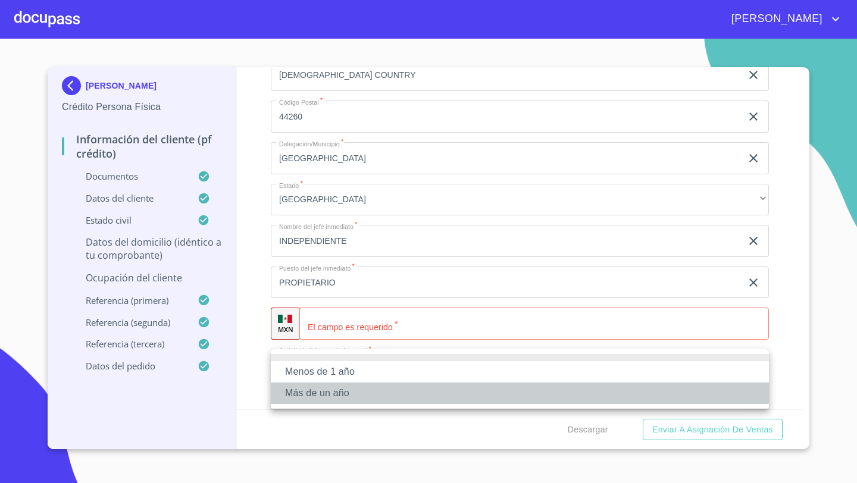
click at [305, 398] on li "Más de un año" at bounding box center [520, 393] width 498 height 21
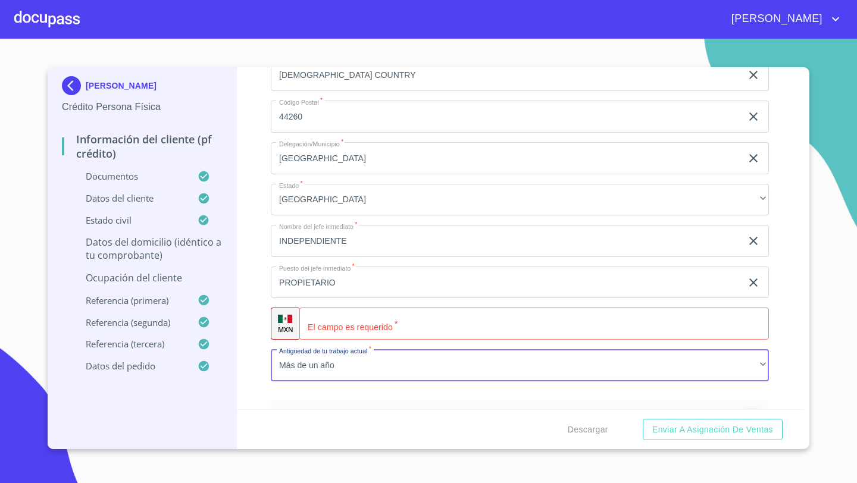
click at [321, 332] on div "​" at bounding box center [533, 324] width 469 height 32
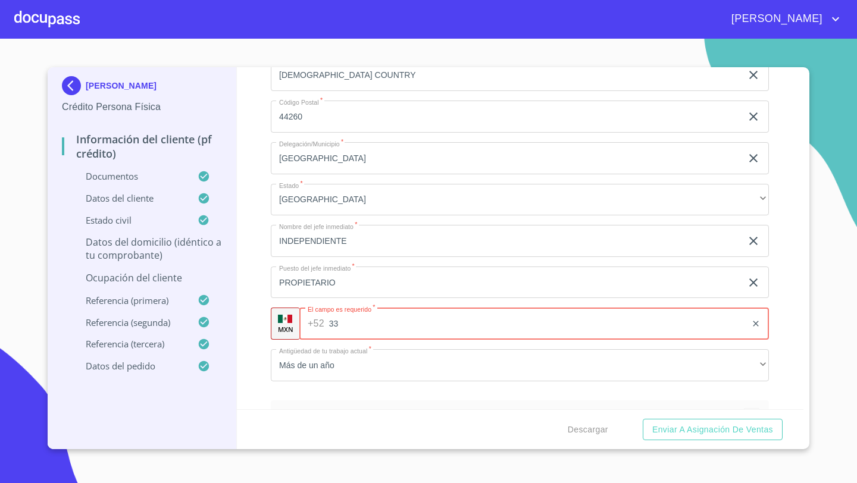
type input "3"
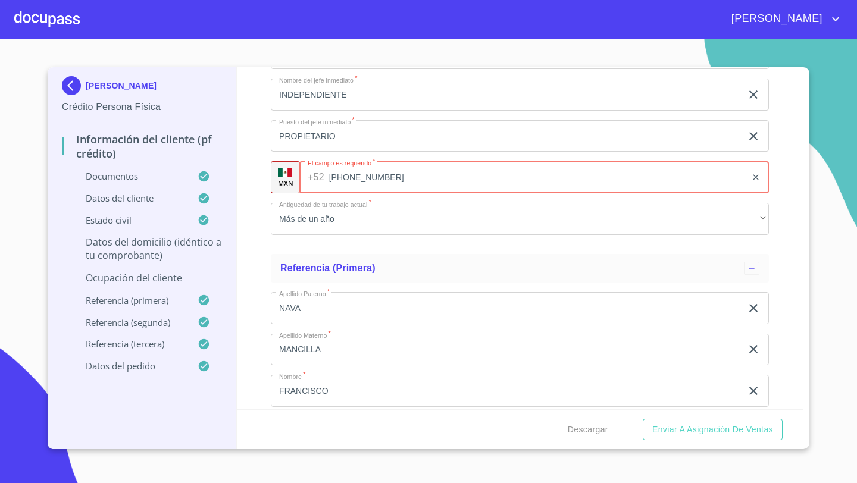
scroll to position [5638, 0]
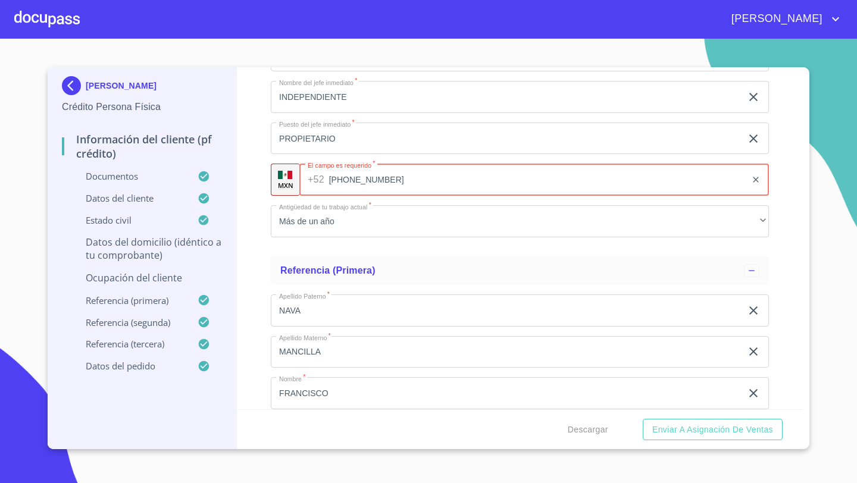
type input "[PHONE_NUMBER]"
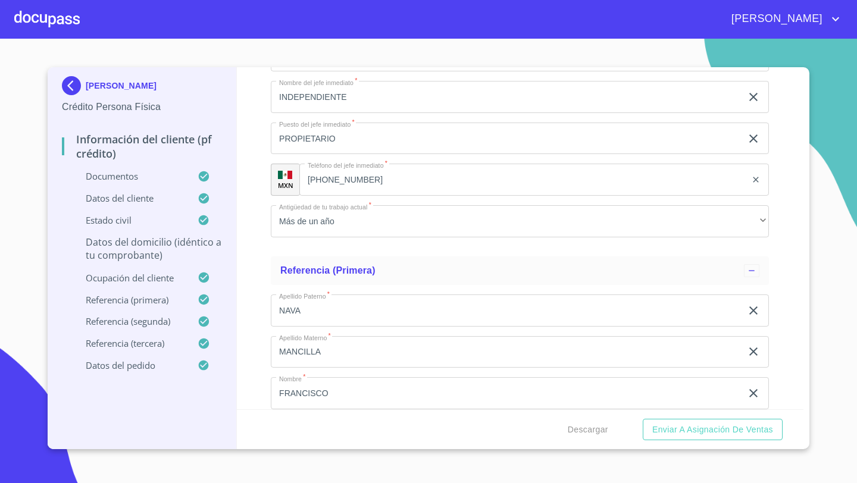
click at [250, 283] on div "Información del cliente (PF crédito) Documentos Documento de identificación   *…" at bounding box center [520, 238] width 567 height 342
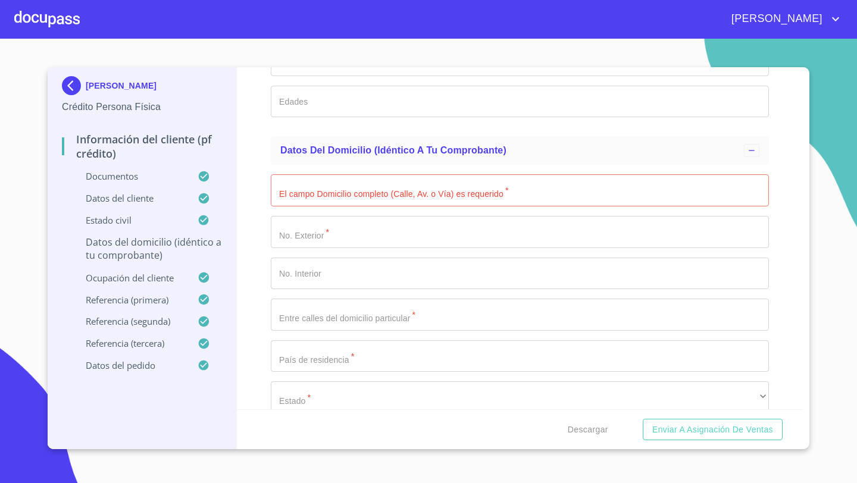
scroll to position [4355, 0]
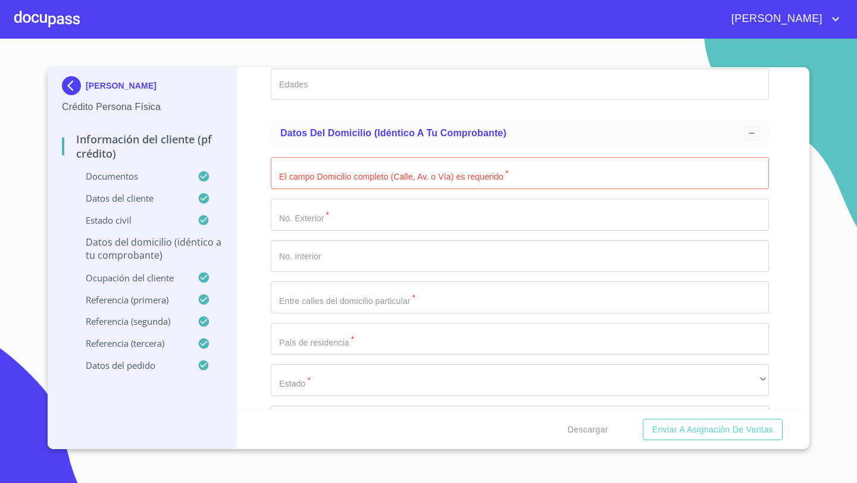
click at [290, 176] on input "Documento de identificación   *" at bounding box center [520, 173] width 498 height 32
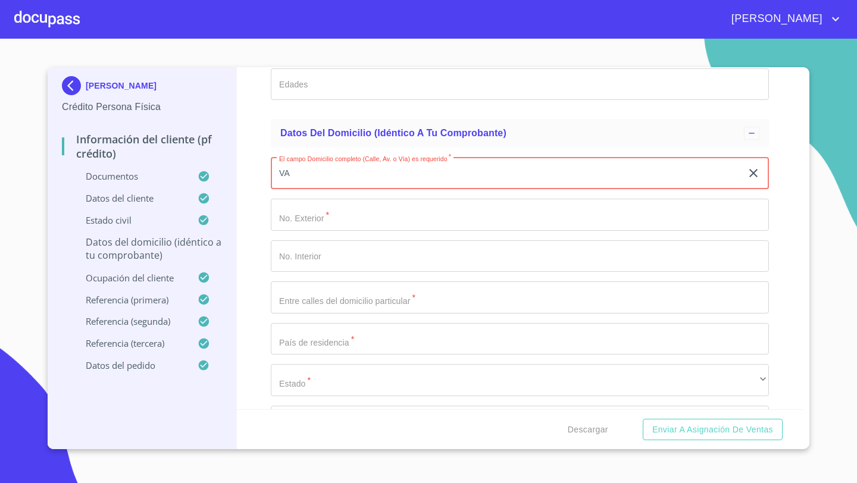
type input "V"
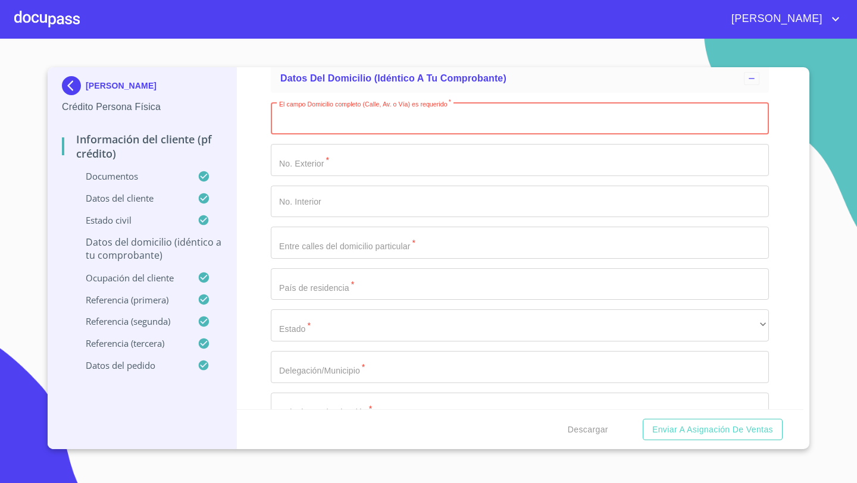
scroll to position [4409, 0]
type input "[GEOGRAPHIC_DATA]"
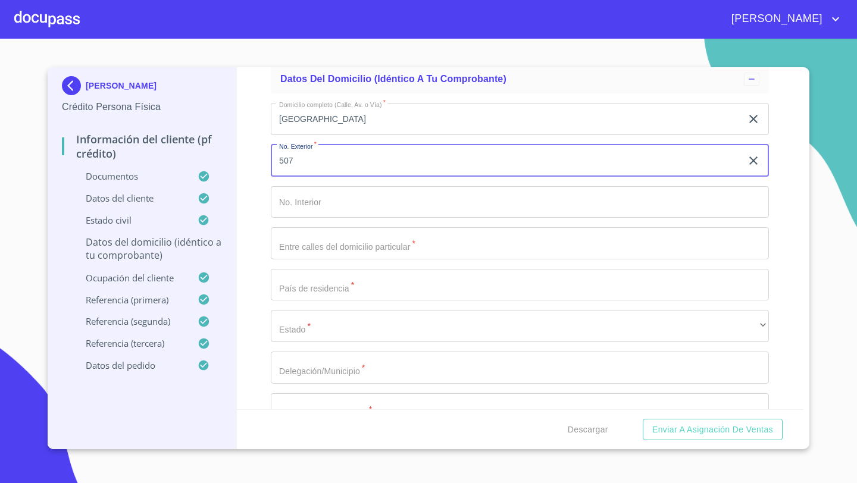
type input "507"
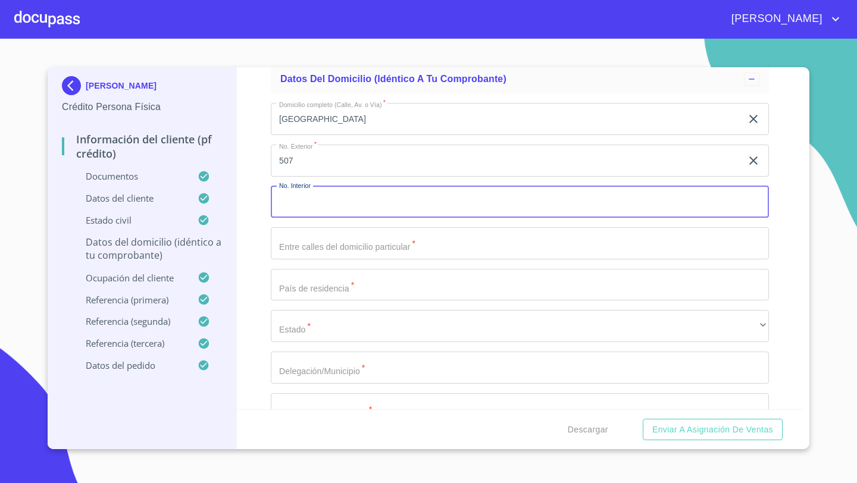
click at [300, 242] on input "Documento de identificación   *" at bounding box center [520, 243] width 498 height 32
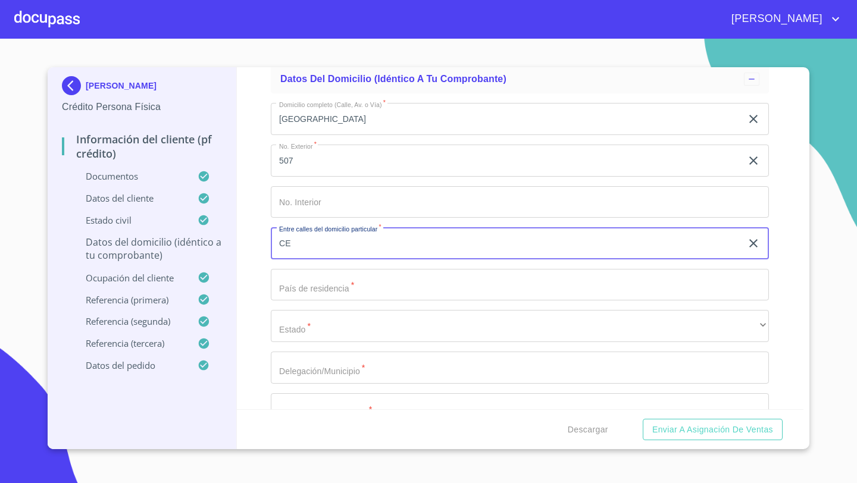
type input "C"
type input "PASEO"
click at [381, 117] on input "[GEOGRAPHIC_DATA]" at bounding box center [506, 119] width 471 height 32
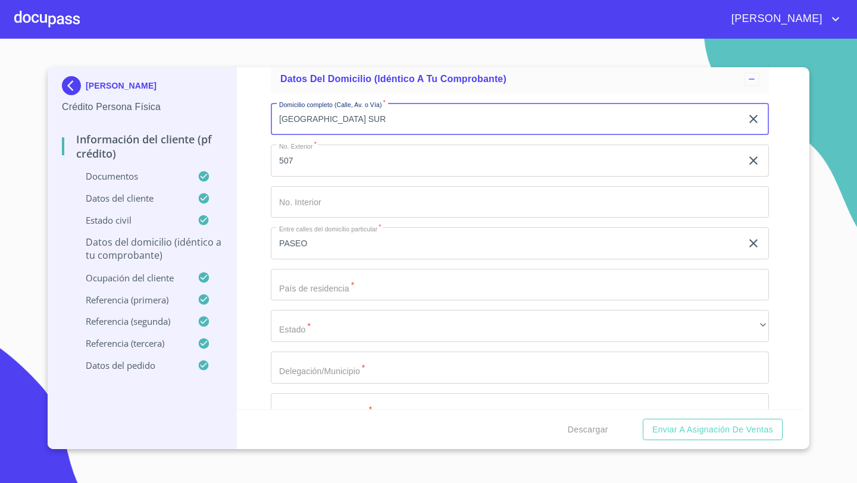
type input "[GEOGRAPHIC_DATA] SUR"
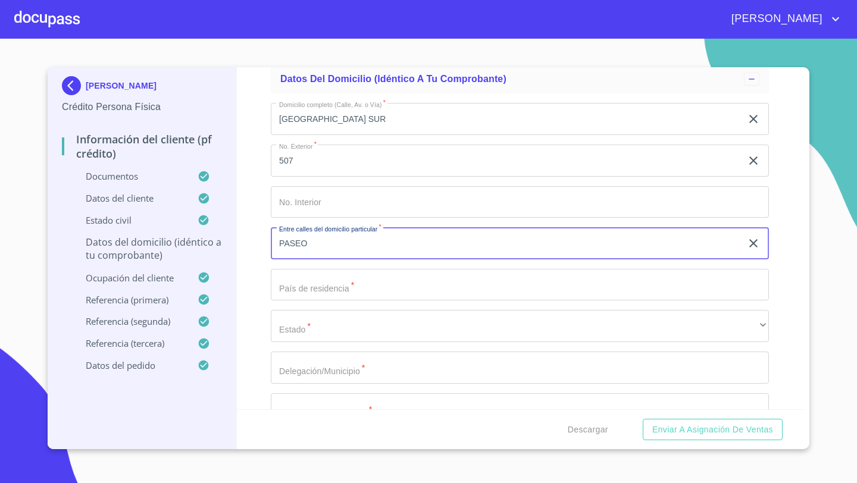
click at [325, 240] on input "PASEO" at bounding box center [506, 243] width 471 height 32
type input "P"
type input "CIRCUITO VALUARTE"
click at [295, 287] on input "Documento de identificación   *" at bounding box center [520, 285] width 498 height 32
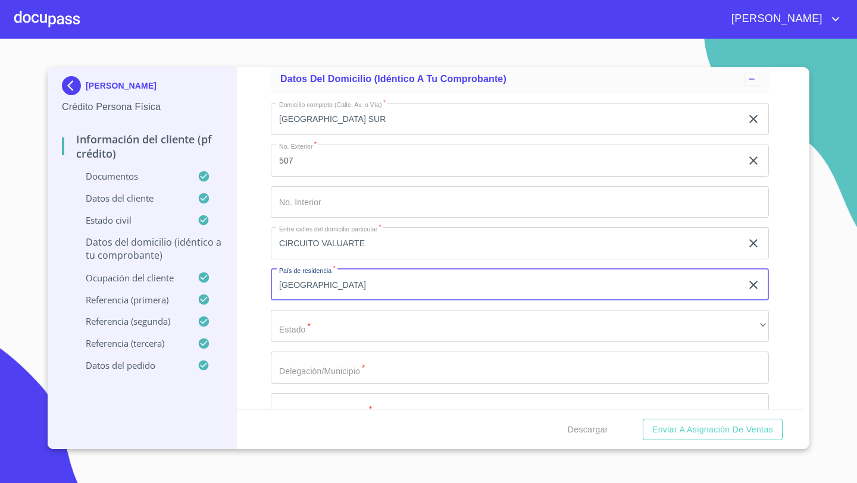
type input "[GEOGRAPHIC_DATA]"
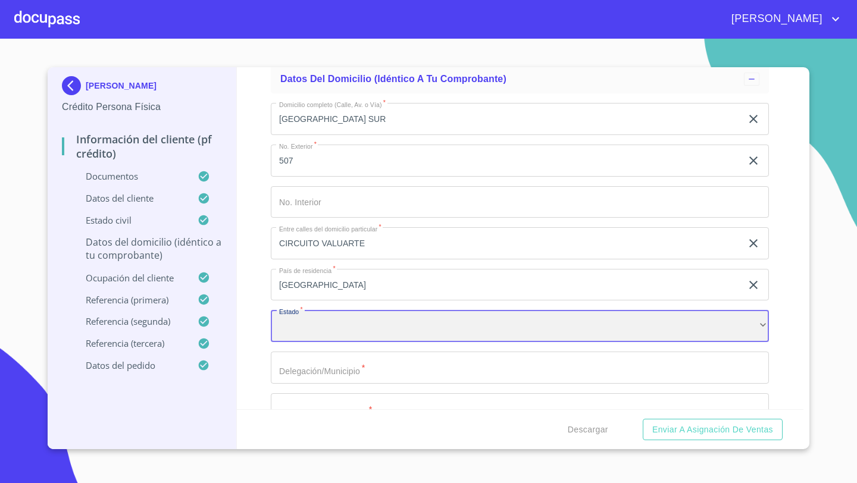
click at [299, 325] on div "​" at bounding box center [520, 326] width 498 height 32
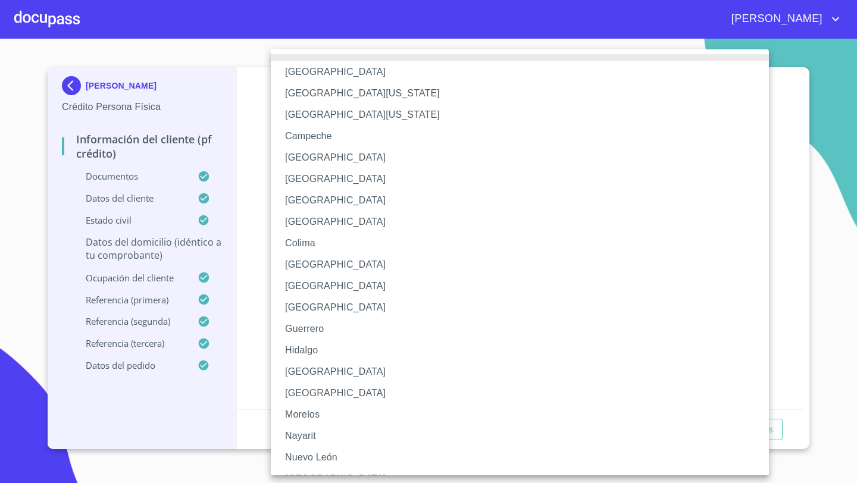
click at [305, 366] on li "[GEOGRAPHIC_DATA]" at bounding box center [520, 371] width 498 height 21
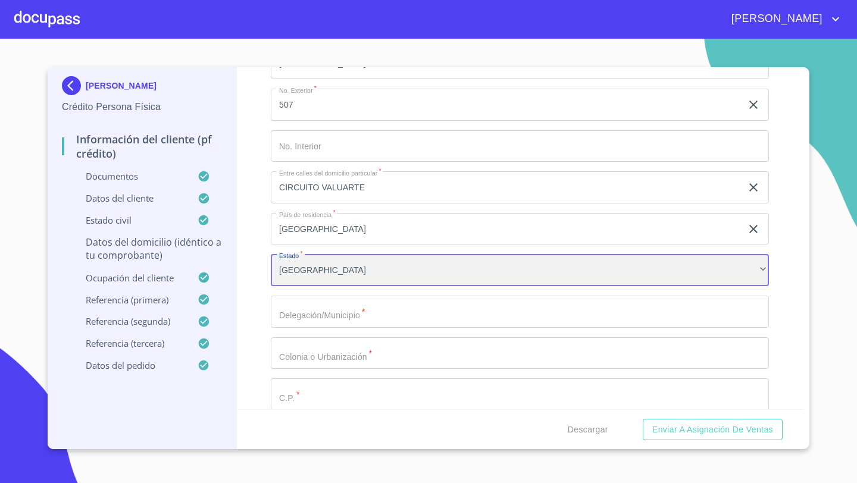
scroll to position [4477, 0]
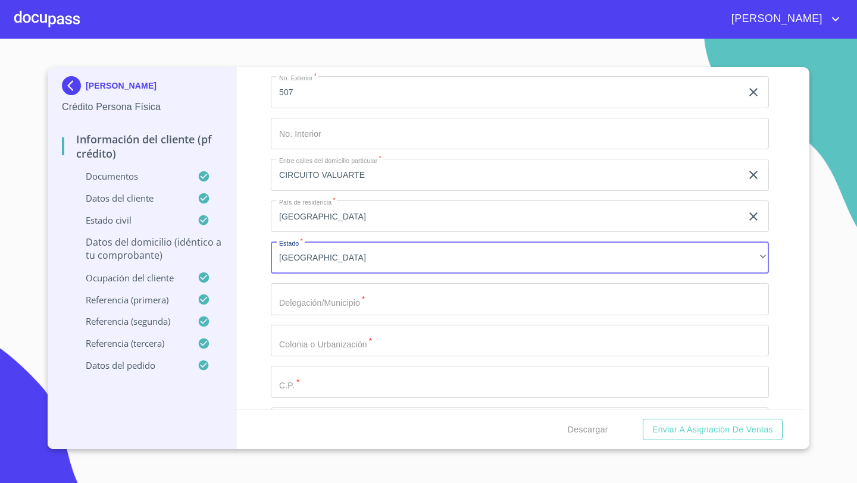
click at [295, 302] on input "Documento de identificación   *" at bounding box center [520, 299] width 498 height 32
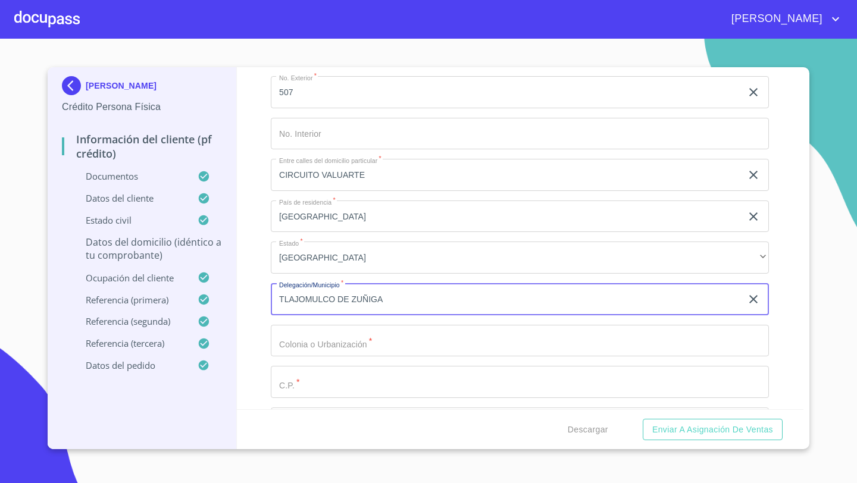
type input "TLAJOMULCO DE ZUÑIGA"
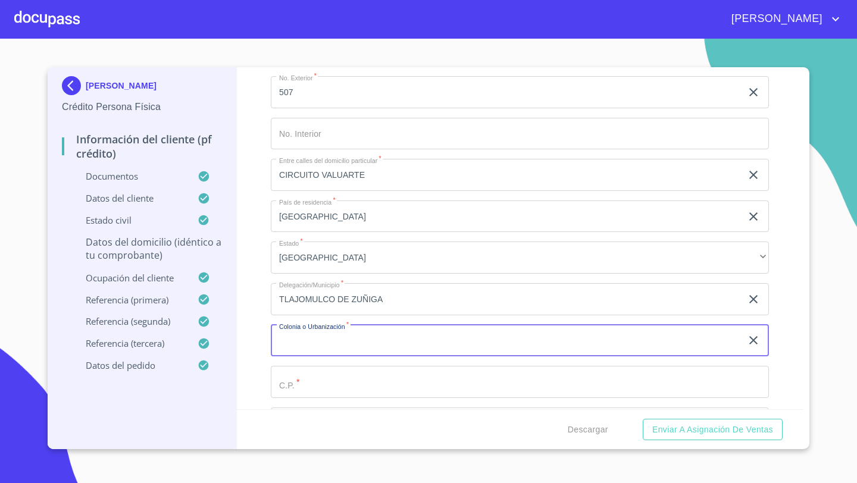
click at [317, 338] on input "Documento de identificación   *" at bounding box center [506, 341] width 471 height 32
type input "C"
type input "FRACCIONAMIENTO CASA FUERTE"
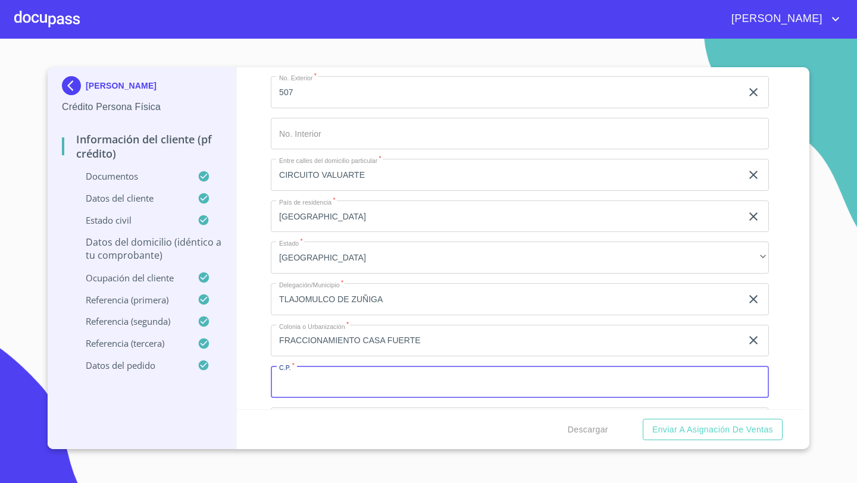
click at [297, 378] on input "Documento de identificación   *" at bounding box center [520, 382] width 498 height 32
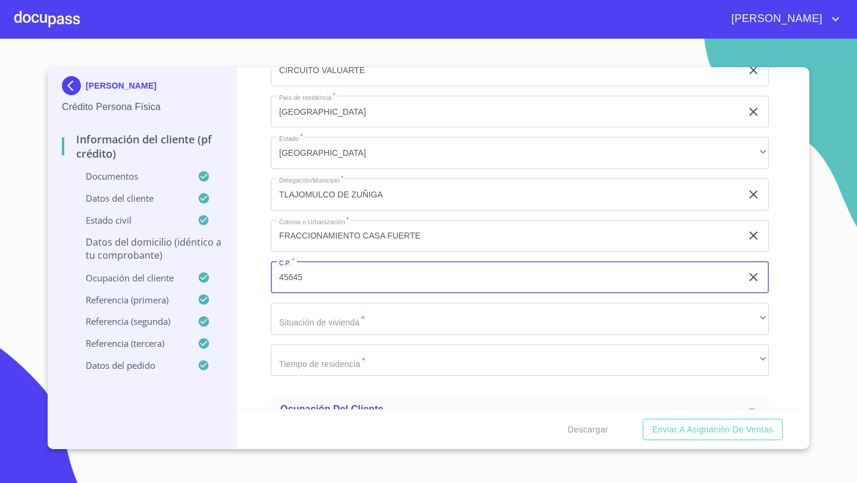
type input "45645"
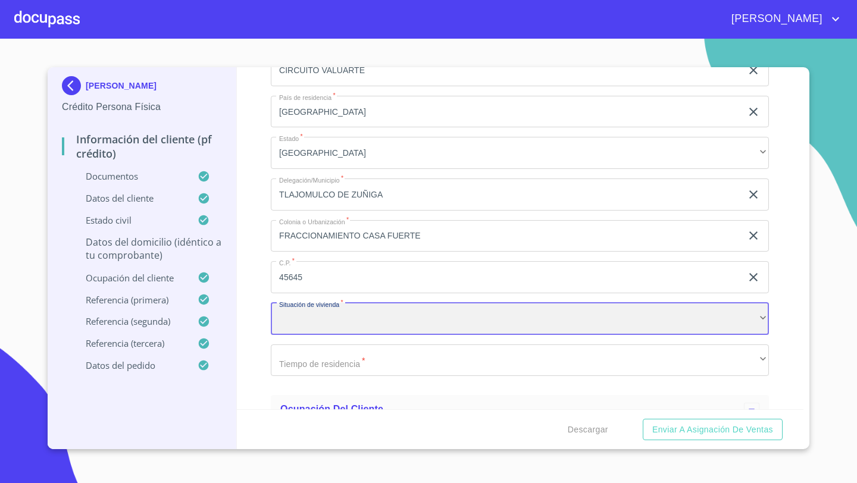
click at [296, 312] on div "​" at bounding box center [520, 319] width 498 height 32
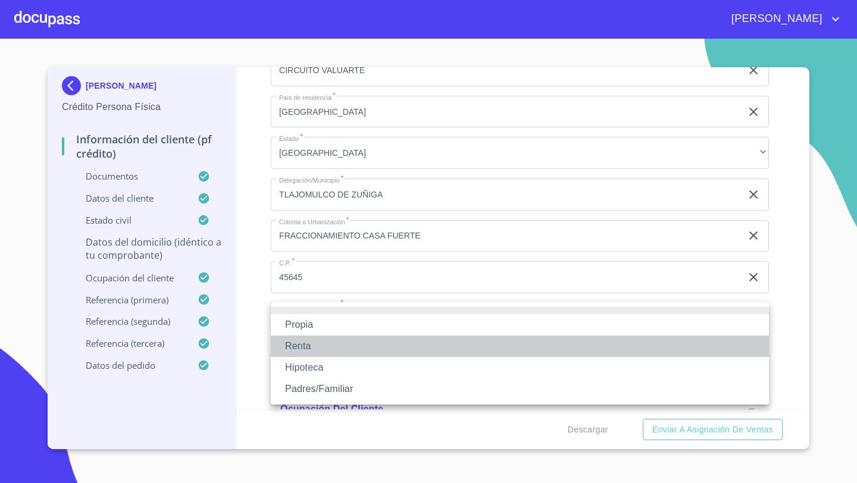
click at [302, 347] on li "Renta" at bounding box center [520, 346] width 498 height 21
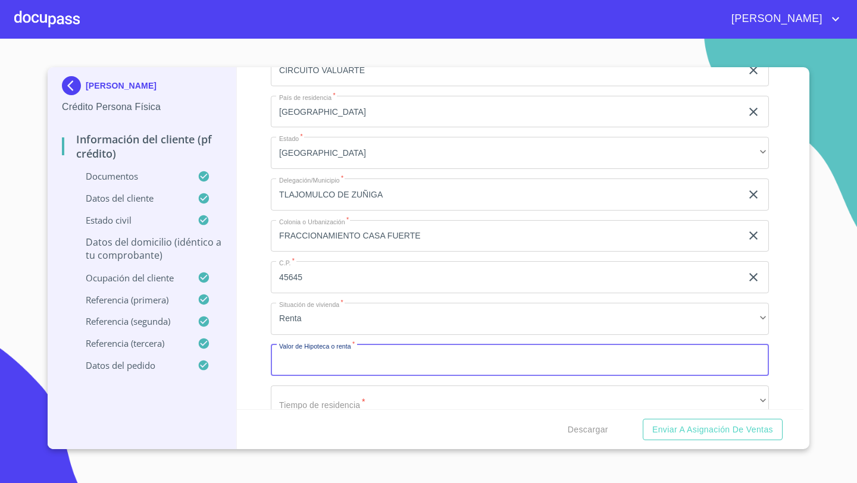
click at [296, 360] on input "Documento de identificación   *" at bounding box center [520, 360] width 498 height 32
type input "$6,000"
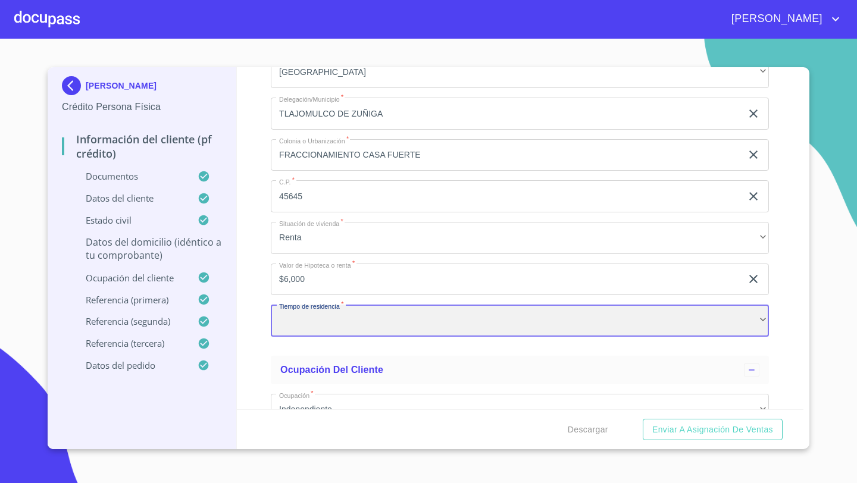
scroll to position [4676, 0]
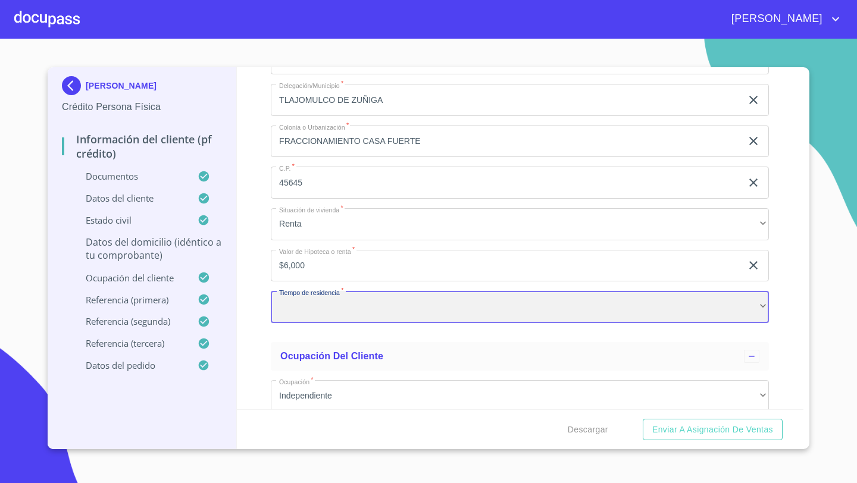
click at [296, 315] on div "​" at bounding box center [520, 307] width 498 height 32
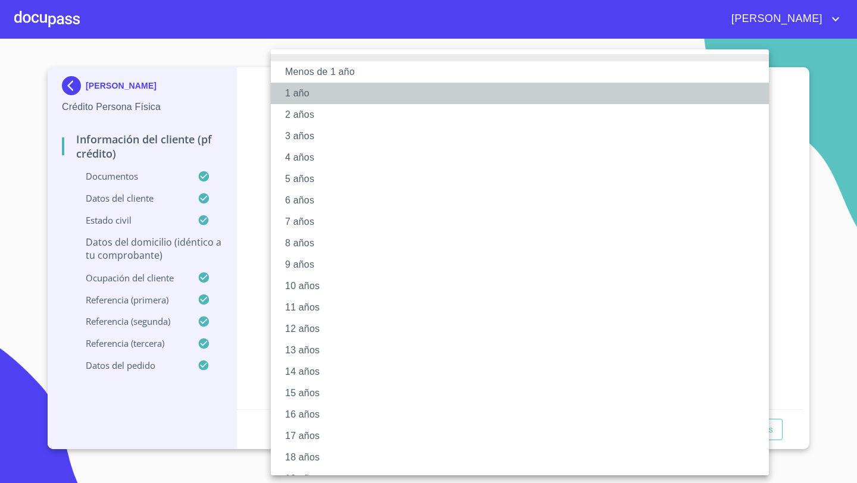
click at [297, 95] on li "1 año" at bounding box center [520, 93] width 498 height 21
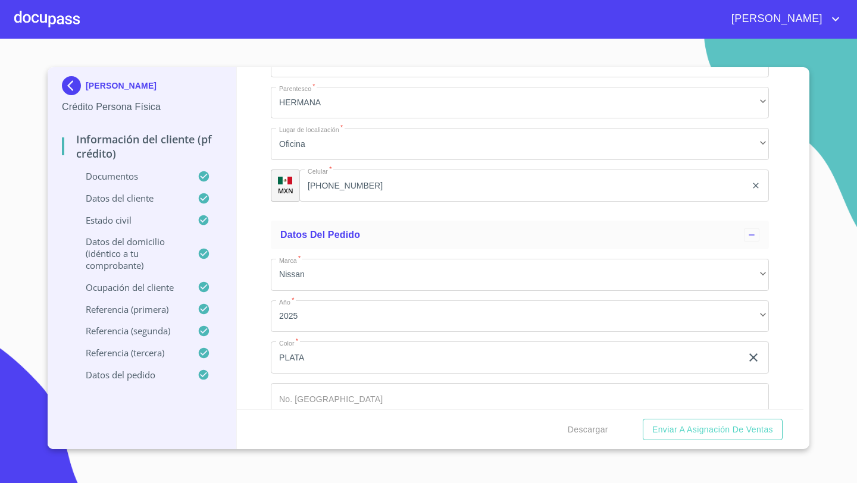
scroll to position [6788, 0]
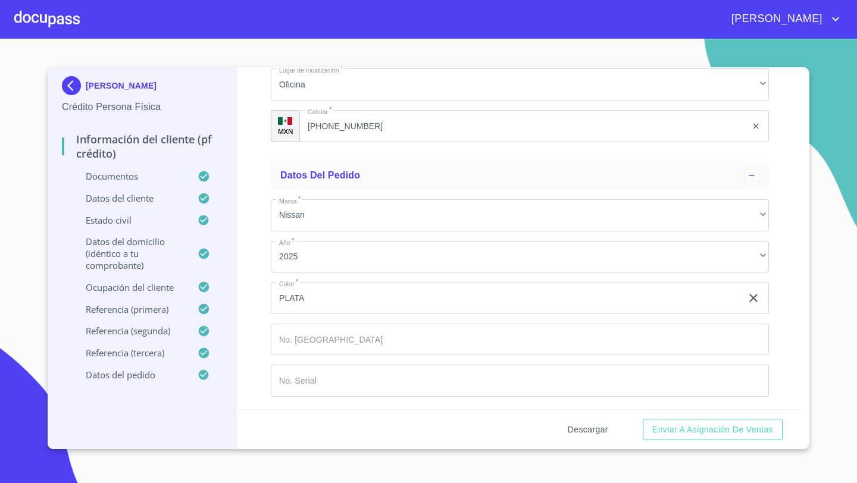
click at [581, 431] on span "Descargar" at bounding box center [588, 429] width 40 height 15
click at [689, 428] on span "Enviar a Asignación de Ventas" at bounding box center [712, 429] width 121 height 15
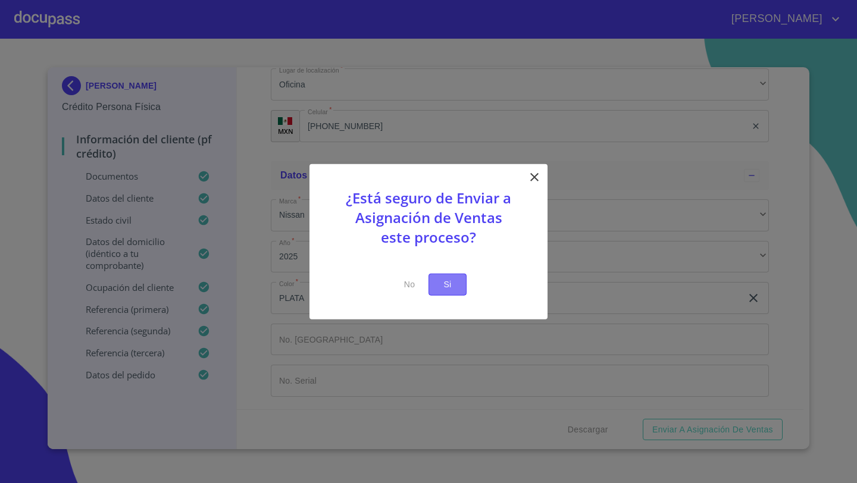
click at [446, 286] on span "Si" at bounding box center [447, 284] width 19 height 15
